Goal: Task Accomplishment & Management: Complete application form

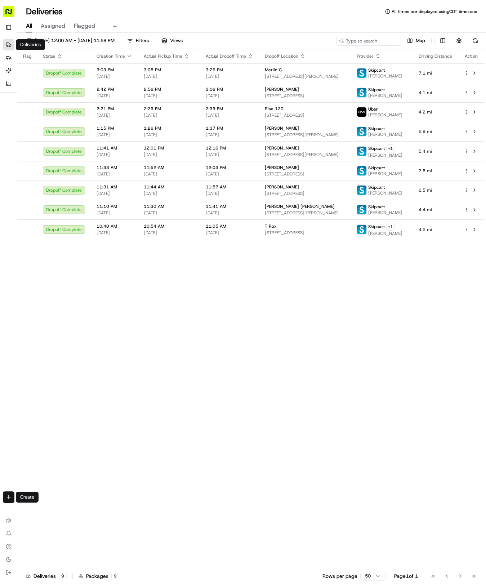
click at [8, 495] on html "Tso Chinese 04 Round Rock [EMAIL_ADDRESS][DOMAIN_NAME] Toggle Sidebar Deliverie…" at bounding box center [243, 292] width 486 height 584
drag, startPoint x: 59, startPoint y: 509, endPoint x: 65, endPoint y: 503, distance: 7.7
click at [59, 509] on link "Delivery" at bounding box center [56, 510] width 77 height 13
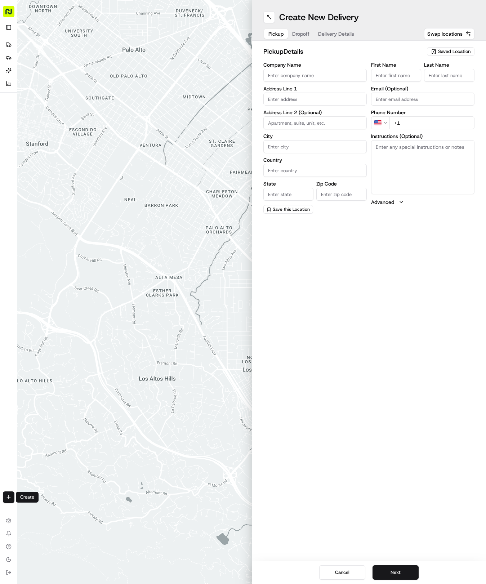
click at [454, 49] on span "Saved Location" at bounding box center [454, 51] width 32 height 6
click at [435, 74] on div "(04) Tso Chinese Takeout & Delivery Round Rock (04)" at bounding box center [434, 81] width 103 height 17
type input "(04) Tso Chinese Takeout & Delivery Round Rock"
type input "2000 N [PERSON_NAME] St"
type input "Ste 108"
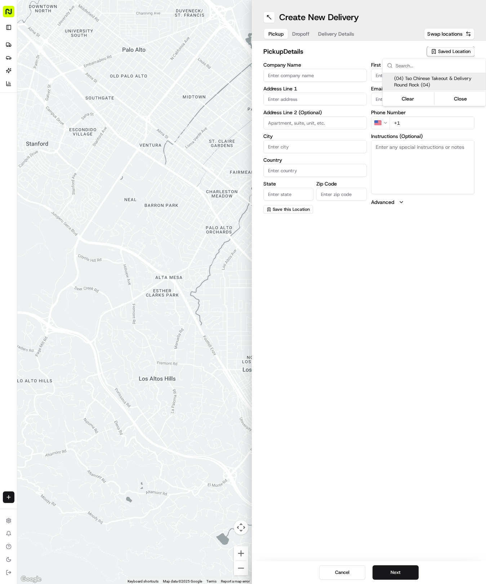
type input "Round Rock"
type input "US"
type input "[GEOGRAPHIC_DATA]"
type input "78664"
type input "Tso Chinese"
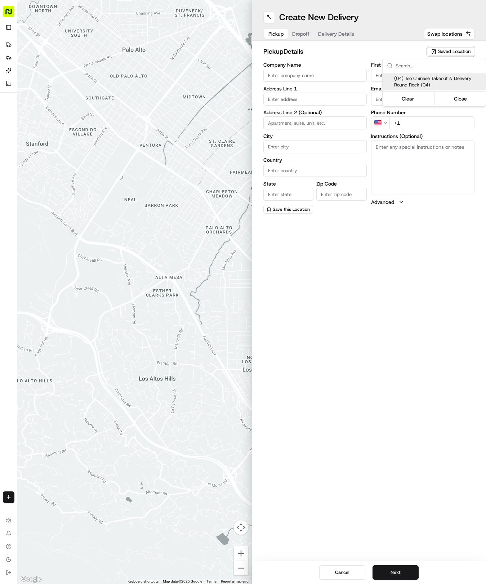
type input "Round Rock Manager"
type input "[EMAIL_ADDRESS][DOMAIN_NAME]"
type input "[PHONE_NUMBER]"
type textarea "Submit a picture displaying address & food as Proof of Delivery. Envía una foto…"
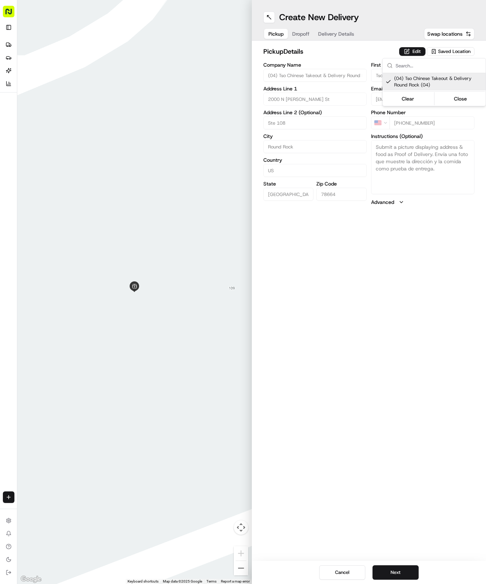
click at [338, 34] on html "Tso Chinese 04 Round Rock [EMAIL_ADDRESS][DOMAIN_NAME] Toggle Sidebar Deliverie…" at bounding box center [243, 292] width 486 height 584
click at [338, 34] on span "Delivery Details" at bounding box center [336, 33] width 36 height 7
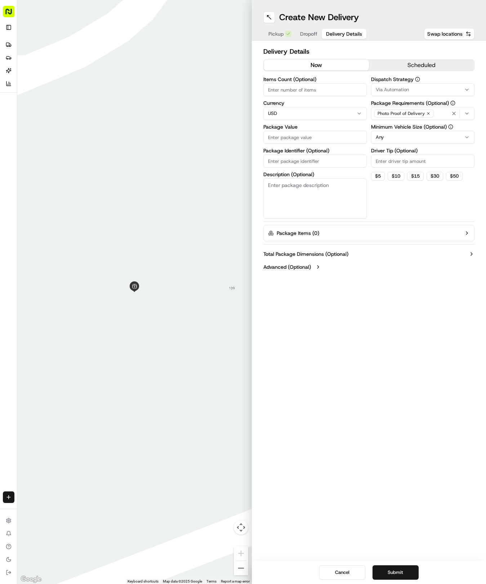
click at [301, 170] on div "Items Count (Optional) Currency USD Package Value Package Identifier (Optional)…" at bounding box center [314, 148] width 103 height 142
click at [301, 164] on input "Package Identifier (Optional)" at bounding box center [314, 161] width 103 height 13
paste input "RDOPWPR"
type input "RDOPWPR"
click at [302, 27] on div "Pickup Dropoff Delivery Details" at bounding box center [315, 33] width 104 height 13
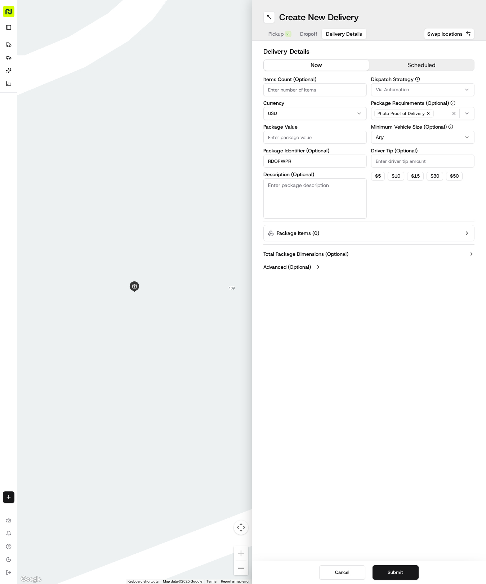
click at [306, 34] on span "Dropoff" at bounding box center [308, 33] width 17 height 7
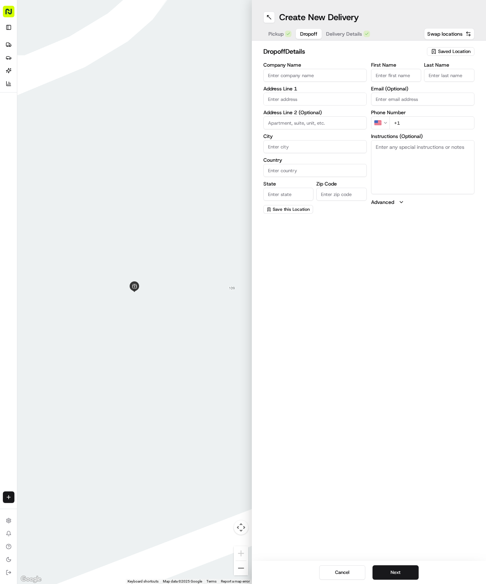
drag, startPoint x: 304, startPoint y: 91, endPoint x: 306, endPoint y: 96, distance: 4.6
click at [306, 94] on div "Address Line 1" at bounding box center [314, 95] width 103 height 19
click at [307, 96] on input "text" at bounding box center [314, 99] width 103 height 13
type input "[STREET_ADDRESS]"
type input "[GEOGRAPHIC_DATA]"
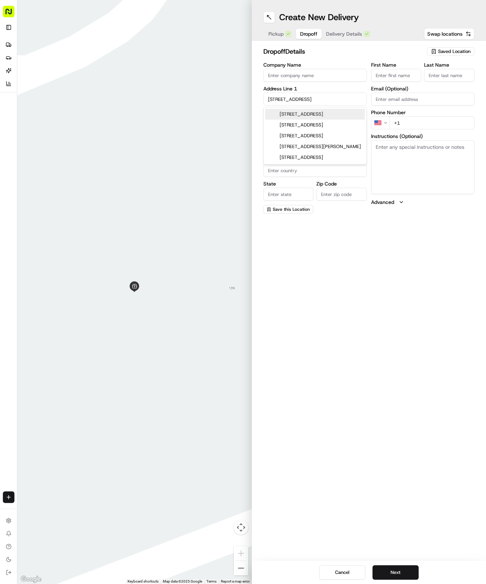
type input "[GEOGRAPHIC_DATA]"
type input "78626"
type input "[STREET_ADDRESS]"
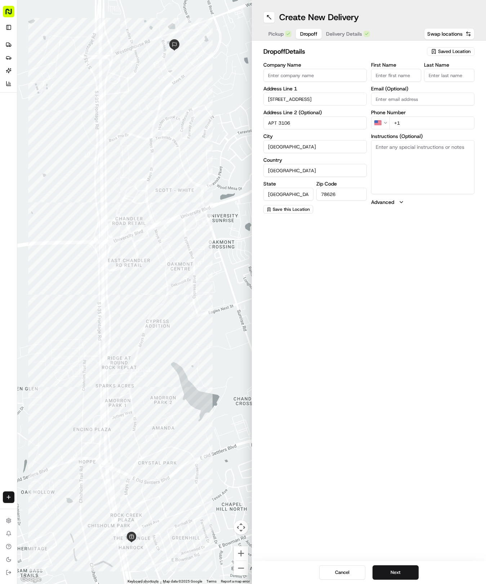
type input "APT 3106"
click at [404, 75] on input "First Name" at bounding box center [396, 75] width 50 height 13
type input "Abbey"
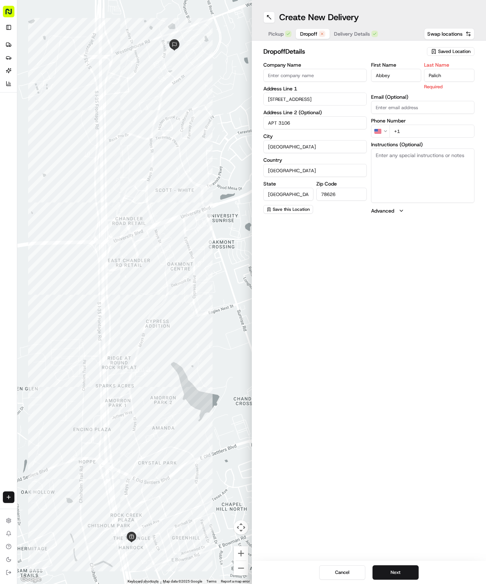
type input "Palich"
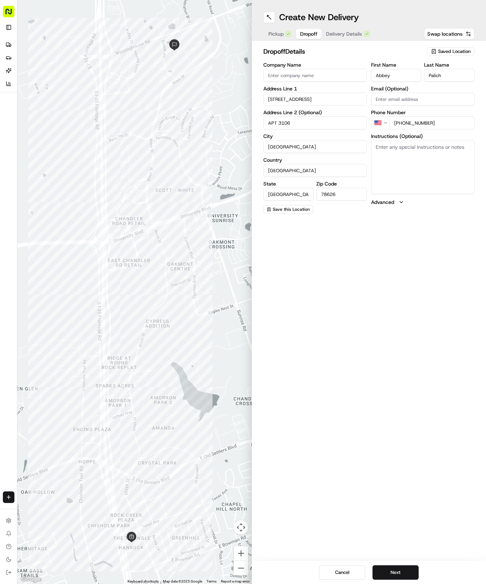
type input "[PHONE_NUMBER]"
click at [429, 179] on textarea "Instructions (Optional)" at bounding box center [422, 167] width 103 height 54
paste textarea "Building #3 1st Floor Apt 3106 Yellow flowers on my wreath and a doormat that s…"
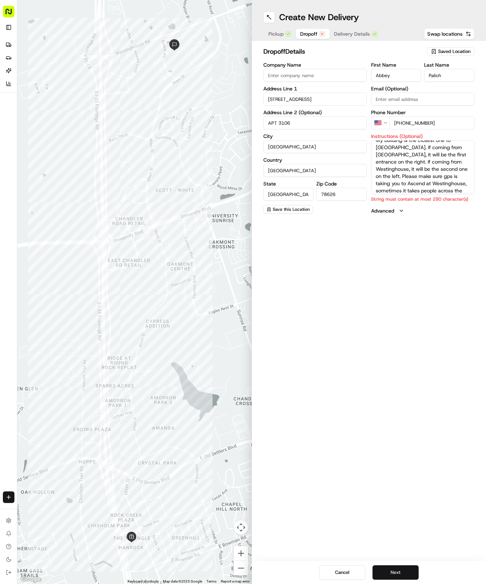
click at [399, 574] on button "Next" at bounding box center [396, 572] width 46 height 14
click at [416, 176] on textarea "Ascend at Westinghouse APT 3106 Building #3 1st Floor Apt 3106 Yellow flowers o…" at bounding box center [422, 167] width 103 height 54
click at [401, 574] on button "Next" at bounding box center [396, 572] width 46 height 14
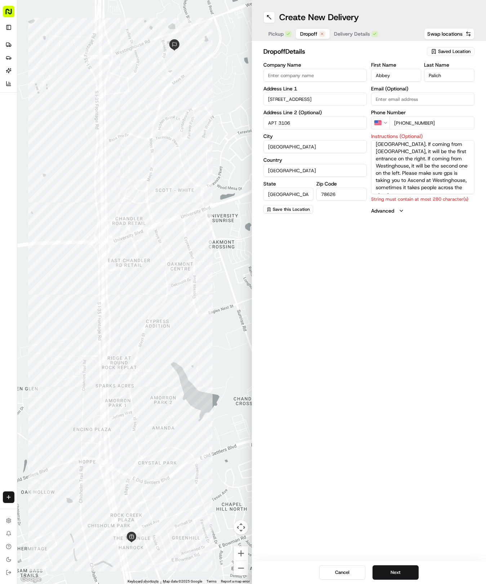
click at [454, 186] on textarea "Ascend at Westinghouse APT 3106 Building #3 1st Floor Yellow flowers on my wrea…" at bounding box center [422, 167] width 103 height 54
click at [383, 574] on button "Next" at bounding box center [396, 572] width 46 height 14
click at [377, 156] on textarea "Ascend at Westinghouse APT 3106 Building #3 1st Floor Yellow flowers on my wrea…" at bounding box center [422, 167] width 103 height 54
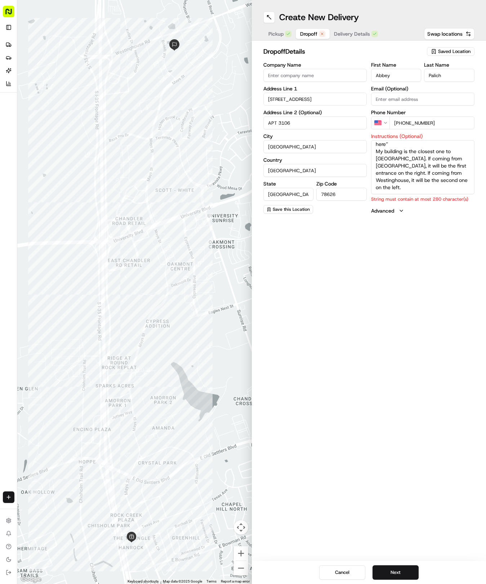
scroll to position [39, 0]
click at [385, 566] on button "Next" at bounding box center [396, 572] width 46 height 14
click at [387, 572] on button "Next" at bounding box center [396, 572] width 46 height 14
click at [403, 167] on textarea "Ascend at Westinghouse APT 3106 Building #3 1st Floor Yellow flowers on my wrea…" at bounding box center [422, 167] width 103 height 54
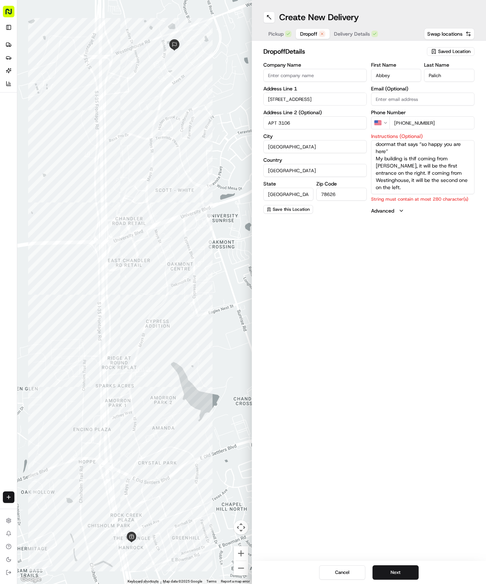
scroll to position [32, 0]
type textarea "Ascend at Westinghouse APT 3106 Building #3 1st Floor Yellow flowers on my wrea…"
click at [401, 570] on button "Next" at bounding box center [396, 572] width 46 height 14
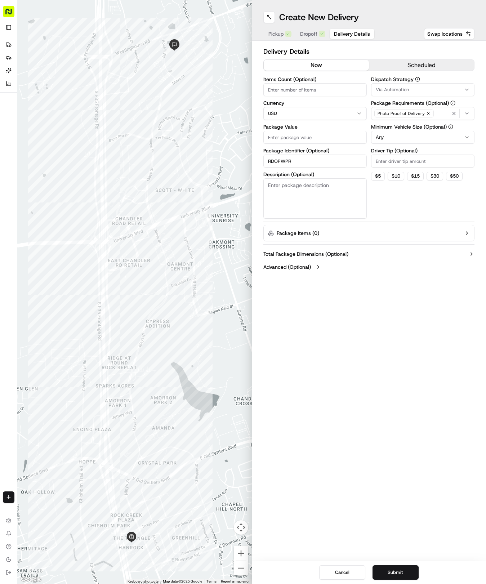
click at [298, 138] on input "Package Value" at bounding box center [314, 137] width 103 height 13
type input "37.73"
click at [386, 85] on button "Via Automation" at bounding box center [422, 89] width 103 height 13
click at [386, 123] on div "Via Automation" at bounding box center [423, 118] width 103 height 11
click at [389, 131] on span "Tso Round Rock Strategy" at bounding box center [427, 129] width 89 height 6
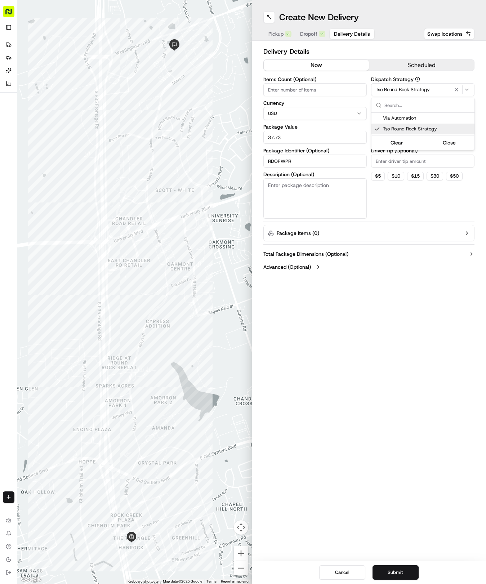
drag, startPoint x: 399, startPoint y: 216, endPoint x: 398, endPoint y: 199, distance: 17.3
click at [398, 203] on html "Tso Chinese 04 Round Rock [EMAIL_ADDRESS][DOMAIN_NAME] Toggle Sidebar Deliverie…" at bounding box center [243, 292] width 486 height 584
click at [397, 140] on html "Tso Chinese 04 Round Rock [EMAIL_ADDRESS][DOMAIN_NAME] Toggle Sidebar Deliverie…" at bounding box center [243, 292] width 486 height 584
click at [394, 165] on input "Driver Tip (Optional)" at bounding box center [422, 161] width 103 height 13
type input "2"
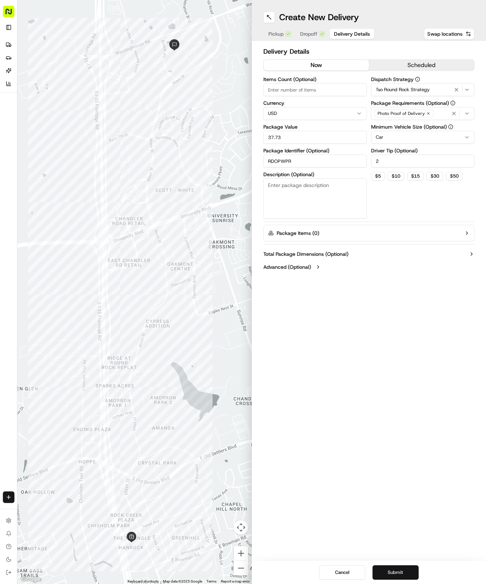
click at [391, 569] on button "Submit" at bounding box center [396, 572] width 46 height 14
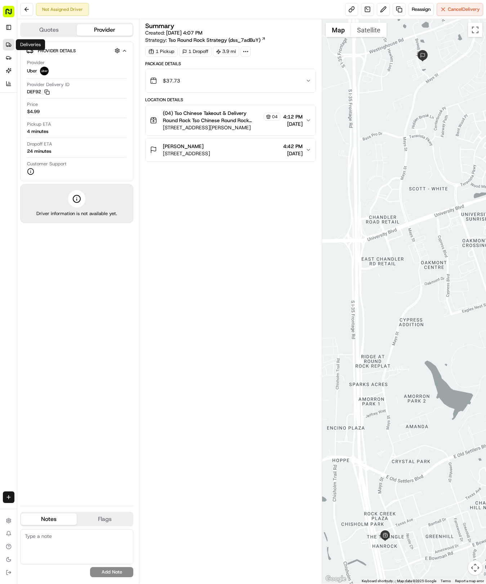
click at [10, 46] on circle at bounding box center [9, 46] width 1 height 1
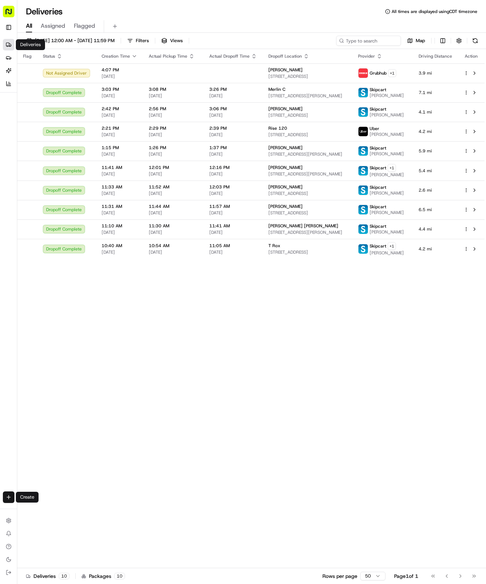
click at [9, 499] on html "Tso Chinese 04 Round Rock [EMAIL_ADDRESS][DOMAIN_NAME] Toggle Sidebar Deliverie…" at bounding box center [243, 292] width 486 height 584
click at [37, 513] on link "Delivery" at bounding box center [56, 510] width 77 height 13
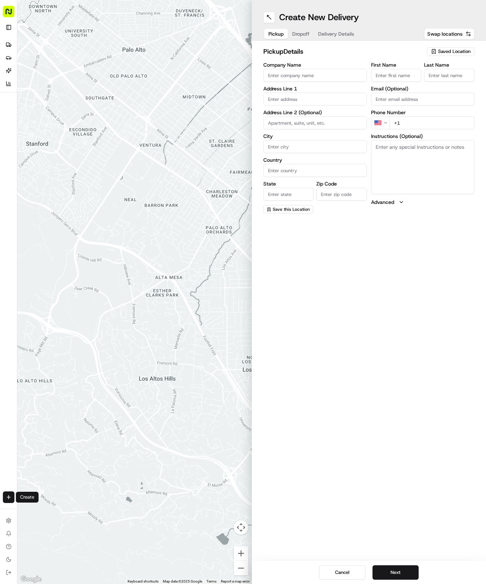
click at [440, 50] on span "Saved Location" at bounding box center [454, 51] width 32 height 6
drag, startPoint x: 415, startPoint y: 86, endPoint x: 378, endPoint y: 54, distance: 49.0
click at [414, 85] on span "(04) Tso Chinese Takeout & Delivery Round Rock (04)" at bounding box center [438, 81] width 89 height 13
type input "(04) Tso Chinese Takeout & Delivery Round Rock"
type input "2000 N [PERSON_NAME] St"
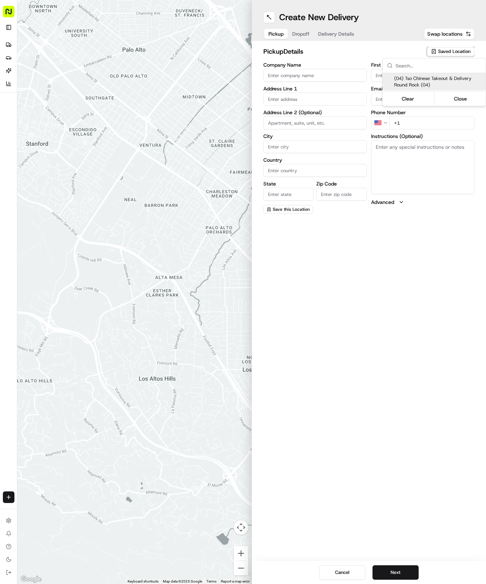
type input "Ste 108"
type input "Round Rock"
type input "US"
type input "[GEOGRAPHIC_DATA]"
type input "78664"
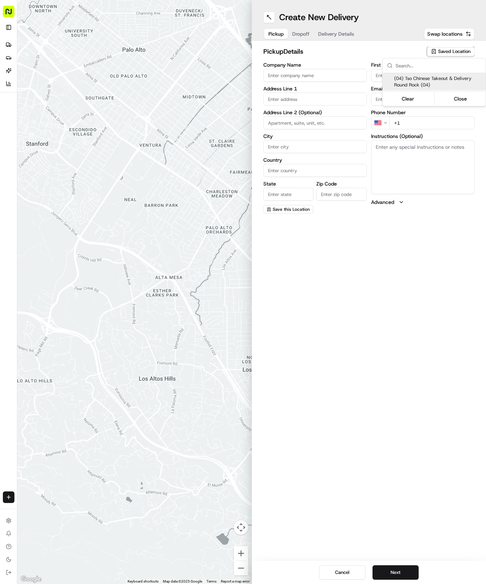
type input "Tso Chinese"
type input "Round Rock Manager"
type input "[EMAIL_ADDRESS][DOMAIN_NAME]"
type input "[PHONE_NUMBER]"
type textarea "Submit a picture displaying address & food as Proof of Delivery. Envía una foto…"
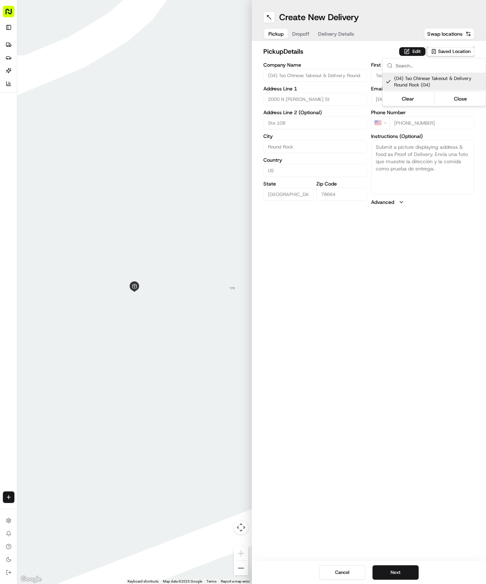
click at [337, 35] on html "Tso Chinese 04 Round Rock [EMAIL_ADDRESS][DOMAIN_NAME] Toggle Sidebar Deliverie…" at bounding box center [243, 292] width 486 height 584
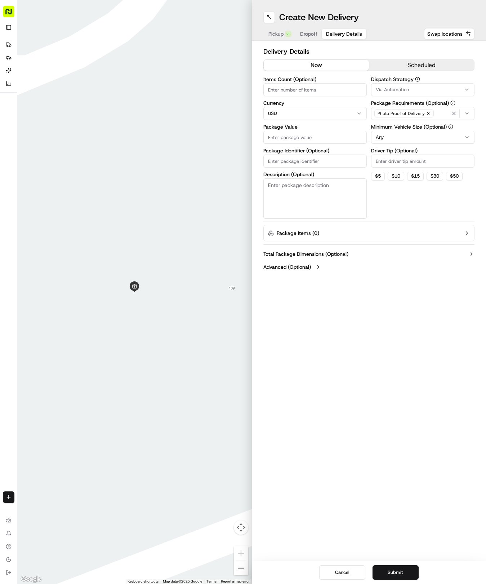
click at [337, 35] on span "Delivery Details" at bounding box center [344, 33] width 36 height 7
click at [297, 164] on input "Package Identifier (Optional)" at bounding box center [314, 161] width 103 height 13
paste input "SAD1YPT"
type input "SAD1YPT"
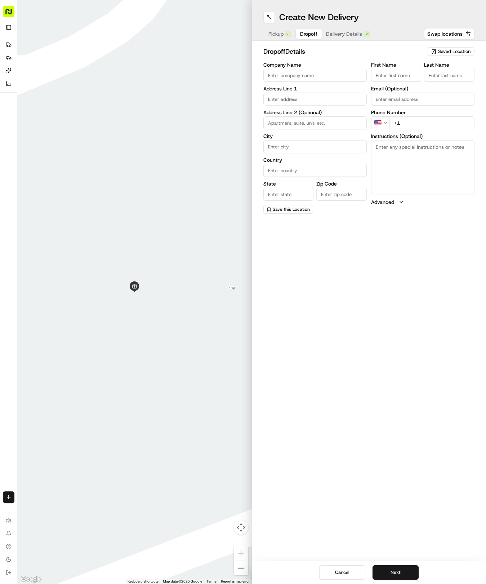
click at [303, 36] on span "Dropoff" at bounding box center [308, 33] width 17 height 7
click at [300, 105] on input "text" at bounding box center [314, 99] width 103 height 13
type input "[STREET_ADDRESS]"
type input "Round Rock"
type input "[GEOGRAPHIC_DATA]"
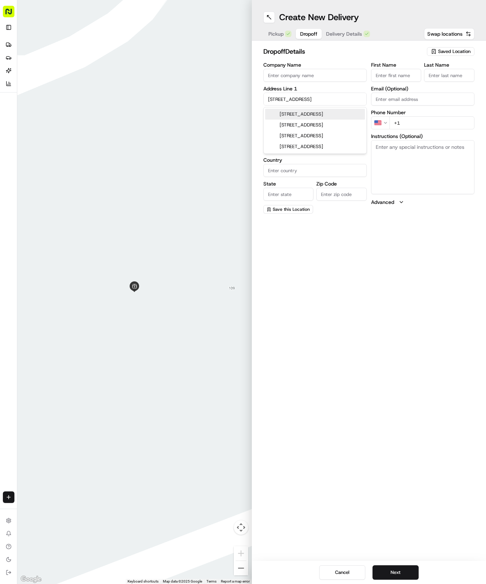
type input "[GEOGRAPHIC_DATA]"
type input "78681"
type input "[STREET_ADDRESS]"
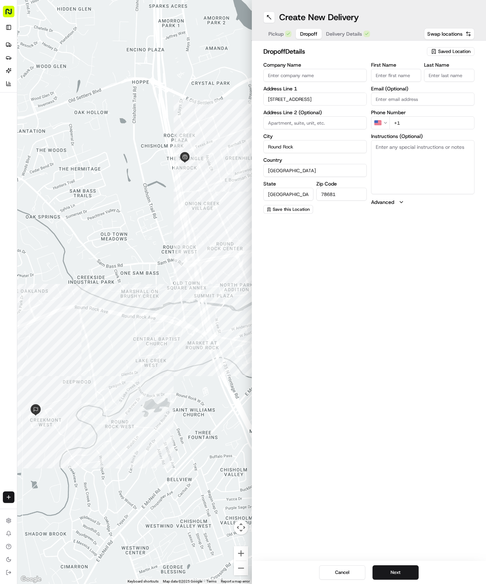
click at [401, 75] on input "First Name" at bounding box center [396, 75] width 50 height 13
type input "[PERSON_NAME]"
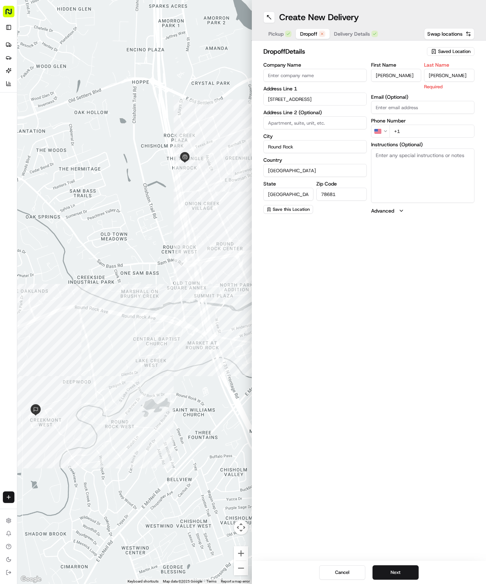
type input "[PERSON_NAME]"
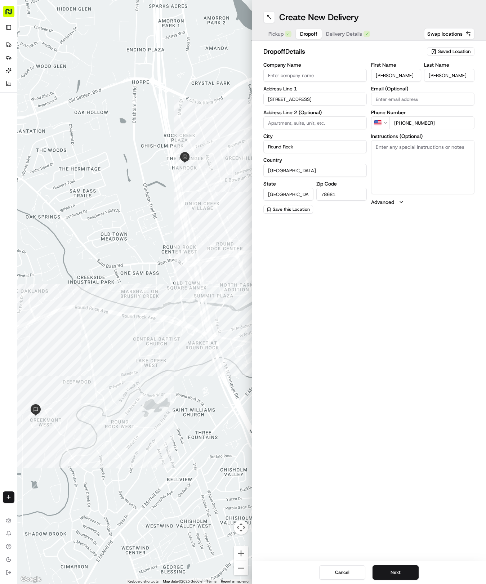
type input "[PHONE_NUMBER]"
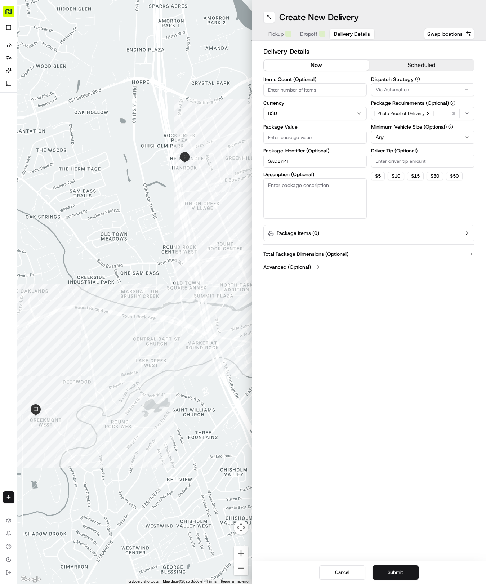
click at [342, 35] on span "Delivery Details" at bounding box center [352, 33] width 36 height 7
click at [304, 143] on input "Package Value" at bounding box center [314, 137] width 103 height 13
type input "39.94"
click at [407, 86] on button "Via Automation" at bounding box center [422, 89] width 103 height 13
click at [408, 126] on span "Tso Round Rock Strategy" at bounding box center [427, 129] width 89 height 6
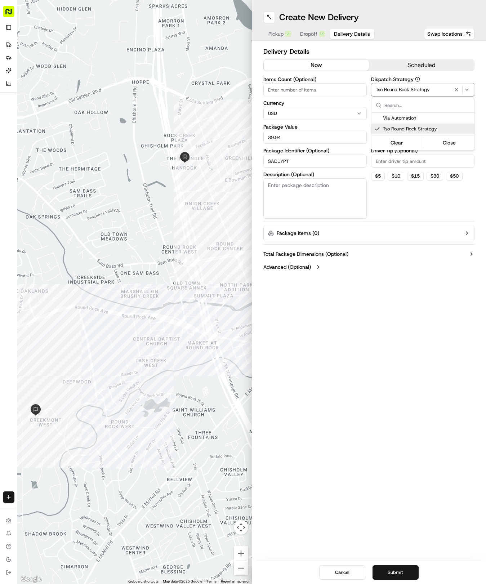
click at [399, 179] on html "Tso Chinese 04 Round Rock [EMAIL_ADDRESS][DOMAIN_NAME] Toggle Sidebar Deliverie…" at bounding box center [243, 292] width 486 height 584
click at [396, 137] on html "Tso Chinese 04 Round Rock [EMAIL_ADDRESS][DOMAIN_NAME] Toggle Sidebar Deliverie…" at bounding box center [243, 292] width 486 height 584
click at [386, 163] on input "Driver Tip (Optional)" at bounding box center [422, 161] width 103 height 13
type input "2"
click at [409, 577] on button "Submit" at bounding box center [396, 572] width 46 height 14
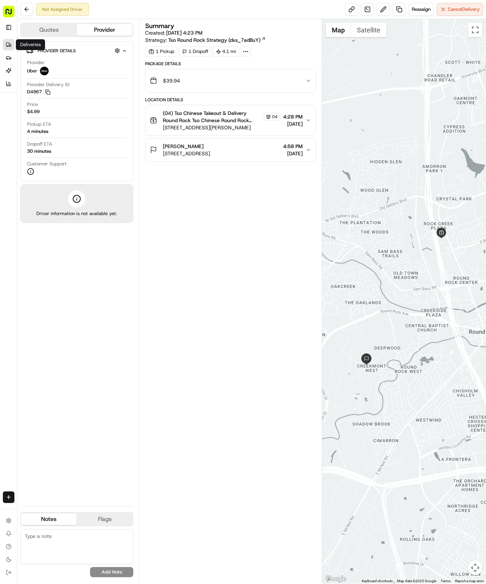
click at [9, 40] on link "Deliveries" at bounding box center [9, 45] width 12 height 12
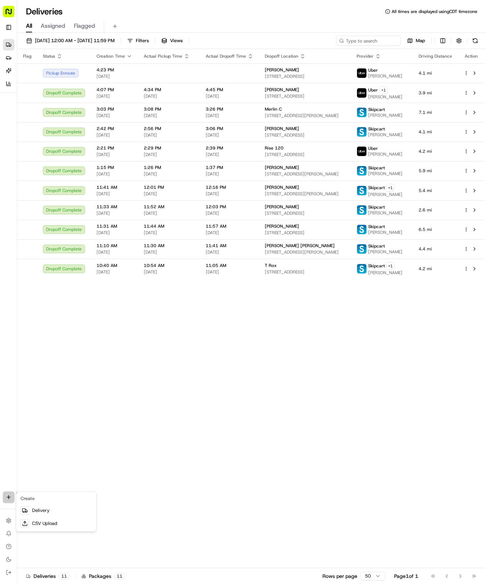
click at [11, 493] on html "Tso Chinese 04 Round Rock [EMAIL_ADDRESS][DOMAIN_NAME] Toggle Sidebar Deliverie…" at bounding box center [243, 292] width 486 height 584
click at [58, 510] on link "Delivery" at bounding box center [56, 510] width 77 height 13
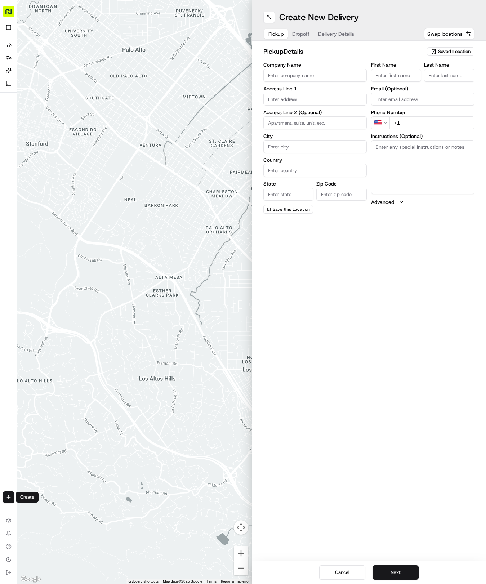
click at [451, 53] on span "Saved Location" at bounding box center [454, 51] width 32 height 6
click at [408, 81] on span "(04) Tso Chinese Takeout & Delivery Round Rock (04)" at bounding box center [438, 81] width 89 height 13
type input "(04) Tso Chinese Takeout & Delivery Round Rock"
type input "2000 N [PERSON_NAME] St"
type input "Ste 108"
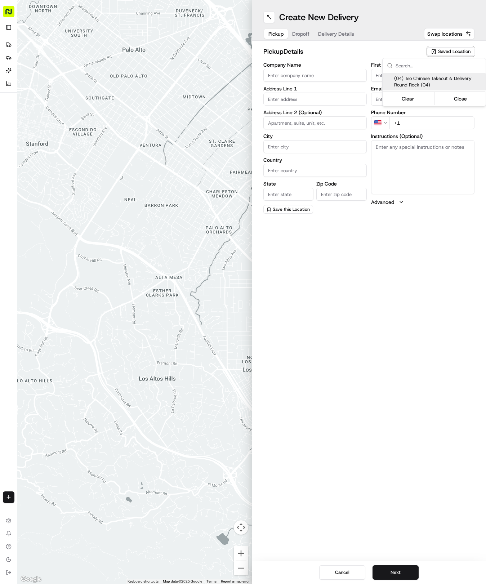
type input "Round Rock"
type input "US"
type input "[GEOGRAPHIC_DATA]"
type input "78664"
type input "Tso Chinese"
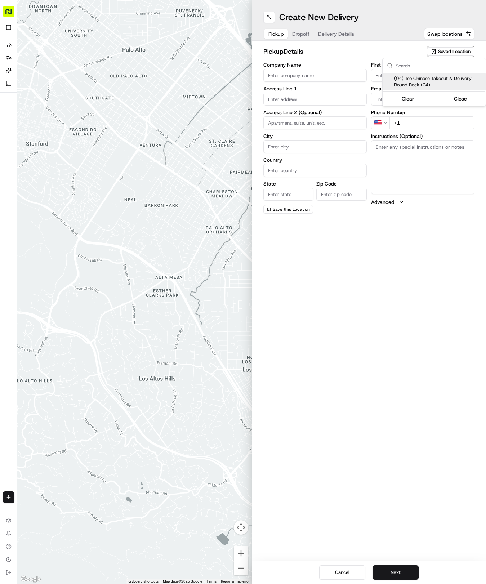
type input "Round Rock Manager"
type input "[EMAIL_ADDRESS][DOMAIN_NAME]"
type input "[PHONE_NUMBER]"
type textarea "Submit a picture displaying address & food as Proof of Delivery. Envía una foto…"
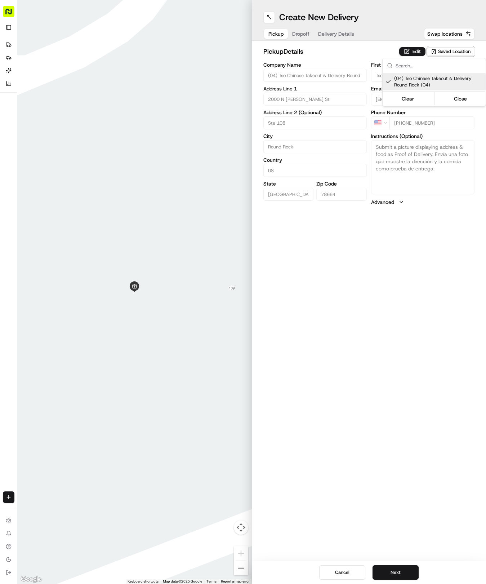
click at [306, 35] on html "Tso Chinese 04 Round Rock [EMAIL_ADDRESS][DOMAIN_NAME] Toggle Sidebar Deliverie…" at bounding box center [243, 292] width 486 height 584
click at [306, 35] on span "Dropoff" at bounding box center [300, 33] width 17 height 7
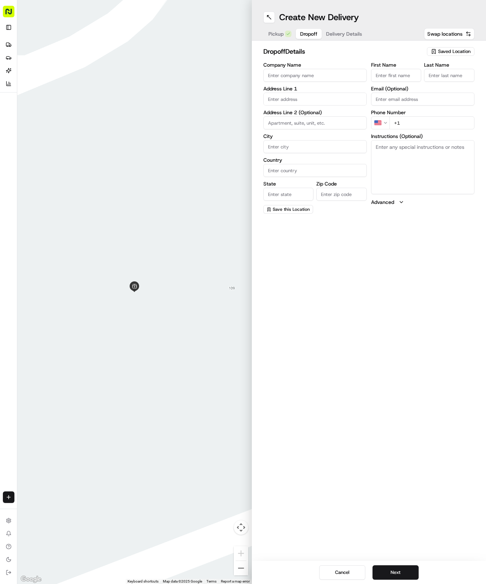
click at [292, 99] on input "text" at bounding box center [314, 99] width 103 height 13
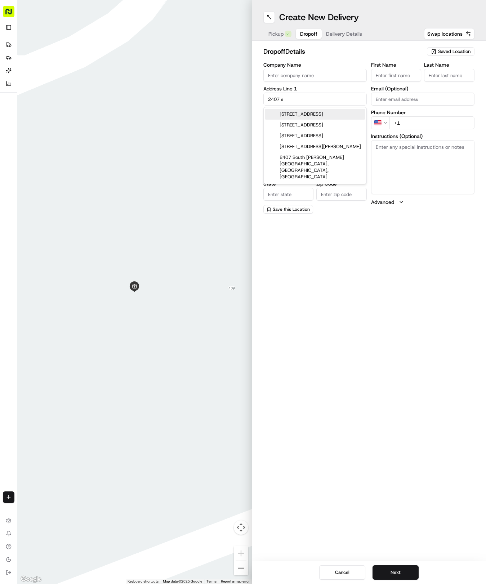
click at [288, 114] on div "[STREET_ADDRESS]" at bounding box center [315, 114] width 100 height 11
type input "[STREET_ADDRESS]"
type input "Austin"
type input "[GEOGRAPHIC_DATA]"
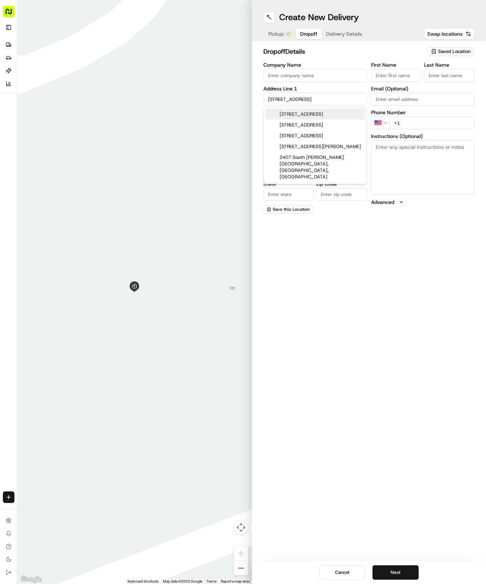
type input "78704"
type input "[STREET_ADDRESS]"
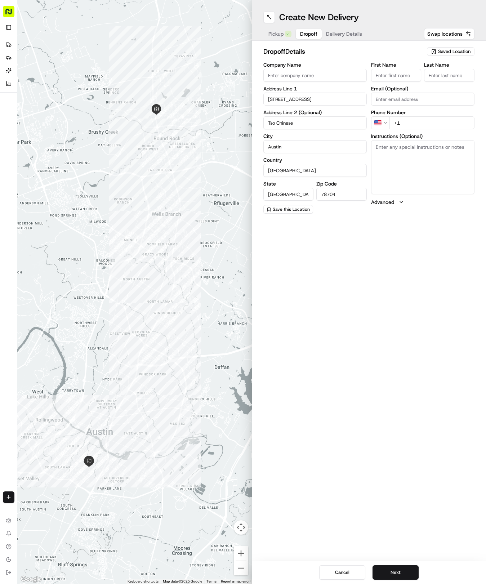
type input "Tso Chinese"
click at [417, 79] on input "First Name" at bounding box center [396, 75] width 50 height 13
type input "Tso Chinese"
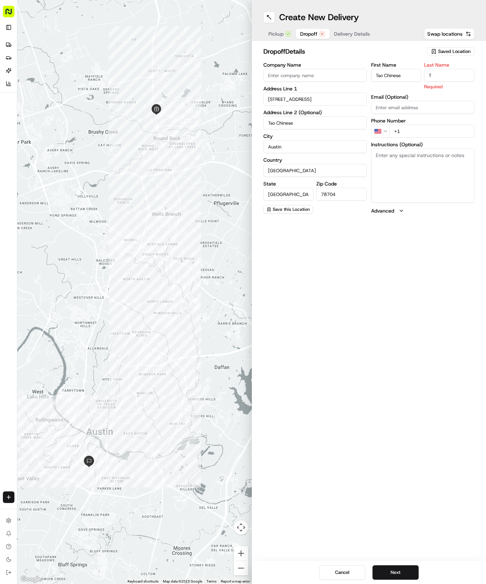
type input "T"
click at [414, 129] on input "+1" at bounding box center [432, 131] width 85 height 13
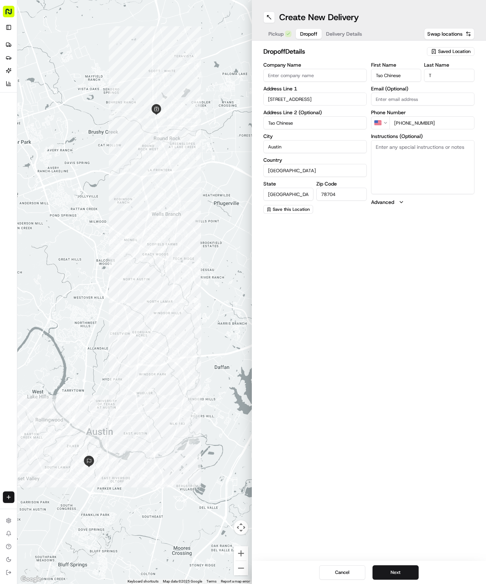
type input "[PHONE_NUMBER]"
click at [426, 177] on textarea "Instructions (Optional)" at bounding box center [422, 167] width 103 height 54
type textarea "Please give directly to employee of Tso [DEMOGRAPHIC_DATA]"
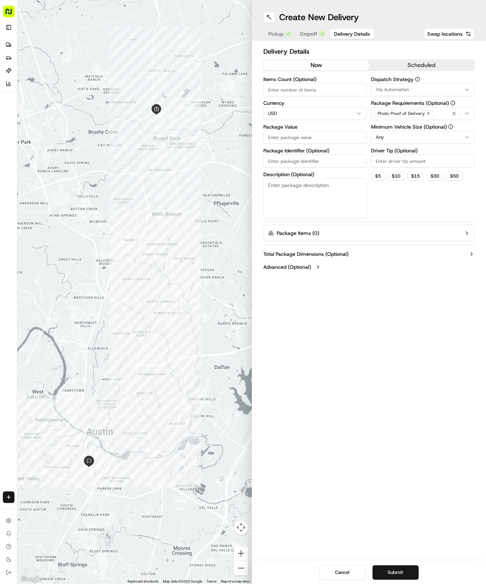
click at [349, 37] on span "Delivery Details" at bounding box center [352, 33] width 36 height 7
click at [288, 141] on input "Package Value" at bounding box center [314, 137] width 103 height 13
type input "40"
click at [289, 160] on input "Package Identifier (Optional)" at bounding box center [314, 161] width 103 height 13
type input "TsoRR2TsoCo"
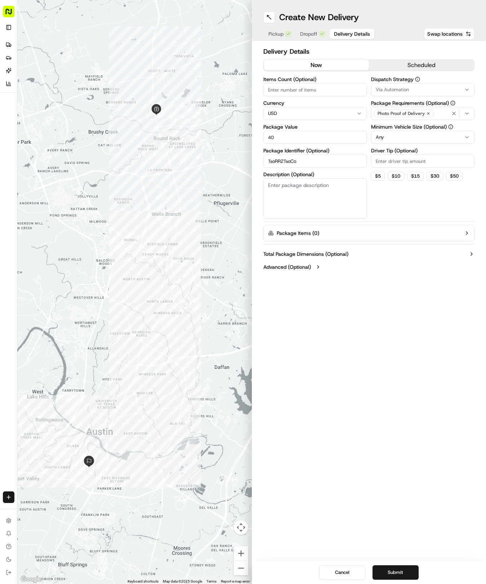
click at [390, 89] on span "Via Automation" at bounding box center [392, 89] width 33 height 6
click at [389, 130] on span "Tso Round Rock Strategy" at bounding box center [427, 129] width 89 height 6
click at [386, 163] on html "Tso Chinese 04 Round Rock [EMAIL_ADDRESS][DOMAIN_NAME] Toggle Sidebar Deliverie…" at bounding box center [243, 292] width 486 height 584
click at [386, 133] on html "Tso Chinese 04 Round Rock [EMAIL_ADDRESS][DOMAIN_NAME] Toggle Sidebar Deliverie…" at bounding box center [243, 292] width 486 height 584
click at [386, 161] on input "Driver Tip (Optional)" at bounding box center [422, 161] width 103 height 13
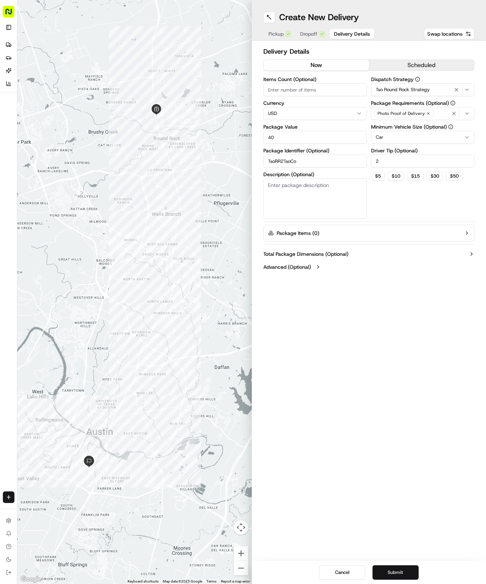
type input "2"
click at [396, 575] on button "Submit" at bounding box center [396, 572] width 46 height 14
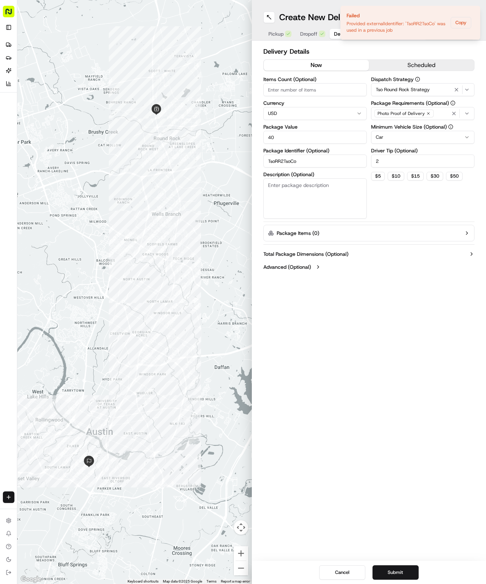
click at [314, 167] on input "TsoRR2TsoCo" at bounding box center [314, 161] width 103 height 13
type input "TsoRR2TsoCo(2)"
click at [389, 572] on button "Submit" at bounding box center [396, 572] width 46 height 14
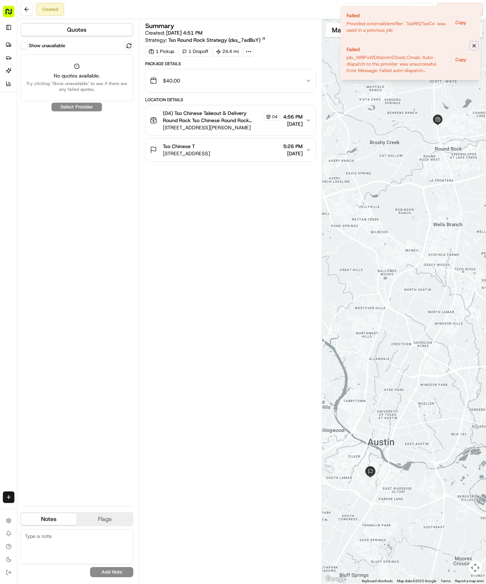
click at [473, 48] on icon "Notifications (F8)" at bounding box center [474, 46] width 6 height 6
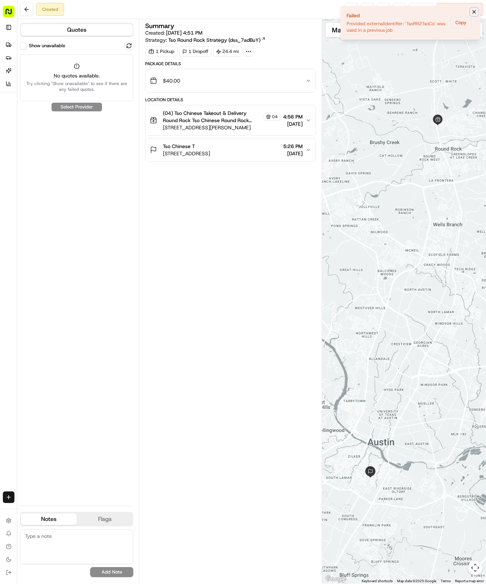
click at [476, 10] on icon "Notifications (F8)" at bounding box center [474, 12] width 6 height 6
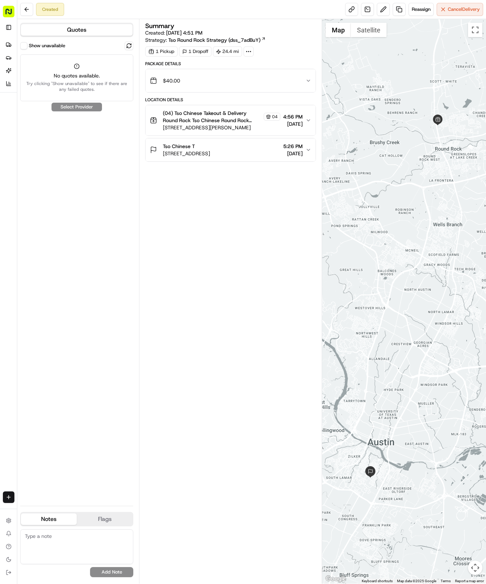
click at [87, 105] on div "Show unavailable No quotes available. Try clicking "Show unavailable" to see if…" at bounding box center [76, 270] width 113 height 459
click at [81, 106] on div "Show unavailable No quotes available. Try clicking "Show unavailable" to see if…" at bounding box center [76, 270] width 113 height 459
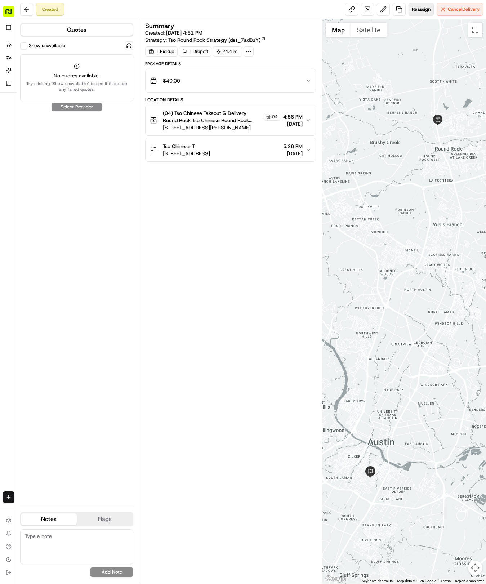
click at [419, 12] on span "Reassign" at bounding box center [421, 9] width 19 height 6
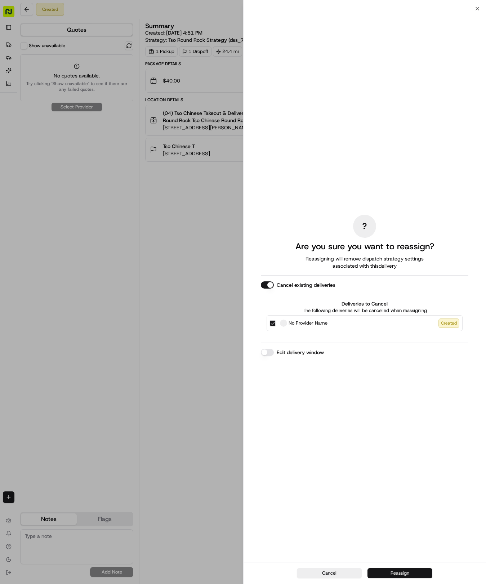
click at [409, 570] on button "Reassign" at bounding box center [400, 573] width 65 height 10
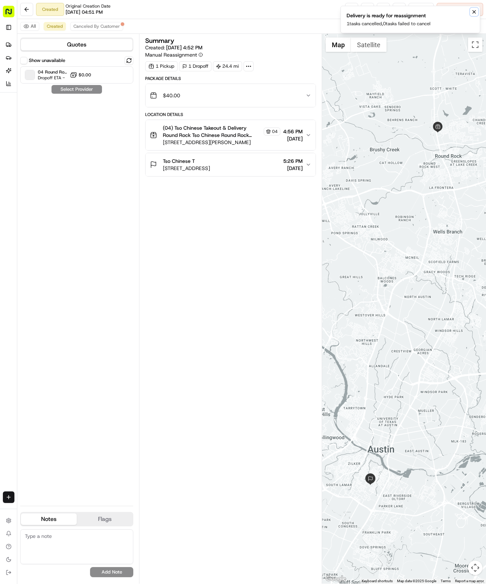
click at [474, 11] on icon "Notifications (F8)" at bounding box center [474, 12] width 6 height 6
click at [110, 26] on span "Canceled By Customer" at bounding box center [97, 26] width 46 height 6
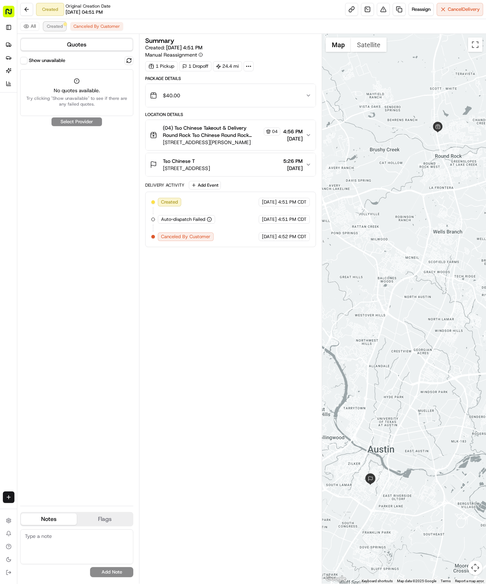
click at [56, 25] on span "Created" at bounding box center [55, 26] width 16 height 6
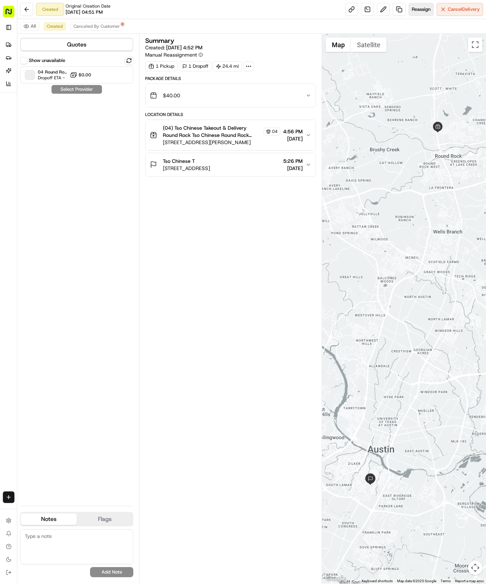
click at [423, 7] on span "Reassign" at bounding box center [421, 9] width 19 height 6
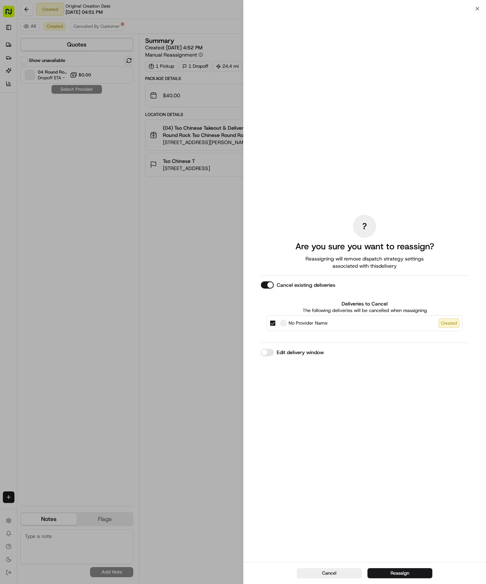
click at [266, 353] on button "Edit delivery window" at bounding box center [267, 352] width 13 height 7
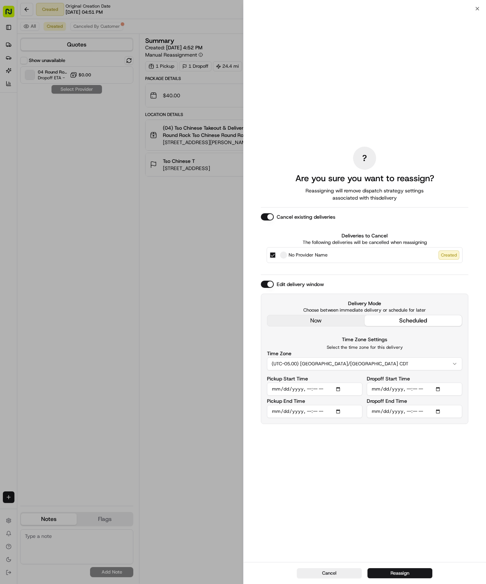
click at [396, 368] on div "Delivery Mode Choose between immediate delivery or schedule for later now sched…" at bounding box center [365, 359] width 208 height 130
click at [324, 391] on input "Pickup Start Time" at bounding box center [315, 389] width 96 height 13
click at [315, 390] on input "Pickup Start Time" at bounding box center [315, 389] width 96 height 13
click at [310, 390] on input "Pickup Start Time" at bounding box center [315, 389] width 96 height 13
type input "[DATE]T17:57"
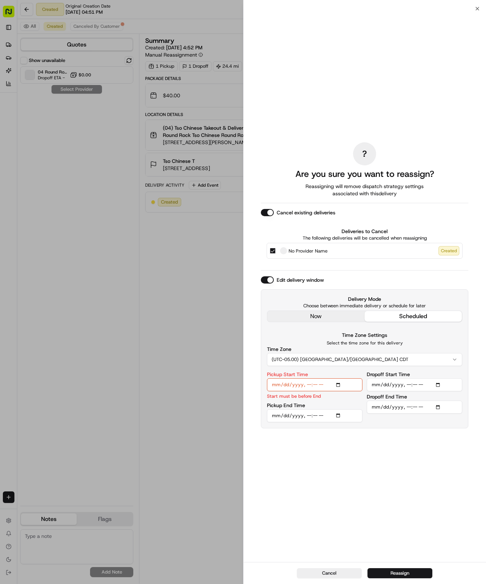
click at [314, 414] on input "Pickup End Time" at bounding box center [315, 415] width 96 height 13
click at [312, 415] on input "Pickup End Time" at bounding box center [315, 415] width 96 height 13
click at [311, 415] on input "Pickup End Time" at bounding box center [315, 415] width 96 height 13
type input "[DATE]T18:07"
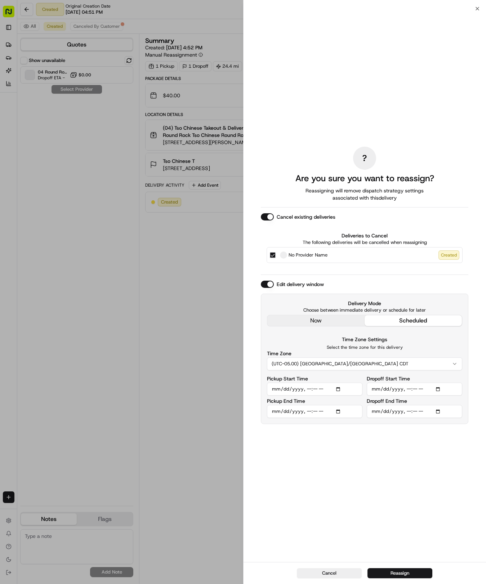
click at [412, 390] on input "Dropoff Start Time" at bounding box center [415, 389] width 96 height 13
click at [409, 390] on input "Dropoff Start Time" at bounding box center [415, 389] width 96 height 13
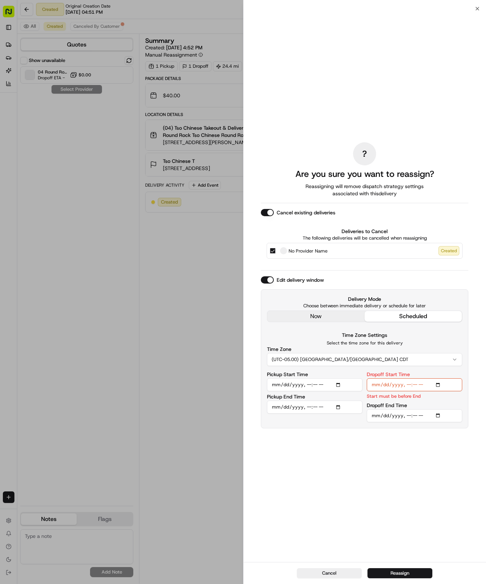
click at [409, 383] on input "Dropoff Start Time" at bounding box center [415, 384] width 96 height 13
type input "[DATE]T18:17"
click at [410, 415] on input "Dropoff End Time" at bounding box center [415, 415] width 96 height 13
type input "[DATE]T19:27"
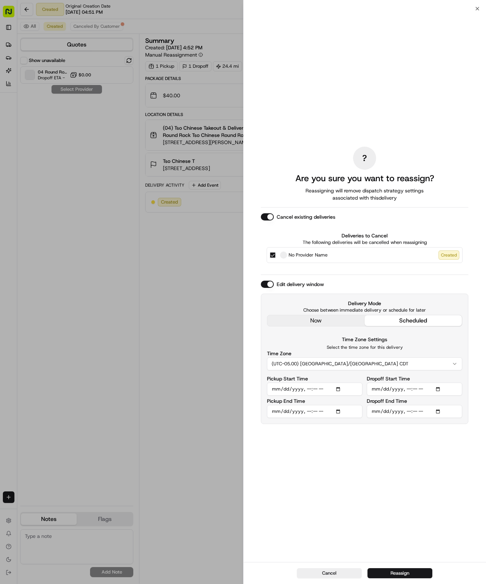
click at [415, 468] on div "? Are you sure you want to reassign? Reassigning will remove dispatch strategy …" at bounding box center [365, 285] width 208 height 551
click at [406, 574] on button "Reassign" at bounding box center [400, 573] width 65 height 10
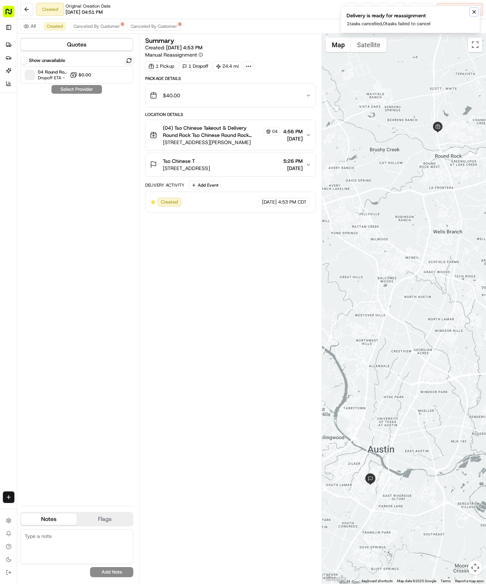
click at [473, 12] on icon "Notifications (F8)" at bounding box center [474, 12] width 6 height 6
click at [25, 59] on button "Show unavailable" at bounding box center [23, 60] width 7 height 7
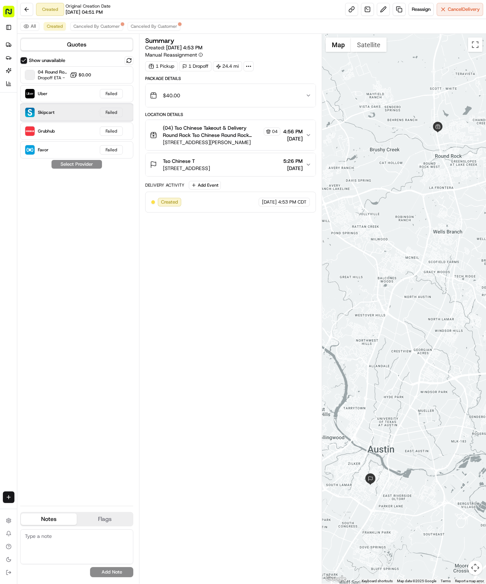
click at [63, 117] on div "Skipcart Failed" at bounding box center [76, 112] width 113 height 17
click at [75, 164] on div "Show unavailable 04 Round Rock Fleet Dropoff ETA - $0.00 Uber Failed Skipcart F…" at bounding box center [76, 278] width 113 height 444
click at [58, 119] on div "Skipcart Failed" at bounding box center [76, 112] width 113 height 17
click at [25, 59] on button "Show unavailable" at bounding box center [23, 60] width 7 height 7
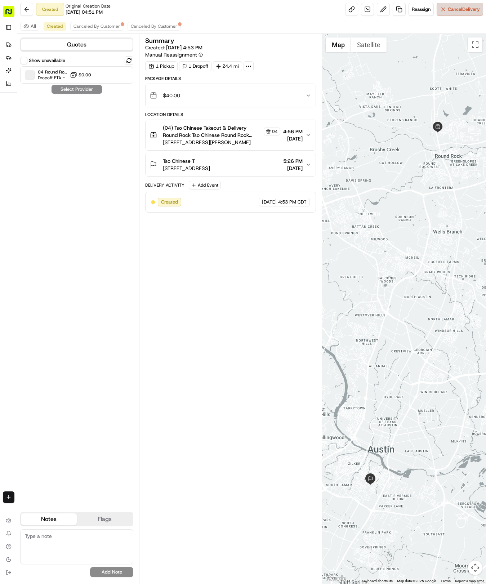
click at [445, 11] on button "Cancel Delivery" at bounding box center [460, 9] width 46 height 13
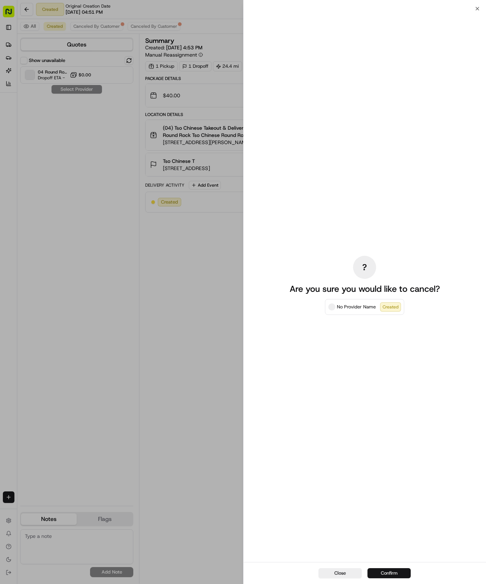
click at [398, 575] on button "Confirm" at bounding box center [389, 573] width 43 height 10
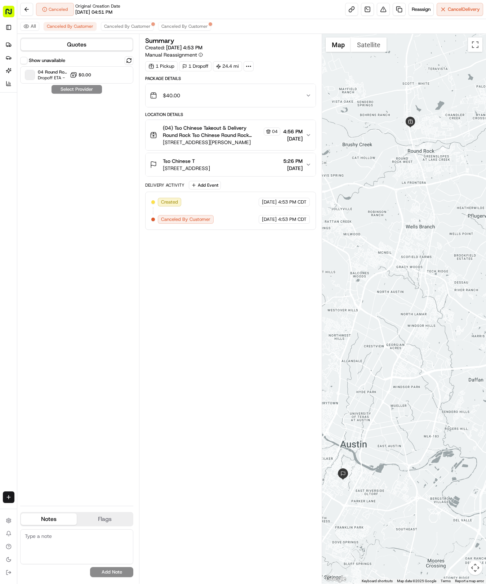
drag, startPoint x: 374, startPoint y: 257, endPoint x: 347, endPoint y: 251, distance: 28.0
click at [347, 251] on div at bounding box center [404, 309] width 164 height 550
click at [25, 9] on button at bounding box center [26, 9] width 13 height 13
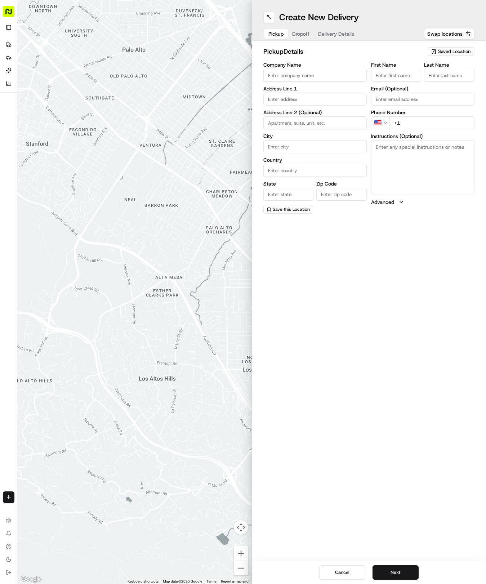
click at [301, 32] on span "Dropoff" at bounding box center [300, 33] width 17 height 7
click at [276, 34] on span "Pickup" at bounding box center [276, 33] width 15 height 7
drag, startPoint x: 450, startPoint y: 44, endPoint x: 445, endPoint y: 49, distance: 7.1
click at [449, 45] on div "pickup Details Saved Location Company Name Address Line 1 Address Line 2 (Optio…" at bounding box center [369, 130] width 235 height 179
click at [443, 51] on span "Saved Location" at bounding box center [454, 51] width 32 height 6
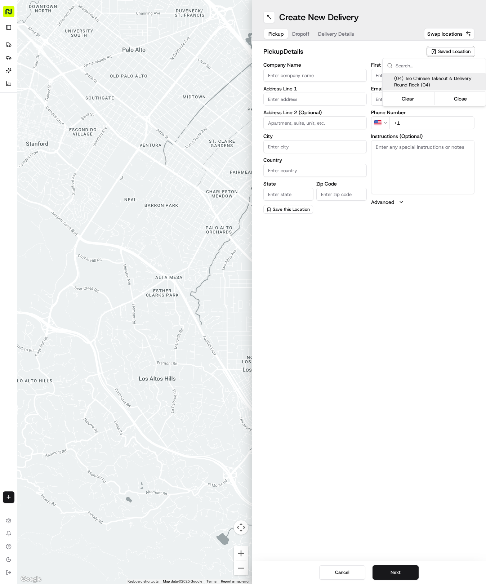
click at [421, 79] on span "(04) Tso Chinese Takeout & Delivery Round Rock (04)" at bounding box center [438, 81] width 89 height 13
type input "(04) Tso Chinese Takeout & Delivery Round Rock"
type input "2000 N [PERSON_NAME] St"
type input "Ste 108"
type input "Round Rock"
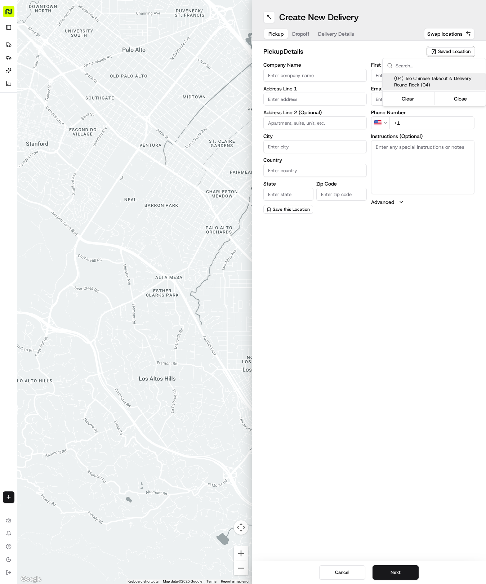
type input "US"
type input "[GEOGRAPHIC_DATA]"
type input "78664"
type input "Tso Chinese"
type input "Round Rock Manager"
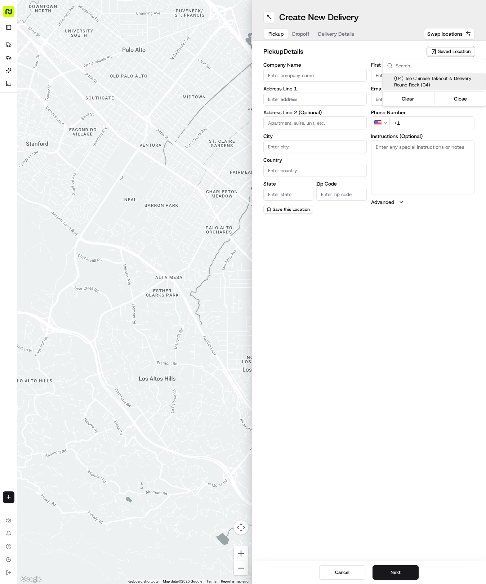
type input "[EMAIL_ADDRESS][DOMAIN_NAME]"
type input "[PHONE_NUMBER]"
type textarea "Submit a picture displaying address & food as Proof of Delivery. Envía una foto…"
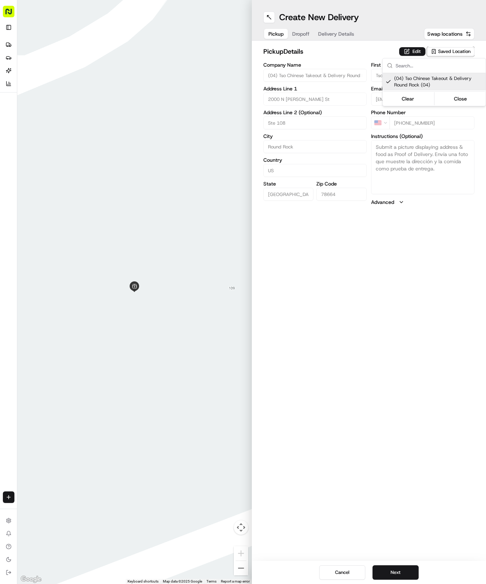
click at [333, 33] on html "Tso Chinese 04 Round Rock [EMAIL_ADDRESS][DOMAIN_NAME] Toggle Sidebar Deliverie…" at bounding box center [243, 292] width 486 height 584
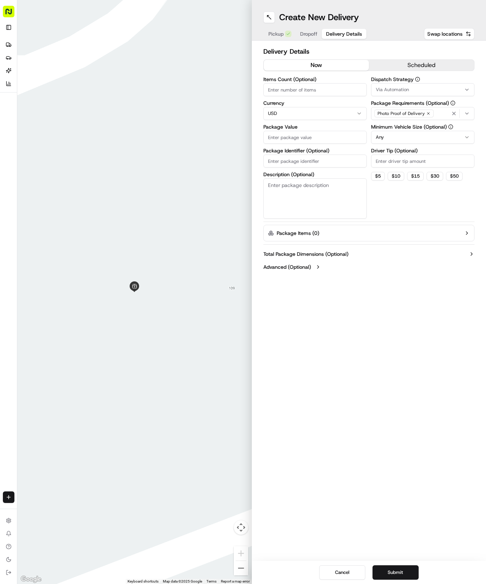
click at [333, 33] on span "Delivery Details" at bounding box center [344, 33] width 36 height 7
click at [311, 36] on span "Dropoff" at bounding box center [308, 33] width 17 height 7
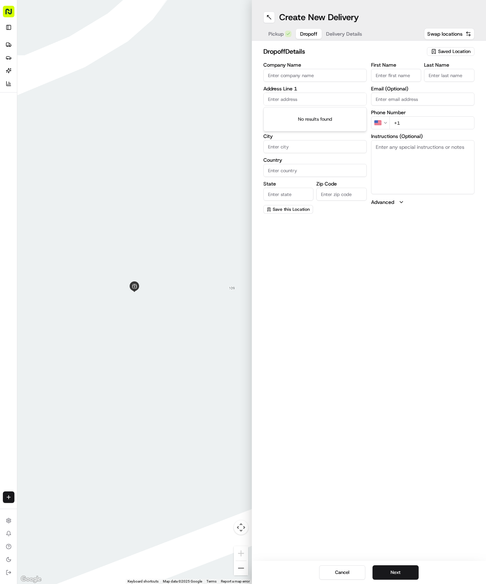
click at [321, 99] on input "text" at bounding box center [314, 99] width 103 height 13
click at [283, 37] on span "Pickup" at bounding box center [276, 33] width 15 height 7
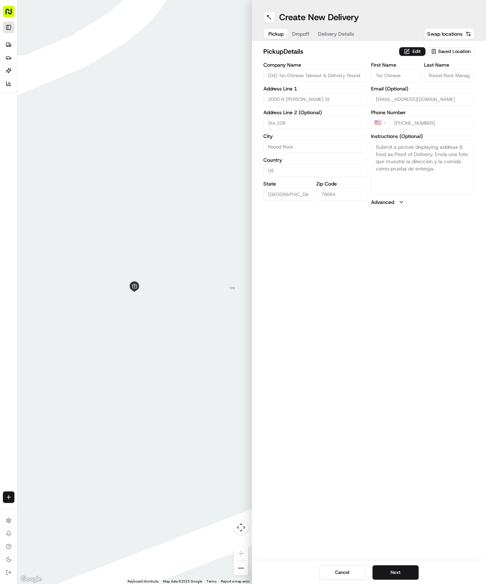
click at [9, 27] on button "Toggle Sidebar" at bounding box center [9, 28] width 12 height 12
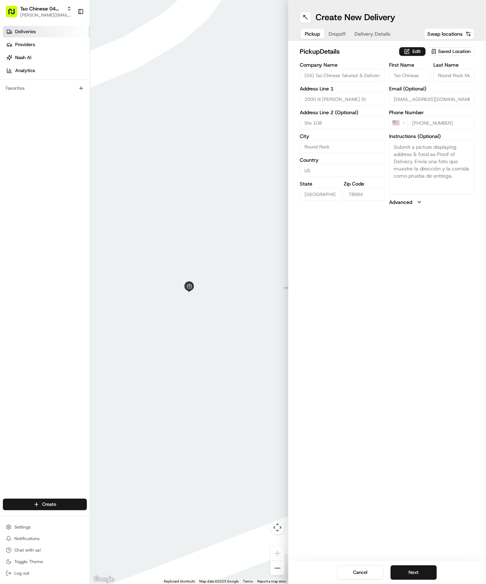
click at [22, 32] on span "Deliveries" at bounding box center [25, 31] width 21 height 6
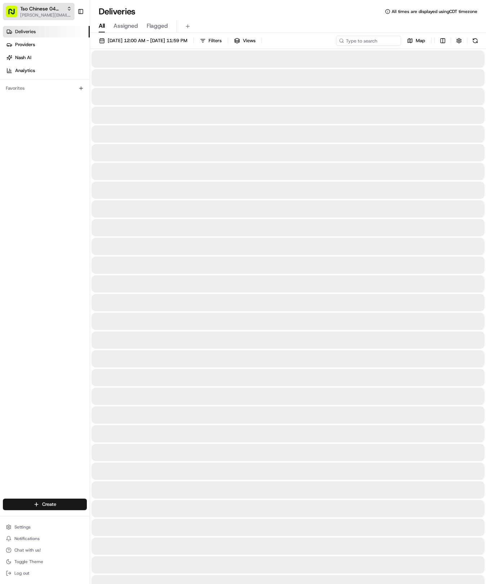
click at [54, 11] on span "Tso Chinese 04 Round Rock" at bounding box center [42, 8] width 44 height 7
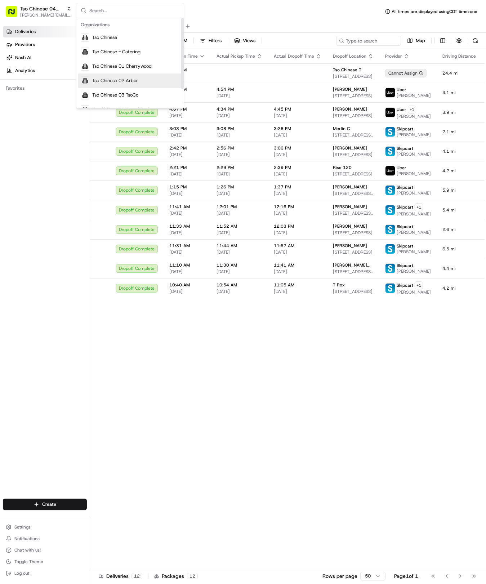
click at [128, 79] on span "Tso Chinese 02 Arbor" at bounding box center [115, 80] width 46 height 6
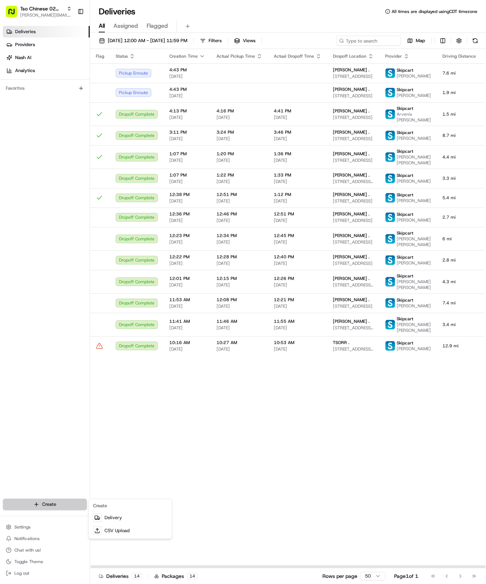
click at [59, 507] on html "Tso Chinese 02 Arbor [EMAIL_ADDRESS][DOMAIN_NAME] Toggle Sidebar Deliveries Pro…" at bounding box center [243, 292] width 486 height 584
click at [115, 517] on link "Delivery" at bounding box center [130, 517] width 80 height 13
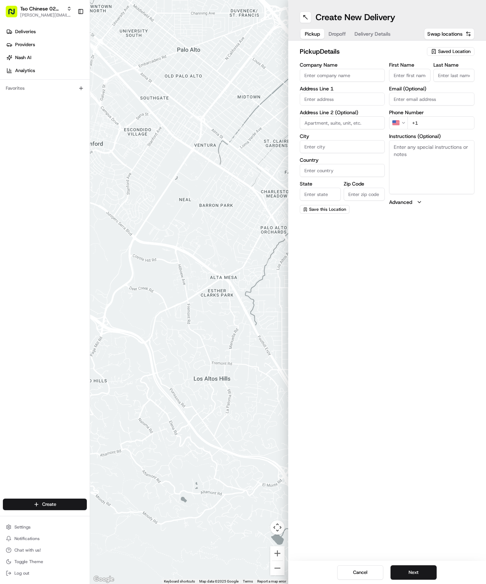
click at [467, 53] on span "Saved Location" at bounding box center [454, 51] width 32 height 6
click at [438, 79] on span "(02) Tso Chinese Takeout & Delivery [GEOGRAPHIC_DATA] (02)" at bounding box center [438, 81] width 89 height 13
type input "(02) Tso Chinese Takeout & Delivery [GEOGRAPHIC_DATA]"
type input "[STREET_ADDRESS]"
type input "Bldg E Ste 402"
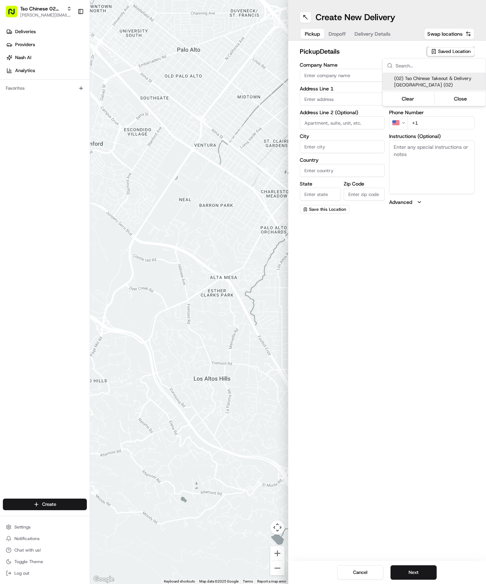
type input "Austin"
type input "US"
type input "[GEOGRAPHIC_DATA]"
type input "78759"
type input "Tso Chinese"
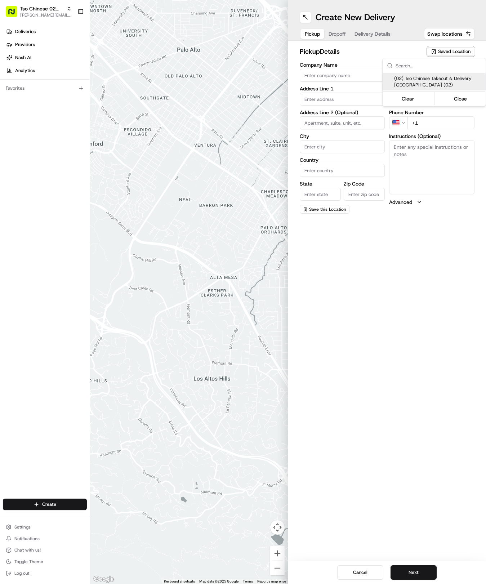
type input "Arboretum Crossing Manager"
type input "[EMAIL_ADDRESS][DOMAIN_NAME]"
type input "[PHONE_NUMBER]"
type textarea "Submit a picture displaying address & food as Proof of Delivery. Envía una foto…"
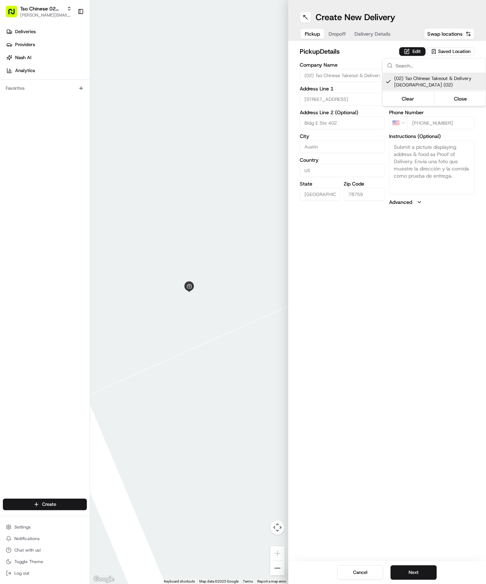
click at [339, 32] on html "Tso Chinese 02 Arbor [EMAIL_ADDRESS][DOMAIN_NAME] Toggle Sidebar Deliveries Pro…" at bounding box center [243, 292] width 486 height 584
click at [339, 32] on span "Dropoff" at bounding box center [337, 33] width 17 height 7
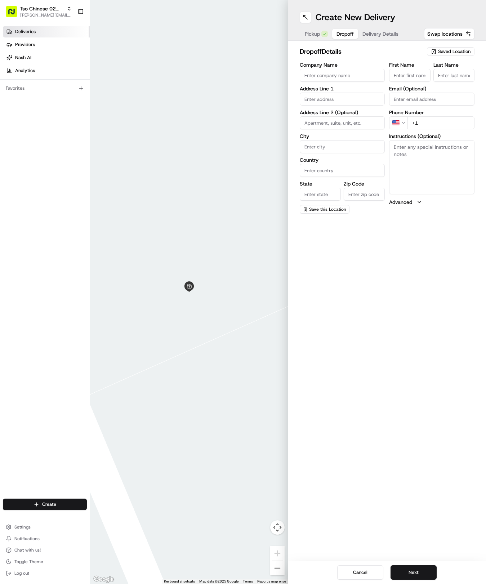
click at [32, 34] on span "Deliveries" at bounding box center [25, 31] width 21 height 6
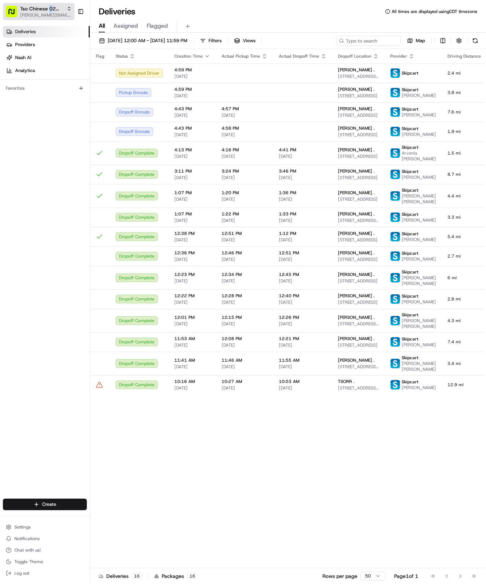
click at [51, 12] on span "Tso Chinese 02 Arbor" at bounding box center [42, 8] width 44 height 7
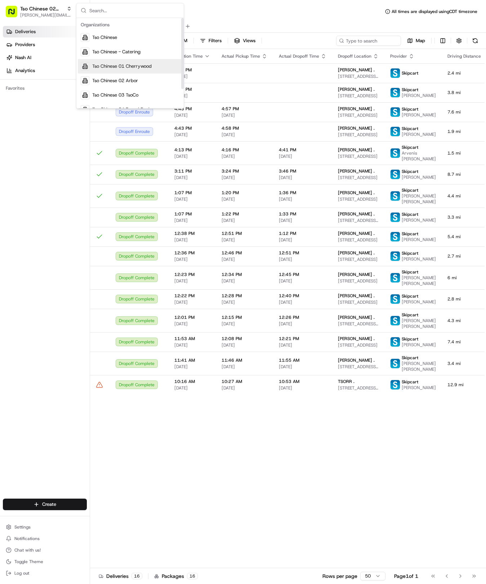
scroll to position [23, 0]
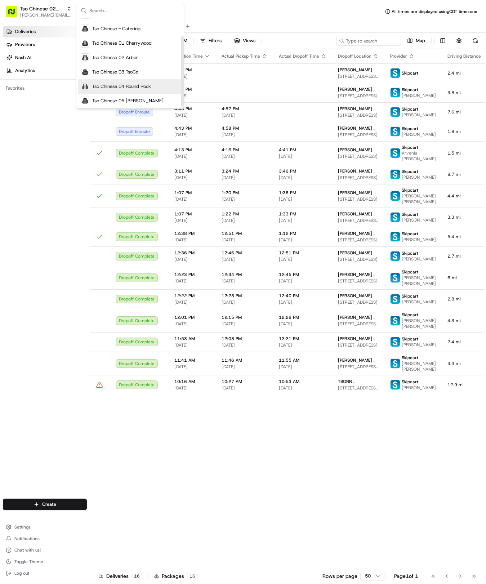
click at [120, 84] on span "Tso Chinese 04 Round Rock" at bounding box center [121, 86] width 59 height 6
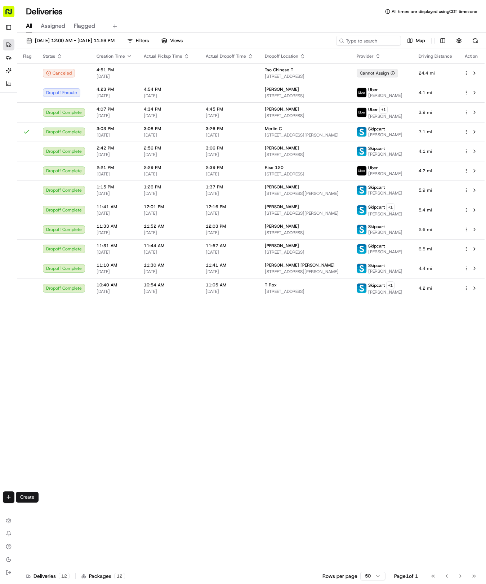
click at [9, 497] on html "Tso Chinese 04 Round Rock [EMAIL_ADDRESS][DOMAIN_NAME] Toggle Sidebar Deliverie…" at bounding box center [243, 292] width 486 height 584
click at [37, 507] on link "Delivery" at bounding box center [56, 510] width 77 height 13
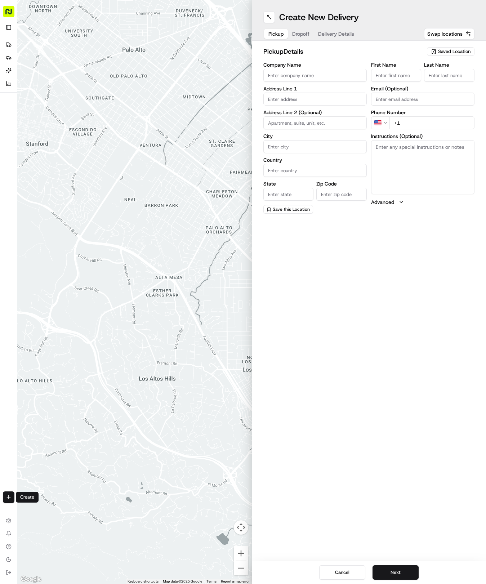
click at [442, 47] on button "Saved Location" at bounding box center [451, 51] width 48 height 10
click at [402, 81] on span "(04) Tso Chinese Takeout & Delivery Round Rock (04)" at bounding box center [438, 81] width 89 height 13
type input "(04) Tso Chinese Takeout & Delivery Round Rock"
type input "2000 N [PERSON_NAME] St"
type input "Ste 108"
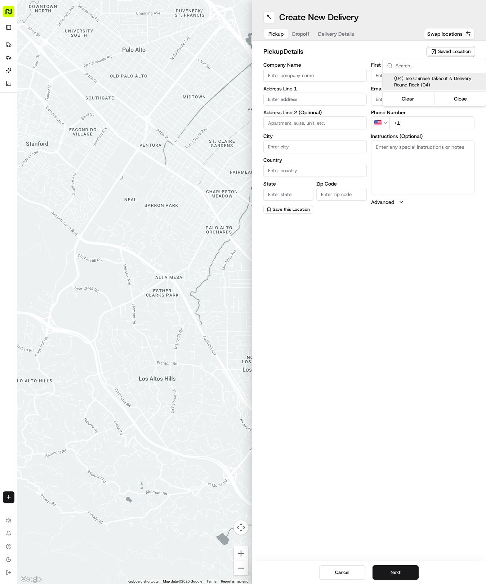
type input "Round Rock"
type input "US"
type input "[GEOGRAPHIC_DATA]"
type input "78664"
type input "Tso Chinese"
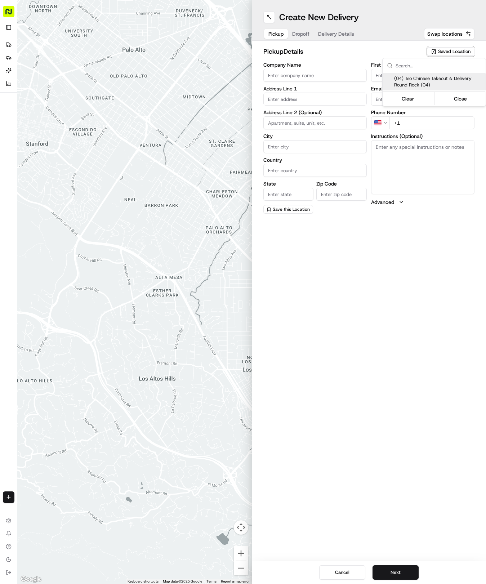
type input "Round Rock Manager"
type input "[EMAIL_ADDRESS][DOMAIN_NAME]"
type input "[PHONE_NUMBER]"
type textarea "Submit a picture displaying address & food as Proof of Delivery. Envía una foto…"
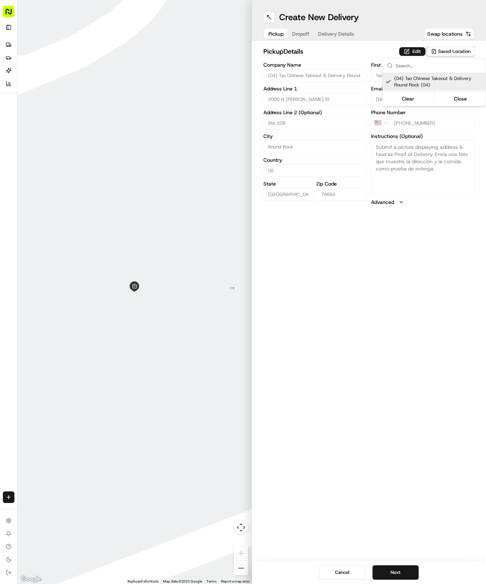
click at [297, 32] on html "Tso Chinese 04 Round Rock [EMAIL_ADDRESS][DOMAIN_NAME] Toggle Sidebar Deliverie…" at bounding box center [243, 292] width 486 height 584
click at [298, 32] on button "Dropoff" at bounding box center [301, 34] width 26 height 10
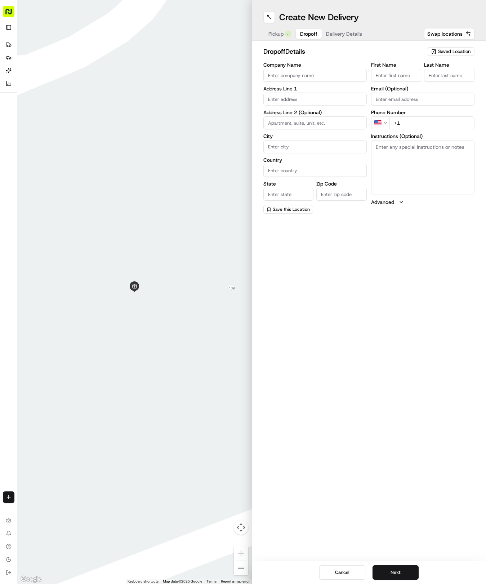
click at [296, 102] on input "text" at bounding box center [314, 99] width 103 height 13
type input "[STREET_ADDRESS]"
type input "Austin"
type input "[GEOGRAPHIC_DATA]"
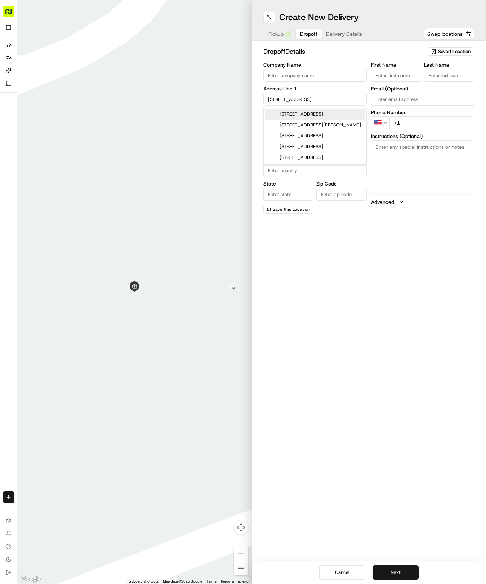
type input "78759"
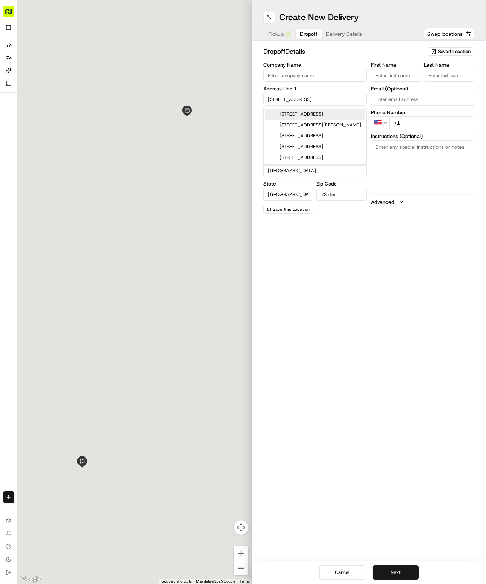
type input "[STREET_ADDRESS]"
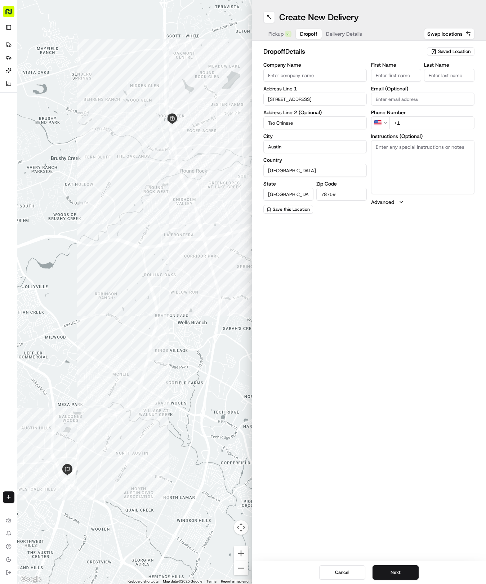
type input "Tso Chinese"
click at [397, 74] on input "First Name" at bounding box center [396, 75] width 50 height 13
type input "Tso Chinese"
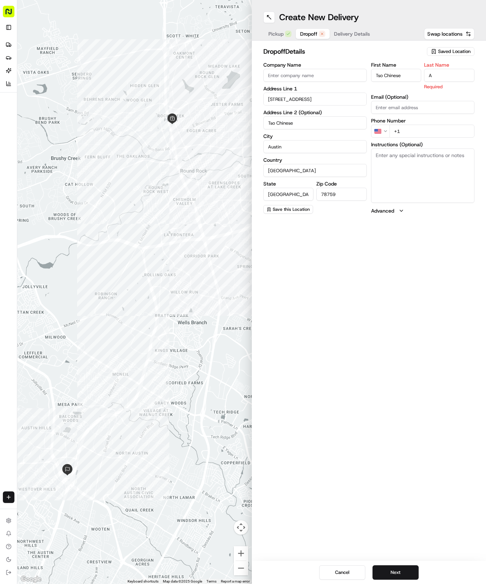
type input "A"
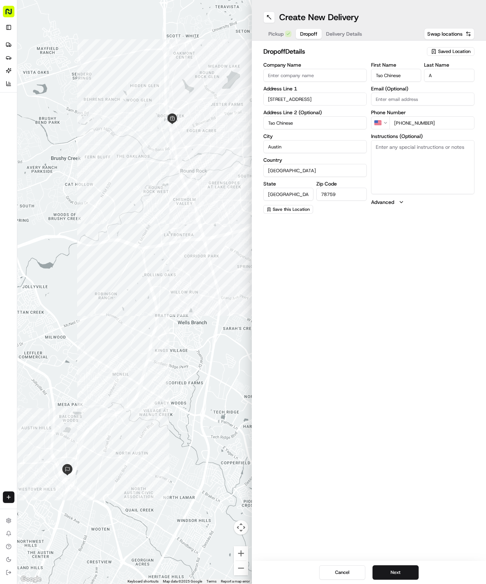
type input "[PHONE_NUMBER]"
click at [428, 176] on textarea "Instructions (Optional)" at bounding box center [422, 167] width 103 height 54
type textarea "Give directly to employee of Tso Chinese"
click at [344, 32] on span "Delivery Details" at bounding box center [344, 33] width 36 height 7
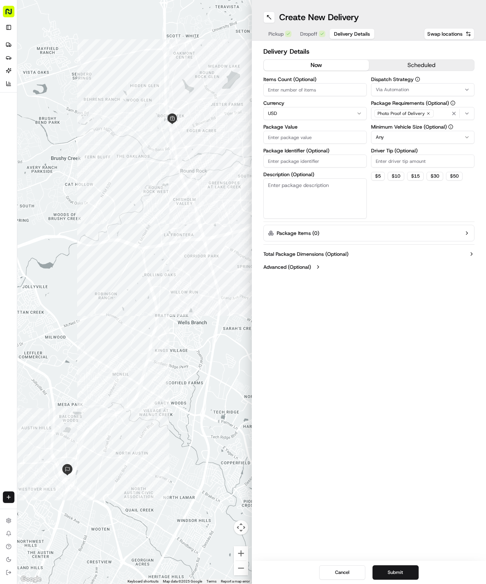
click at [287, 138] on input "Package Value" at bounding box center [314, 137] width 103 height 13
type input "40"
click at [291, 163] on input "Package Identifier (Optional)" at bounding box center [314, 161] width 103 height 13
type input "TsoRR2TsoArbor(11)"
click at [411, 81] on label "Dispatch Strategy" at bounding box center [422, 79] width 103 height 5
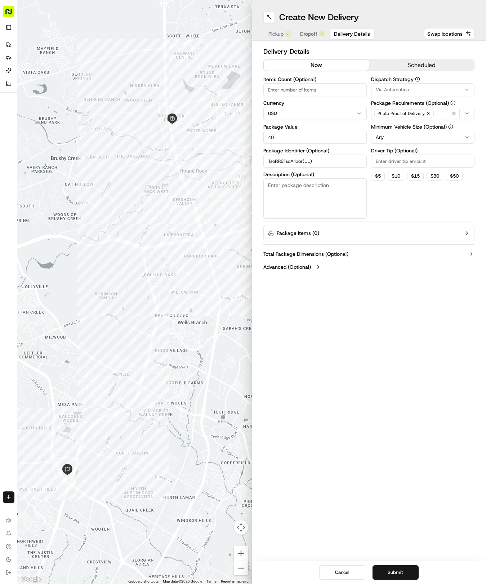
click at [411, 97] on div "Dispatch Strategy Via Automation Package Requirements (Optional) Photo Proof of…" at bounding box center [422, 148] width 103 height 142
click at [412, 94] on button "Via Automation" at bounding box center [422, 89] width 103 height 13
click at [415, 130] on span "Tso Round Rock Strategy" at bounding box center [427, 129] width 89 height 6
drag, startPoint x: 414, startPoint y: 174, endPoint x: 409, endPoint y: 161, distance: 13.9
click at [412, 167] on html "Tso Chinese 04 Round Rock [EMAIL_ADDRESS][DOMAIN_NAME] Toggle Sidebar Deliverie…" at bounding box center [243, 292] width 486 height 584
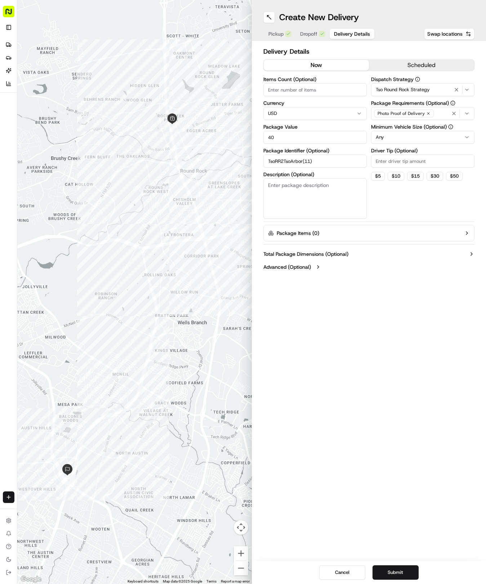
click at [405, 133] on html "Tso Chinese 04 Round Rock [EMAIL_ADDRESS][DOMAIN_NAME] Toggle Sidebar Deliverie…" at bounding box center [243, 292] width 486 height 584
click at [400, 165] on input "Driver Tip (Optional)" at bounding box center [422, 161] width 103 height 13
type input "2"
click at [402, 577] on button "Submit" at bounding box center [396, 572] width 46 height 14
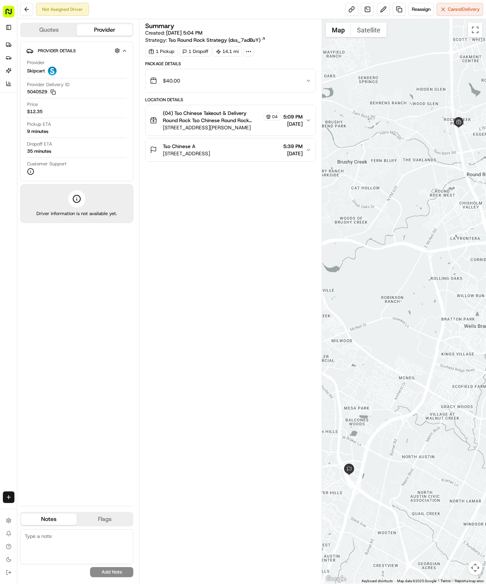
click at [114, 325] on div "Provider Details Hidden ( 2 ) Provider Skipcart Provider Delivery ID 5040529 Co…" at bounding box center [76, 270] width 113 height 459
click at [8, 47] on icon at bounding box center [9, 45] width 6 height 6
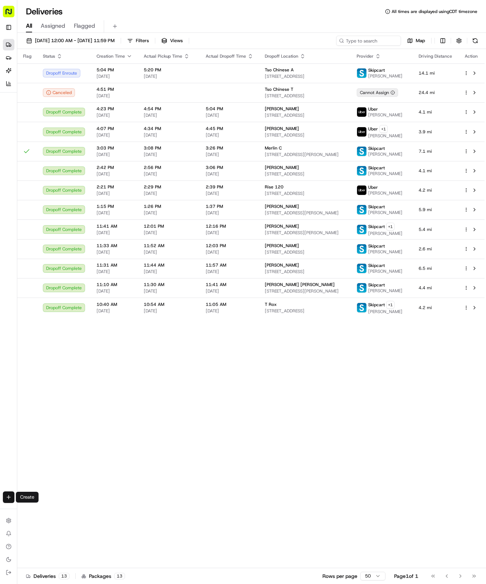
click at [11, 497] on html "Tso Chinese 04 Round Rock [EMAIL_ADDRESS][DOMAIN_NAME] Toggle Sidebar Deliverie…" at bounding box center [243, 292] width 486 height 584
click at [46, 509] on link "Delivery" at bounding box center [56, 510] width 77 height 13
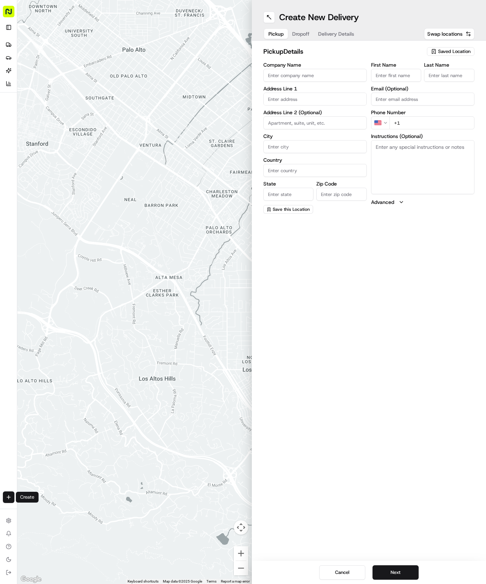
click at [452, 52] on span "Saved Location" at bounding box center [454, 51] width 32 height 6
click at [413, 86] on span "(04) Tso Chinese Takeout & Delivery Round Rock (04)" at bounding box center [438, 81] width 89 height 13
type input "(04) Tso Chinese Takeout & Delivery Round Rock"
type input "2000 N [PERSON_NAME] St"
type input "Ste 108"
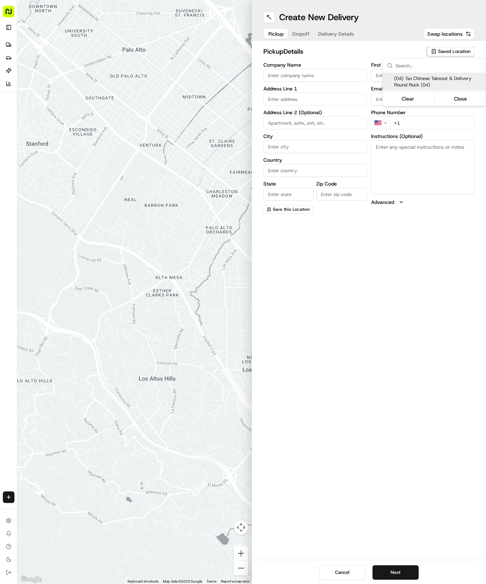
type input "Round Rock"
type input "US"
type input "[GEOGRAPHIC_DATA]"
type input "78664"
type input "Tso Chinese"
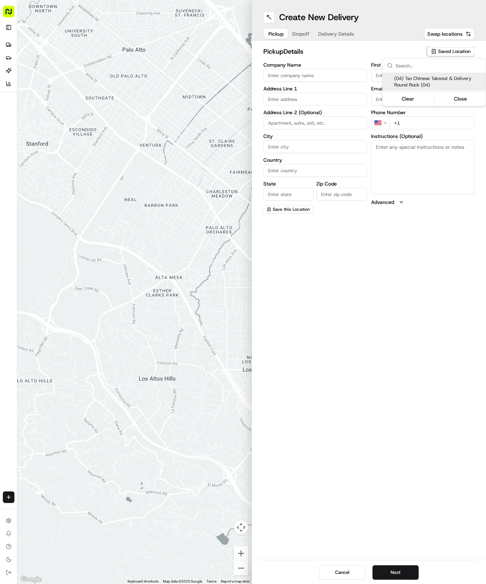
type input "Round Rock Manager"
type input "[EMAIL_ADDRESS][DOMAIN_NAME]"
type input "[PHONE_NUMBER]"
type textarea "Submit a picture displaying address & food as Proof of Delivery. Envía una foto…"
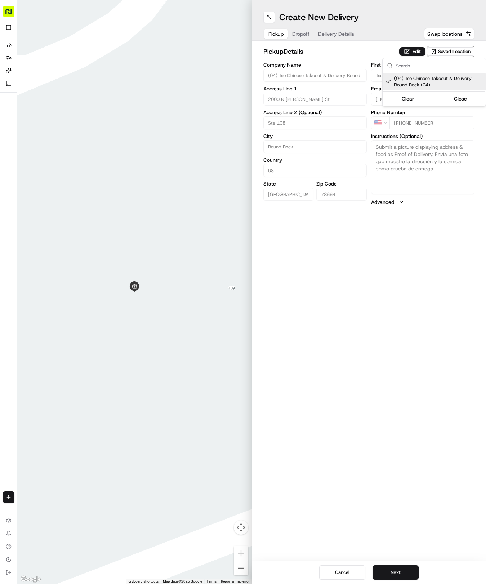
click at [351, 36] on html "Tso Chinese 04 Round Rock [EMAIL_ADDRESS][DOMAIN_NAME] Toggle Sidebar Deliverie…" at bounding box center [243, 292] width 486 height 584
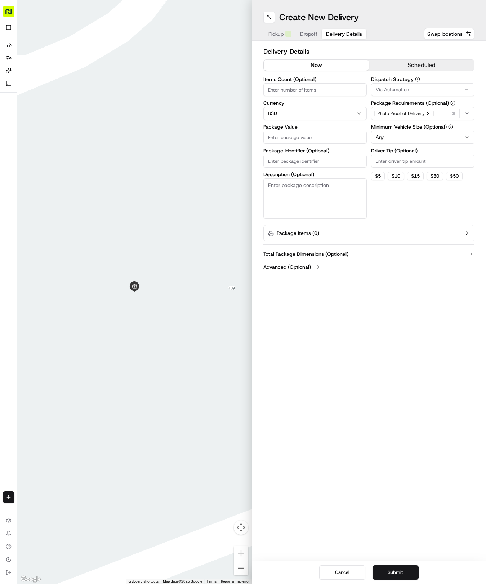
click at [351, 36] on span "Delivery Details" at bounding box center [344, 33] width 36 height 7
click at [315, 162] on input "Package Identifier (Optional)" at bounding box center [314, 161] width 103 height 13
paste input "Z5NQN1I"
type input "Z5NQN1I"
click at [307, 34] on span "Dropoff" at bounding box center [308, 33] width 17 height 7
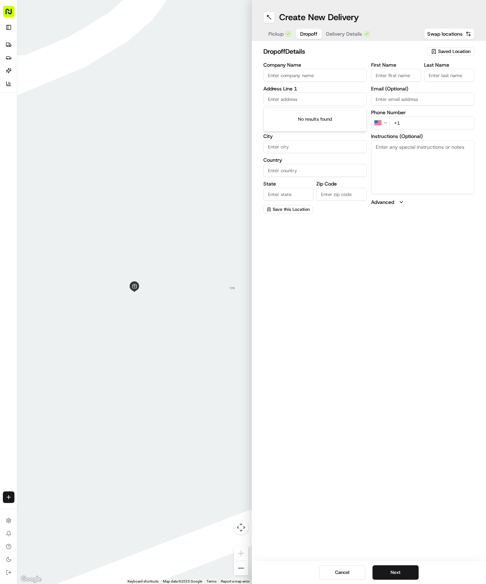
click at [291, 99] on input "text" at bounding box center [314, 99] width 103 height 13
type input "[STREET_ADDRESS]"
type input "Round Rock"
type input "[GEOGRAPHIC_DATA]"
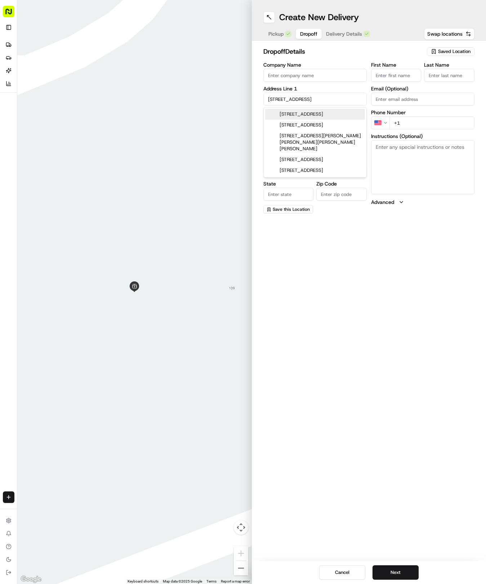
type input "78681"
type input "[STREET_ADDRESS]"
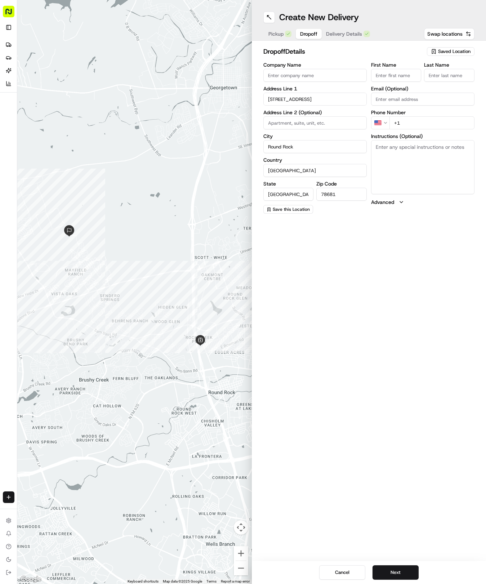
click at [388, 81] on input "First Name" at bounding box center [396, 75] width 50 height 13
type input "[PERSON_NAME]"
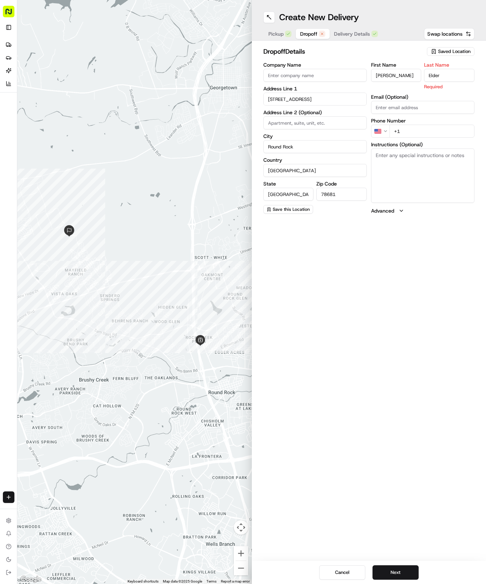
type input "Elder"
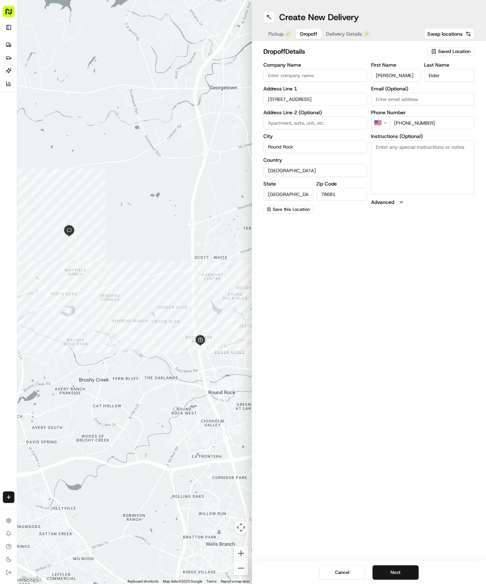
type input "[PHONE_NUMBER]"
click at [416, 178] on textarea "Instructions (Optional)" at bounding box center [422, 167] width 103 height 54
paste textarea "You can leave at door. No ring."
type textarea "You can leave at door. No ring."
click at [339, 35] on span "Delivery Details" at bounding box center [344, 33] width 36 height 7
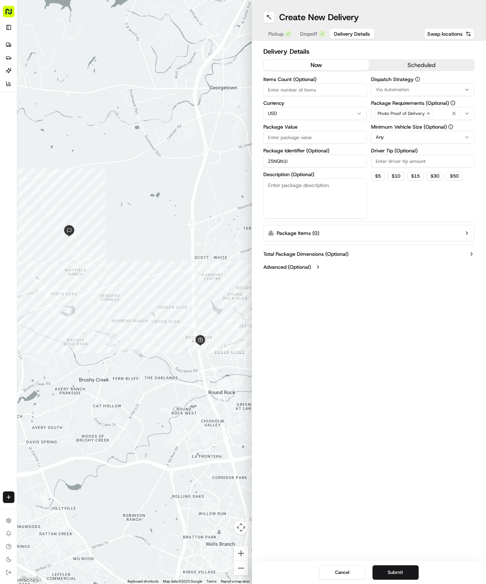
click at [306, 136] on input "Package Value" at bounding box center [314, 137] width 103 height 13
type input "61.43"
click at [374, 92] on div "Via Automation" at bounding box center [423, 89] width 100 height 6
click at [387, 133] on div "Tso Round Rock Strategy" at bounding box center [423, 129] width 103 height 11
drag, startPoint x: 387, startPoint y: 192, endPoint x: 386, endPoint y: 179, distance: 13.0
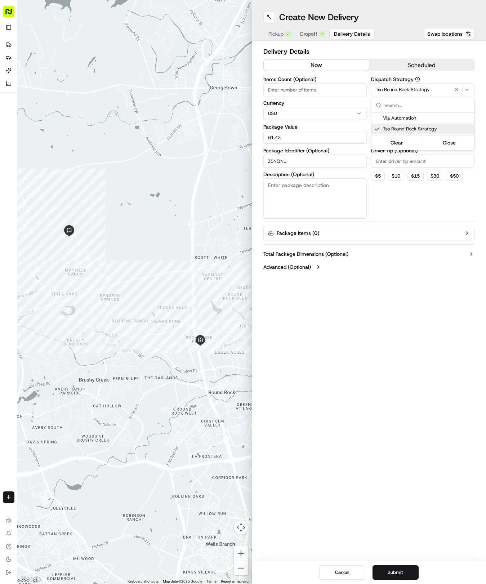
click at [387, 186] on html "Tso Chinese 04 Round Rock [EMAIL_ADDRESS][DOMAIN_NAME] Toggle Sidebar Deliverie…" at bounding box center [243, 292] width 486 height 584
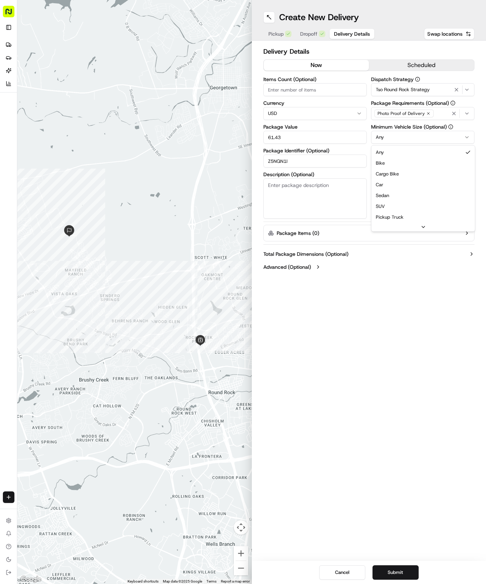
click at [383, 137] on html "Tso Chinese 04 Round Rock [EMAIL_ADDRESS][DOMAIN_NAME] Toggle Sidebar Deliverie…" at bounding box center [243, 292] width 486 height 584
drag, startPoint x: 380, startPoint y: 184, endPoint x: 382, endPoint y: 166, distance: 18.1
click at [385, 160] on input "2" at bounding box center [422, 161] width 103 height 13
type input "2"
drag, startPoint x: 390, startPoint y: 575, endPoint x: 390, endPoint y: 559, distance: 16.6
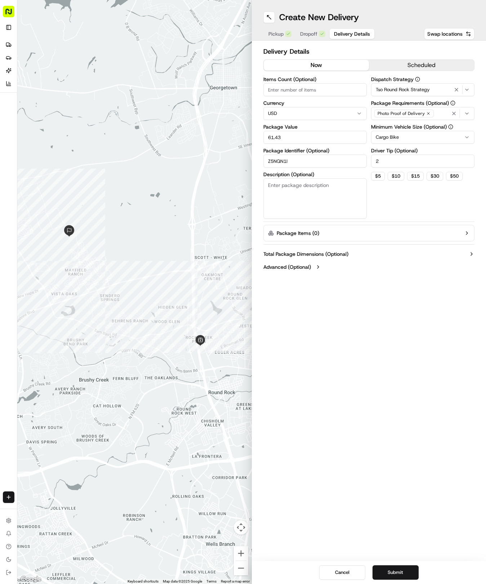
click at [390, 572] on button "Submit" at bounding box center [396, 572] width 46 height 14
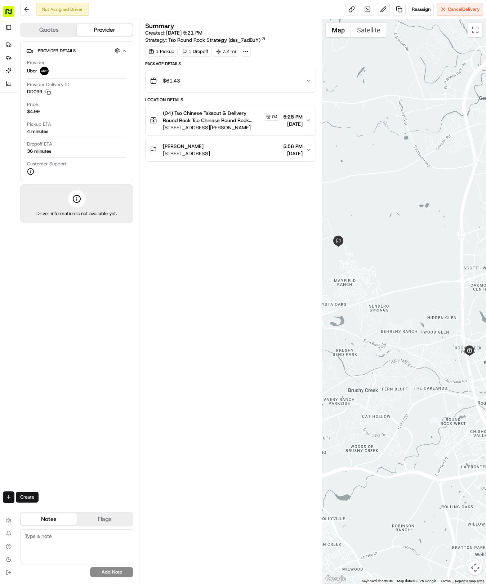
click at [6, 497] on html "Tso Chinese 04 Round Rock [EMAIL_ADDRESS][DOMAIN_NAME] Toggle Sidebar Deliverie…" at bounding box center [243, 292] width 486 height 584
click at [28, 508] on div at bounding box center [25, 510] width 9 height 9
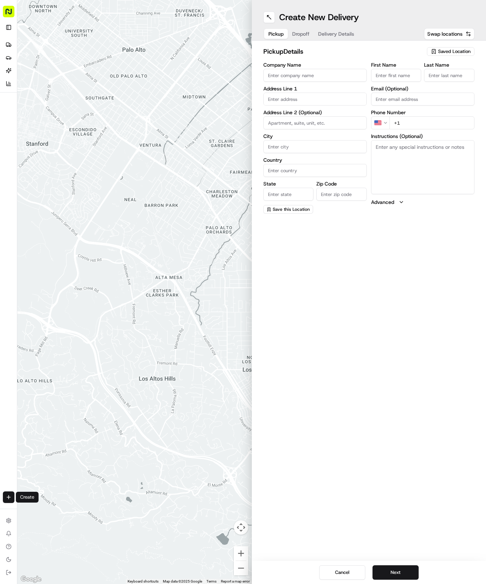
click at [445, 50] on span "Saved Location" at bounding box center [454, 51] width 32 height 6
click at [425, 85] on span "(04) Tso Chinese Takeout & Delivery Round Rock (04)" at bounding box center [438, 81] width 89 height 13
type input "(04) Tso Chinese Takeout & Delivery Round Rock"
type input "2000 N [PERSON_NAME] St"
type input "Ste 108"
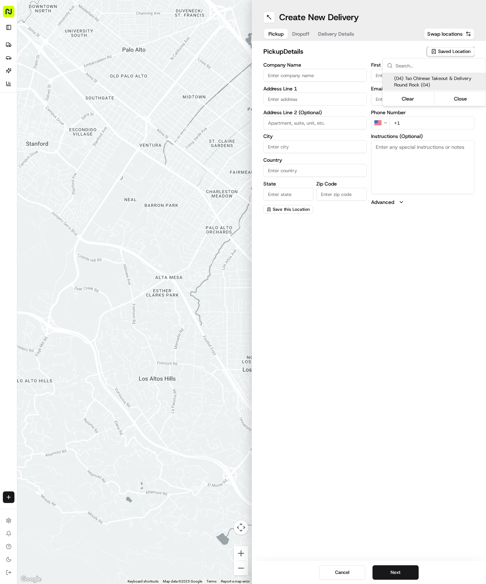
type input "Round Rock"
type input "US"
type input "[GEOGRAPHIC_DATA]"
type input "78664"
type input "Tso Chinese"
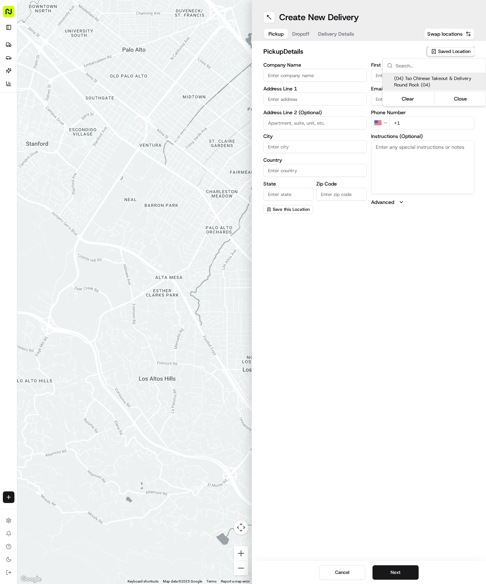
type input "Round Rock Manager"
type input "[EMAIL_ADDRESS][DOMAIN_NAME]"
type input "[PHONE_NUMBER]"
type textarea "Submit a picture displaying address & food as Proof of Delivery. Envía una foto…"
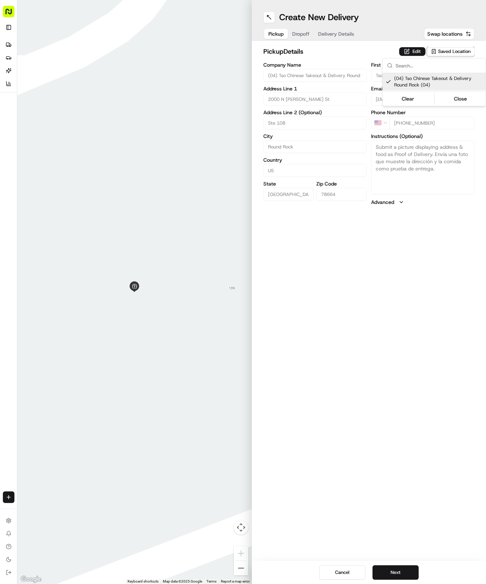
click at [339, 32] on html "Tso Chinese 04 Round Rock [EMAIL_ADDRESS][DOMAIN_NAME] Toggle Sidebar Deliverie…" at bounding box center [243, 292] width 486 height 584
click at [339, 32] on span "Delivery Details" at bounding box center [336, 33] width 36 height 7
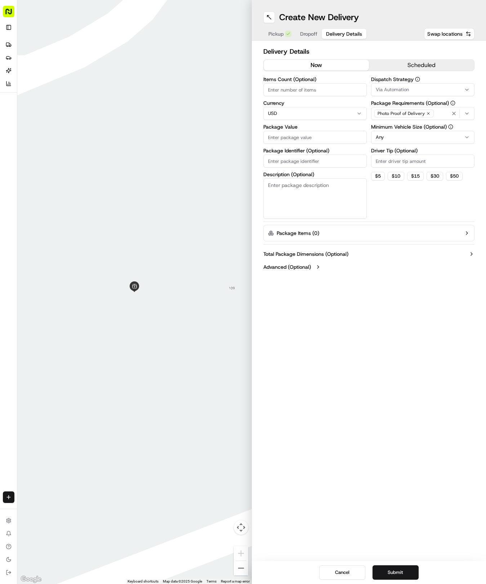
click at [304, 161] on input "Package Identifier (Optional)" at bounding box center [314, 161] width 103 height 13
paste input "E9AGPSI"
type input "E9AGPSI"
click at [307, 32] on span "Dropoff" at bounding box center [308, 33] width 17 height 7
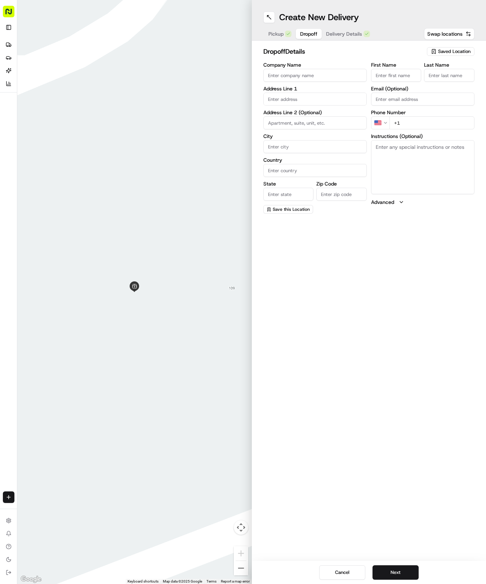
click at [298, 100] on input "text" at bounding box center [314, 99] width 103 height 13
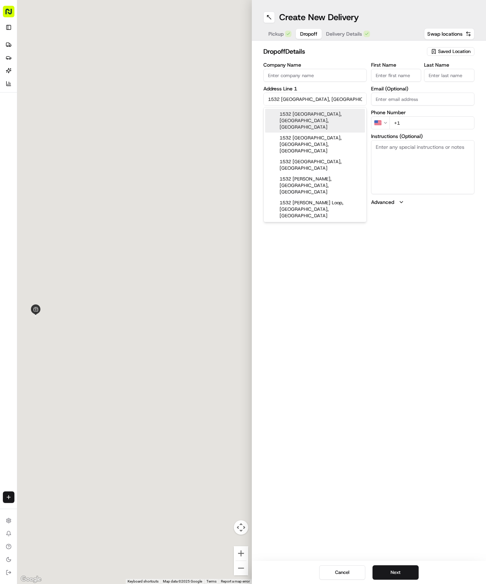
type input "1532 Sawmill Xing, [GEOGRAPHIC_DATA], [GEOGRAPHIC_DATA]"
type input "Round Rock"
type input "[GEOGRAPHIC_DATA]"
type input "78665"
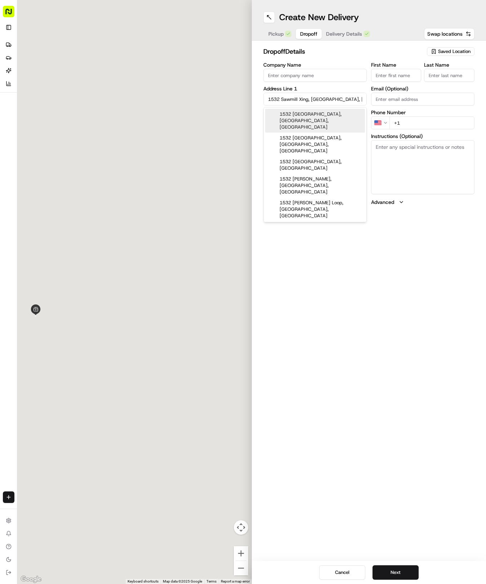
type input "1532 [GEOGRAPHIC_DATA]"
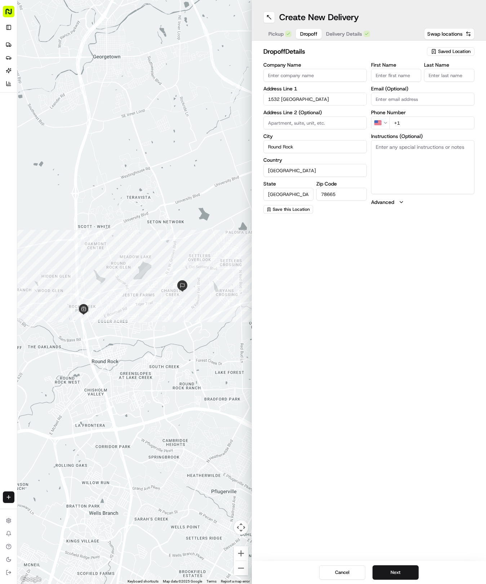
click at [397, 69] on input "First Name" at bounding box center [396, 75] width 50 height 13
type input "Kacue"
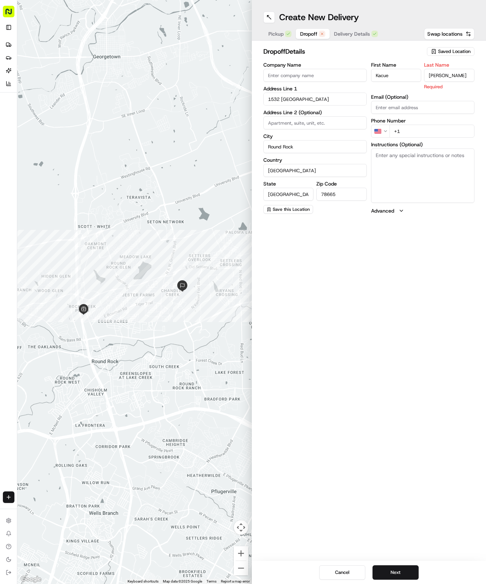
type input "[PERSON_NAME]"
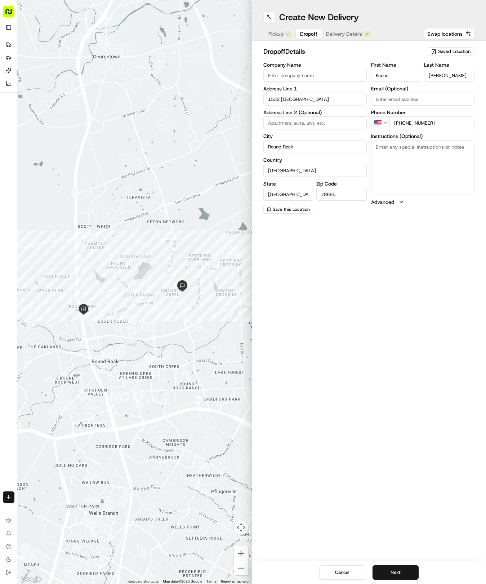
type input "[PHONE_NUMBER]"
click at [421, 177] on textarea "Instructions (Optional)" at bounding box center [422, 167] width 103 height 54
paste textarea "Please leave at front door"
type textarea "Please leave at front door"
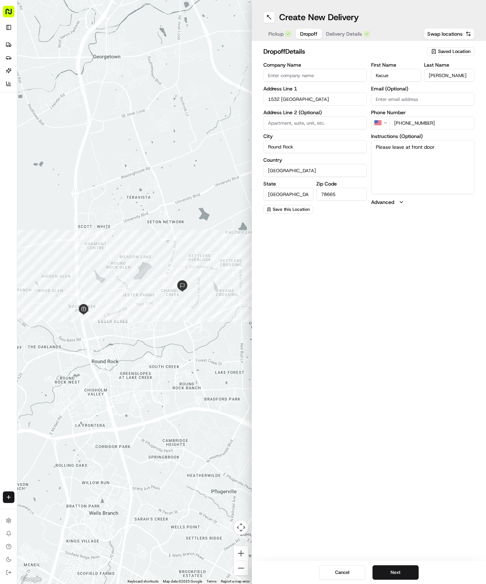
click at [347, 33] on span "Delivery Details" at bounding box center [344, 33] width 36 height 7
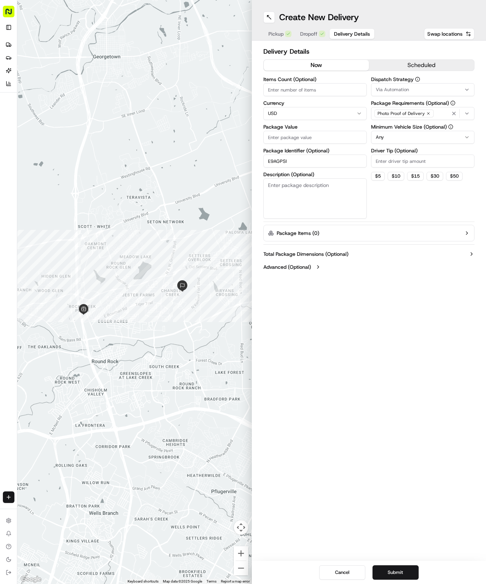
click at [309, 143] on input "Package Value" at bounding box center [314, 137] width 103 height 13
type input "80.38"
click at [377, 92] on span "Via Automation" at bounding box center [392, 89] width 33 height 6
click at [385, 125] on div "Tso Round Rock Strategy" at bounding box center [423, 129] width 103 height 11
click at [396, 177] on html "Tso Chinese 04 Round Rock [EMAIL_ADDRESS][DOMAIN_NAME] Toggle Sidebar Deliverie…" at bounding box center [243, 292] width 486 height 584
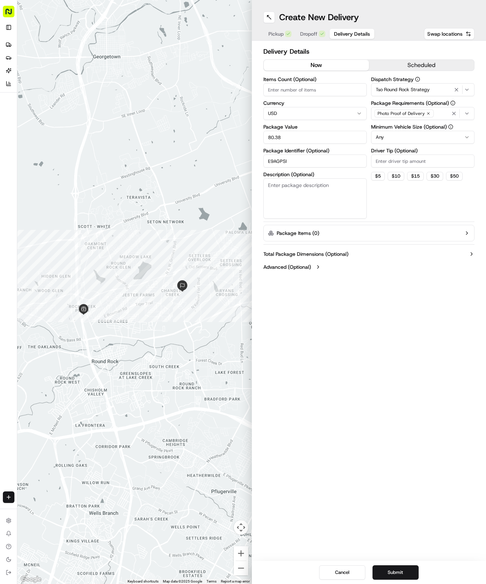
click at [390, 142] on html "Tso Chinese 04 Round Rock [EMAIL_ADDRESS][DOMAIN_NAME] Toggle Sidebar Deliverie…" at bounding box center [243, 292] width 486 height 584
click at [387, 164] on input "Driver Tip (Optional)" at bounding box center [422, 161] width 103 height 13
type input "2"
click at [390, 569] on button "Submit" at bounding box center [396, 572] width 46 height 14
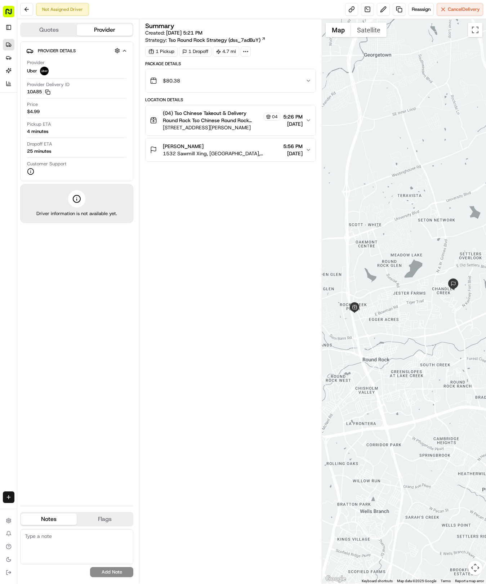
click at [6, 45] on icon at bounding box center [7, 44] width 3 height 3
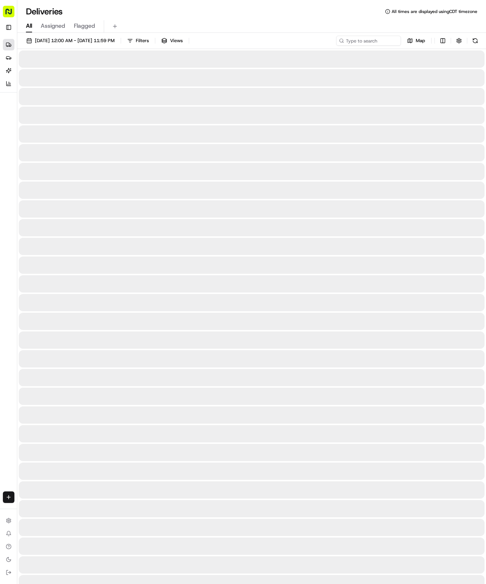
click at [6, 45] on icon at bounding box center [7, 44] width 3 height 3
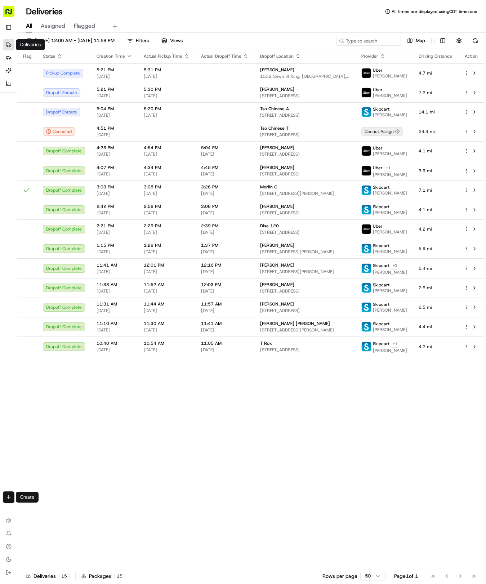
click at [6, 496] on html "Tso Chinese 04 Round Rock [EMAIL_ADDRESS][DOMAIN_NAME] Toggle Sidebar Deliverie…" at bounding box center [243, 292] width 486 height 584
click at [44, 505] on link "Delivery" at bounding box center [56, 510] width 77 height 13
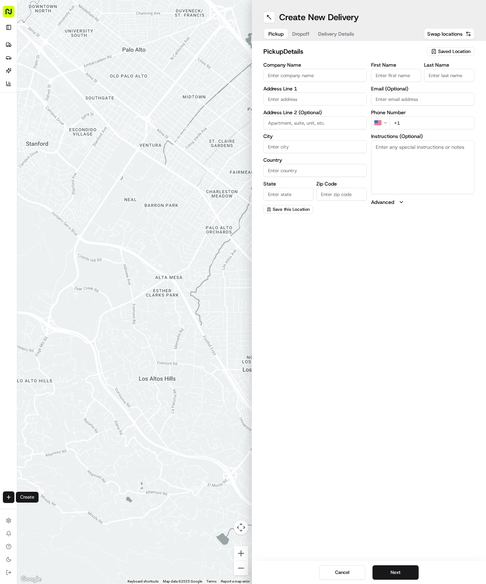
click at [431, 57] on div "pickup Details Saved Location" at bounding box center [369, 52] width 212 height 13
click at [434, 55] on div "Saved Location" at bounding box center [451, 51] width 48 height 9
click at [405, 85] on span "(04) Tso Chinese Takeout & Delivery Round Rock (04)" at bounding box center [438, 81] width 89 height 13
type input "(04) Tso Chinese Takeout & Delivery Round Rock"
type input "2000 N [PERSON_NAME] St"
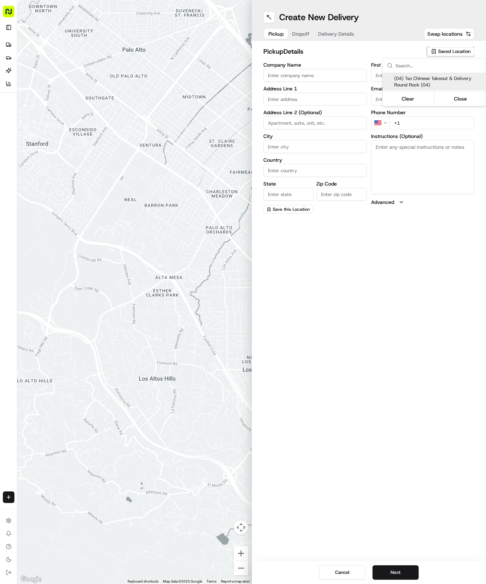
type input "Ste 108"
type input "Round Rock"
type input "US"
type input "[GEOGRAPHIC_DATA]"
type input "78664"
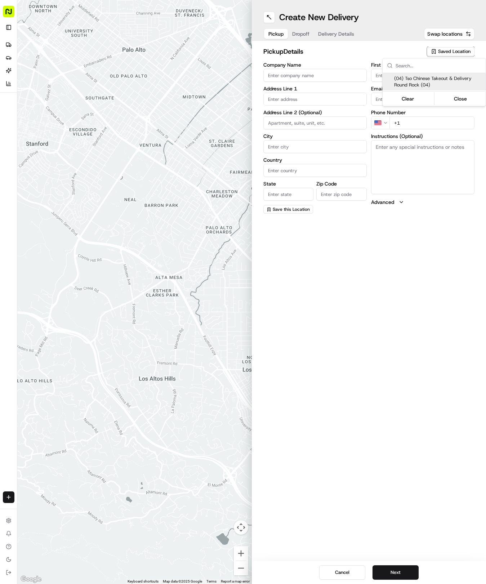
type input "Tso Chinese"
type input "Round Rock Manager"
type input "[EMAIL_ADDRESS][DOMAIN_NAME]"
type input "[PHONE_NUMBER]"
type textarea "Submit a picture displaying address & food as Proof of Delivery. Envía una foto…"
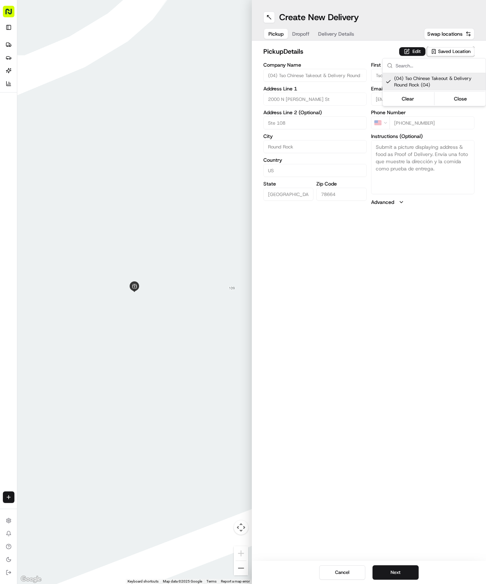
click at [338, 27] on html "Tso Chinese 04 Round Rock [EMAIL_ADDRESS][DOMAIN_NAME] Toggle Sidebar Deliverie…" at bounding box center [243, 292] width 486 height 584
click at [334, 35] on span "Delivery Details" at bounding box center [336, 33] width 36 height 7
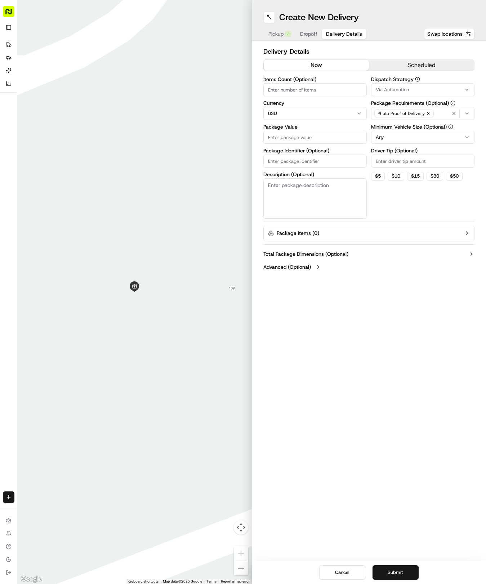
click at [302, 164] on input "Package Identifier (Optional)" at bounding box center [314, 161] width 103 height 13
paste input "OYYIE0J"
type input "OYYIE0J"
click at [309, 33] on span "Dropoff" at bounding box center [308, 33] width 17 height 7
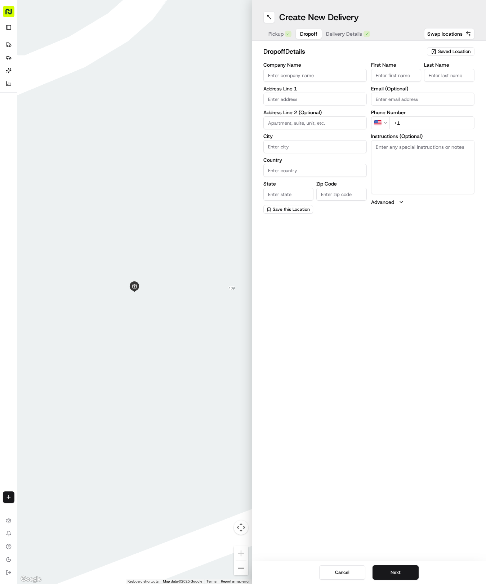
click at [392, 74] on input "First Name" at bounding box center [396, 75] width 50 height 13
type input "[PERSON_NAME]"
click at [294, 101] on input "text" at bounding box center [314, 99] width 103 height 13
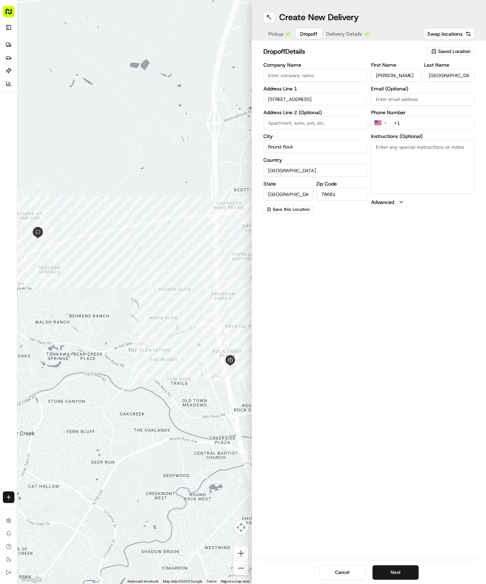
click at [421, 128] on input "+1" at bounding box center [432, 122] width 85 height 13
click at [449, 146] on textarea "Instructions (Optional)" at bounding box center [422, 167] width 103 height 54
paste textarea "Please ring the doorbell. Thank you"
click at [341, 32] on span "Delivery Details" at bounding box center [344, 33] width 36 height 7
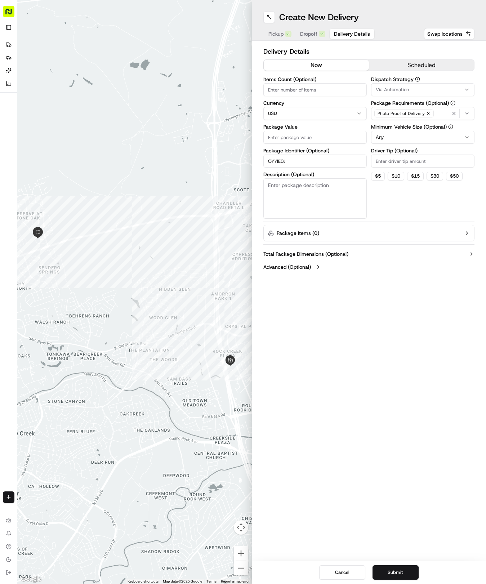
click at [300, 135] on input "Package Value" at bounding box center [314, 137] width 103 height 13
click at [384, 94] on button "Via Automation" at bounding box center [422, 89] width 103 height 13
click at [386, 133] on div "Tso Round Rock Strategy" at bounding box center [423, 129] width 103 height 11
click at [382, 196] on html "Tso Chinese 04 Round Rock [EMAIL_ADDRESS][DOMAIN_NAME] Toggle Sidebar Deliverie…" at bounding box center [243, 292] width 486 height 584
click at [385, 138] on html "Tso Chinese 04 Round Rock [EMAIL_ADDRESS][DOMAIN_NAME] Toggle Sidebar Deliverie…" at bounding box center [243, 292] width 486 height 584
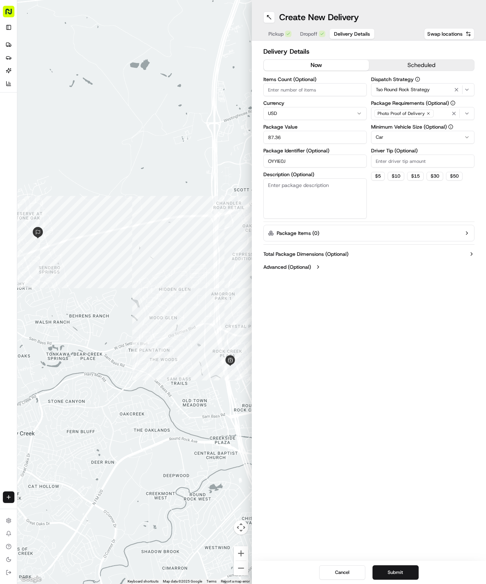
click at [387, 160] on input "Driver Tip (Optional)" at bounding box center [422, 161] width 103 height 13
click at [395, 574] on button "Submit" at bounding box center [396, 572] width 46 height 14
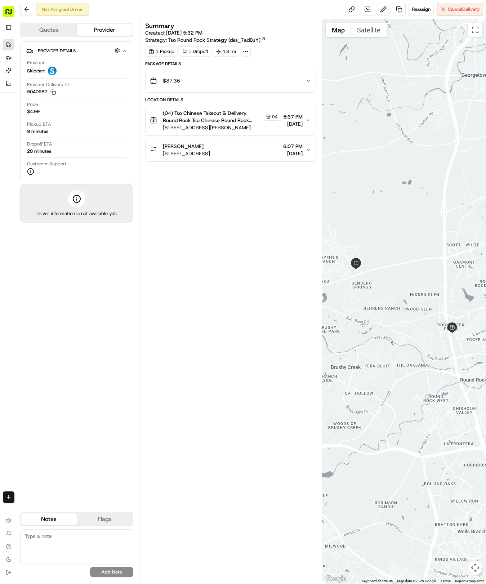
click at [6, 43] on icon at bounding box center [9, 45] width 6 height 6
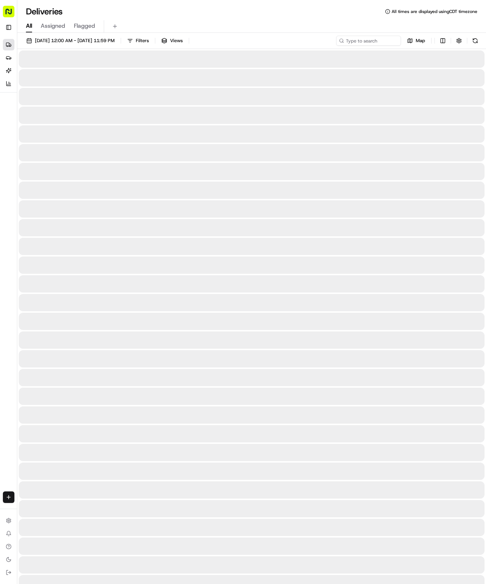
click at [6, 43] on icon at bounding box center [9, 45] width 6 height 6
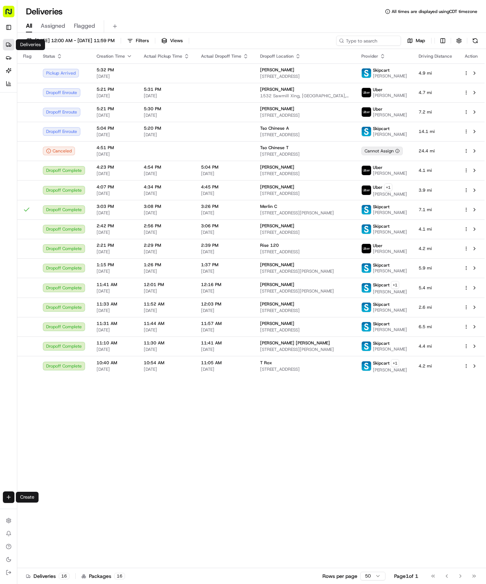
click at [4, 496] on html "Tso Chinese 04 Round Rock [EMAIL_ADDRESS][DOMAIN_NAME] Toggle Sidebar Deliverie…" at bounding box center [243, 292] width 486 height 584
click at [39, 513] on link "Delivery" at bounding box center [56, 510] width 77 height 13
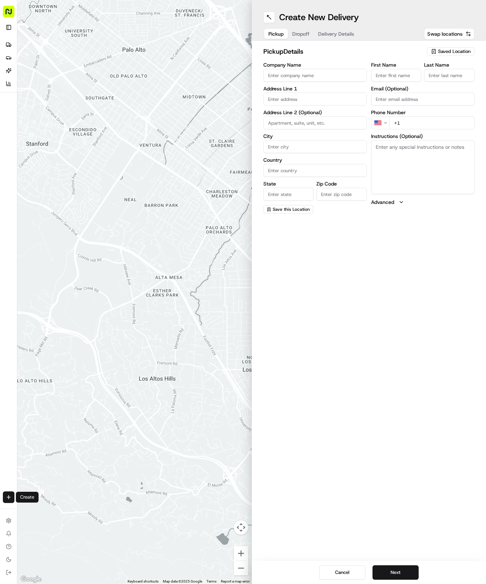
click at [444, 51] on span "Saved Location" at bounding box center [454, 51] width 32 height 6
click at [423, 78] on span "(04) Tso Chinese Takeout & Delivery Round Rock (04)" at bounding box center [438, 81] width 89 height 13
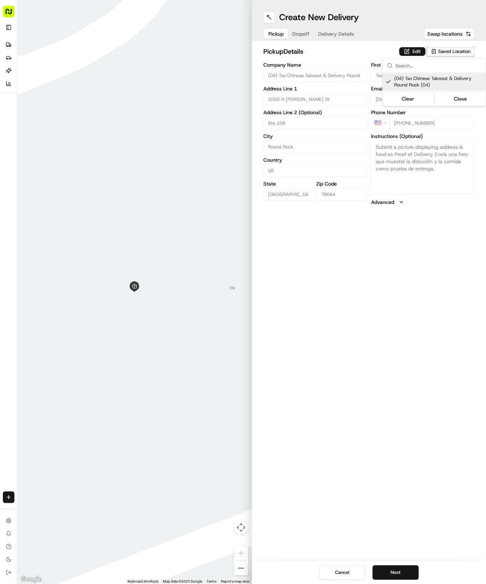
click at [330, 34] on html "Tso Chinese 04 Round Rock [EMAIL_ADDRESS][DOMAIN_NAME] Toggle Sidebar Deliverie…" at bounding box center [243, 292] width 486 height 584
click at [330, 34] on span "Delivery Details" at bounding box center [336, 33] width 36 height 7
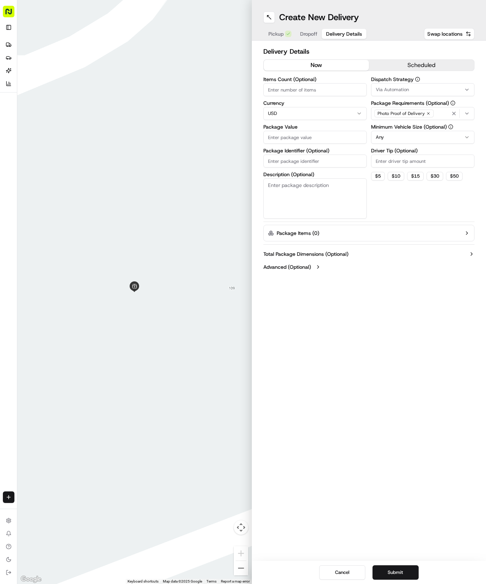
click at [295, 169] on div "Items Count (Optional) Currency USD Package Value Package Identifier (Optional)…" at bounding box center [314, 148] width 103 height 142
click at [294, 162] on input "Package Identifier (Optional)" at bounding box center [314, 161] width 103 height 13
paste input "W6G7YOE"
click at [306, 34] on span "Dropoff" at bounding box center [308, 33] width 17 height 7
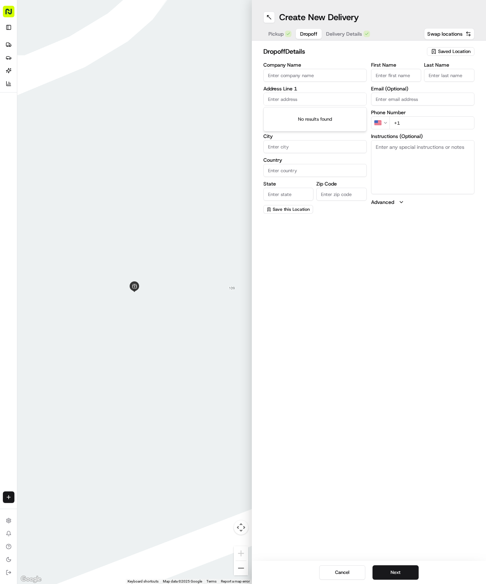
click at [303, 102] on input "text" at bounding box center [314, 99] width 103 height 13
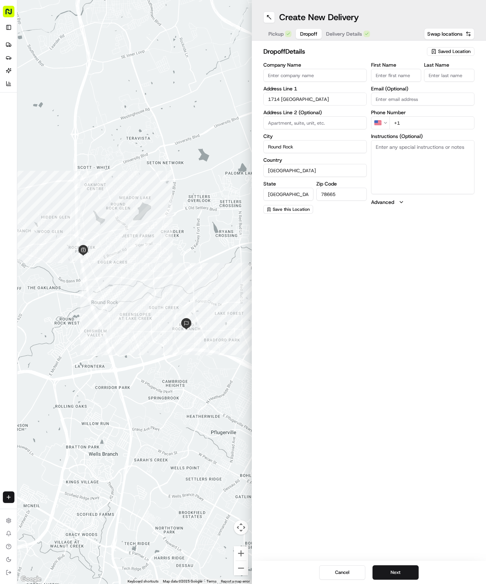
click at [405, 78] on input "First Name" at bounding box center [396, 75] width 50 height 13
click at [412, 149] on textarea "Instructions (Optional)" at bounding box center [422, 167] width 103 height 54
paste textarea "At the gate press # then push 7493. It should beep loudly. Go to the end of the…"
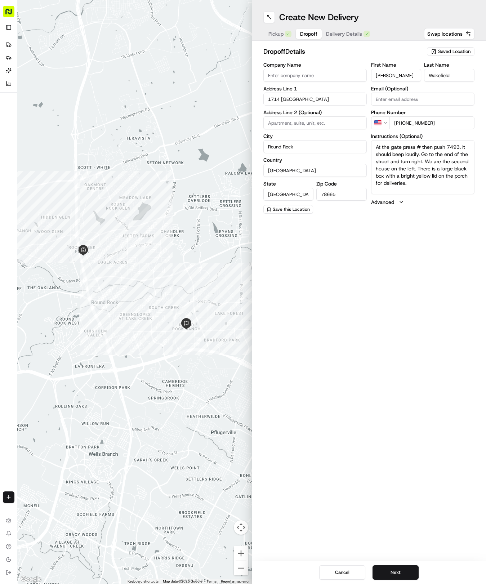
drag, startPoint x: 442, startPoint y: 146, endPoint x: 446, endPoint y: 146, distance: 4.3
click at [443, 146] on textarea "At the gate press # then push 7493. It should beep loudly. Go to the end of the…" at bounding box center [422, 167] width 103 height 54
click at [446, 146] on textarea "At the gate press # then push 7493. It should beep loudly. Go to the end of the…" at bounding box center [422, 167] width 103 height 54
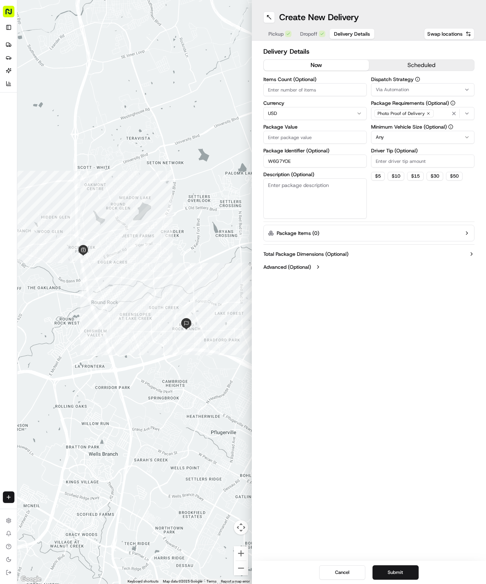
click at [351, 30] on span "Delivery Details" at bounding box center [352, 33] width 36 height 7
click at [300, 136] on input "Package Value" at bounding box center [314, 137] width 103 height 13
click at [388, 95] on button "Via Automation" at bounding box center [422, 89] width 103 height 13
click at [392, 134] on div "Tso Round Rock Strategy" at bounding box center [423, 129] width 103 height 11
drag, startPoint x: 400, startPoint y: 180, endPoint x: 387, endPoint y: 134, distance: 47.7
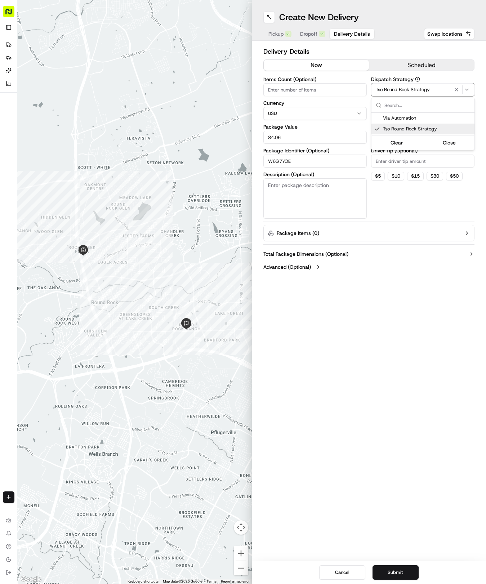
click at [397, 164] on html "Tso Chinese 04 Round Rock [EMAIL_ADDRESS][DOMAIN_NAME] Toggle Sidebar Deliverie…" at bounding box center [243, 292] width 486 height 584
click at [385, 139] on html "Tso Chinese 04 Round Rock [EMAIL_ADDRESS][DOMAIN_NAME] Toggle Sidebar Deliverie…" at bounding box center [243, 292] width 486 height 584
click at [384, 155] on input "Driver Tip (Optional)" at bounding box center [422, 161] width 103 height 13
click at [406, 568] on button "Submit" at bounding box center [396, 572] width 46 height 14
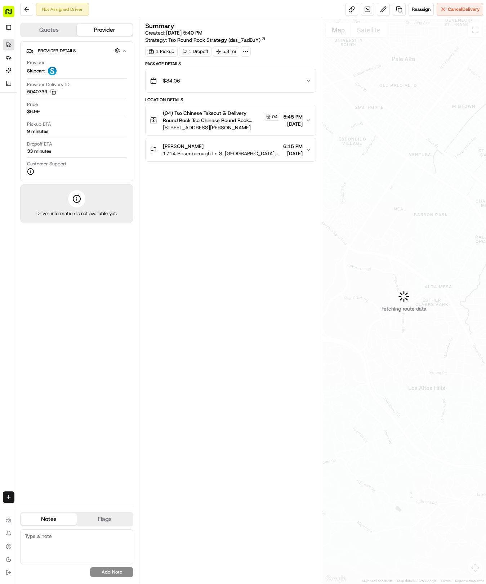
click at [11, 46] on icon at bounding box center [9, 45] width 6 height 6
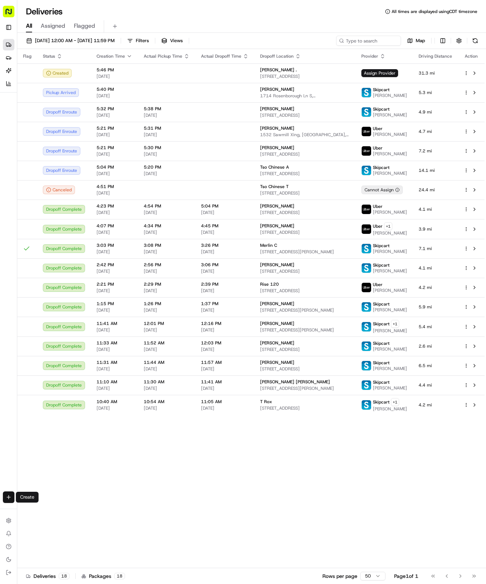
click at [7, 499] on html "Tso Chinese 04 Round Rock [EMAIL_ADDRESS][DOMAIN_NAME] Toggle Sidebar Deliverie…" at bounding box center [243, 292] width 486 height 584
click at [36, 510] on link "Delivery" at bounding box center [56, 510] width 77 height 13
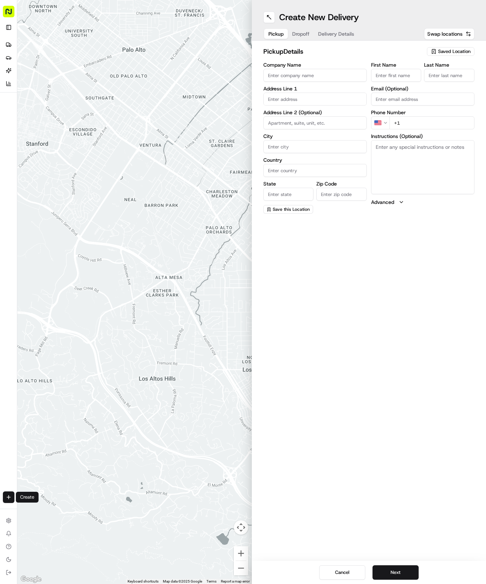
click at [442, 50] on span "Saved Location" at bounding box center [454, 51] width 32 height 6
click at [436, 78] on span "(04) Tso Chinese Takeout & Delivery Round Rock (04)" at bounding box center [438, 81] width 89 height 13
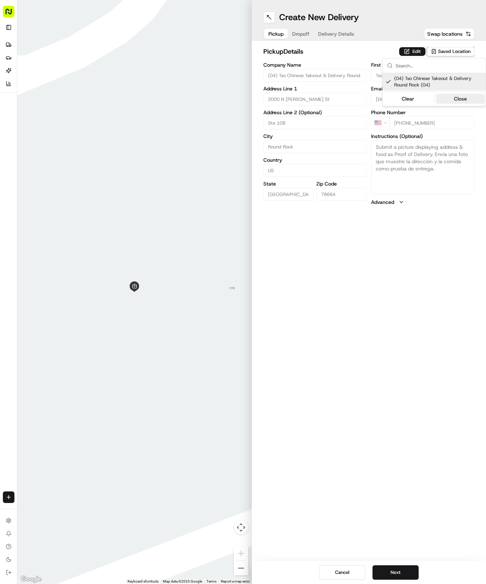
click at [454, 97] on button "Close" at bounding box center [460, 99] width 49 height 10
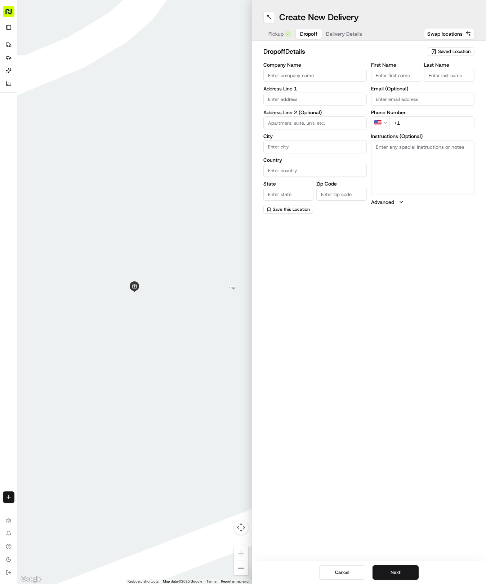
click at [301, 34] on span "Dropoff" at bounding box center [308, 33] width 17 height 7
click at [390, 73] on input "First Name" at bounding box center [396, 75] width 50 height 13
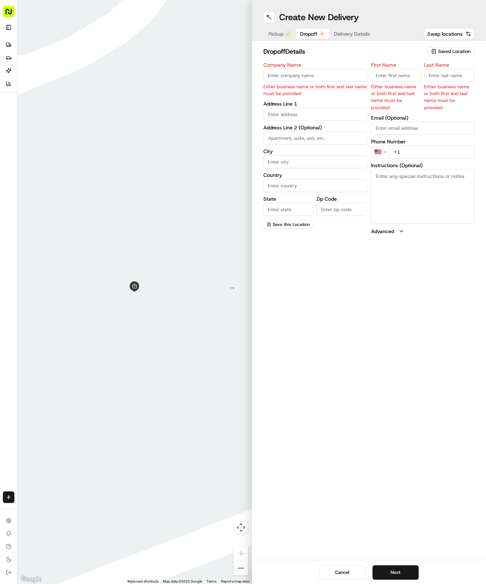
click at [351, 30] on span "Delivery Details" at bounding box center [352, 33] width 36 height 7
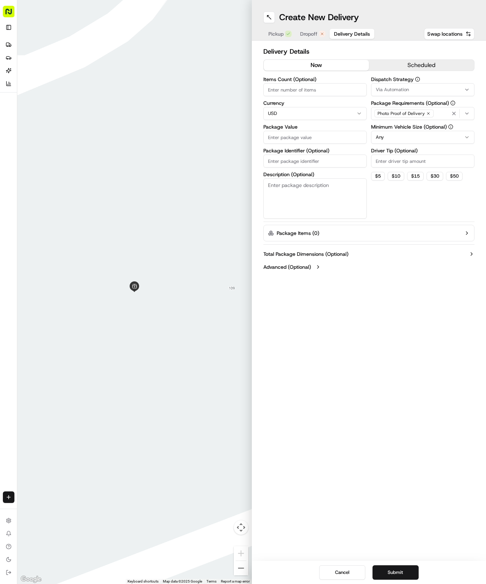
click at [275, 159] on input "Package Identifier (Optional)" at bounding box center [314, 161] width 103 height 13
click at [274, 164] on input "Package Identifier (Optional)" at bounding box center [314, 161] width 103 height 13
click at [279, 161] on input "Package Identifier (Optional)" at bounding box center [314, 161] width 103 height 13
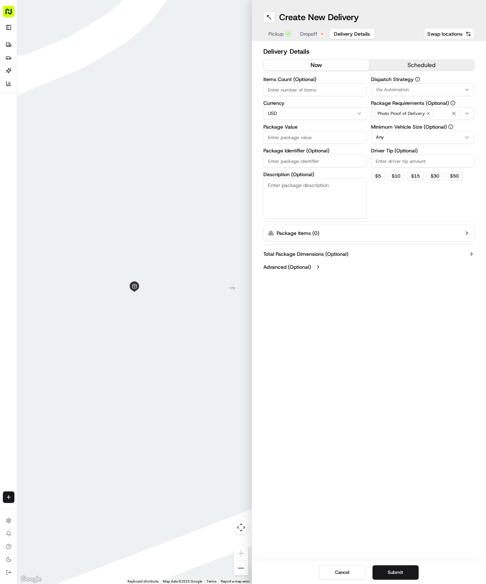
click at [279, 161] on input "Package Identifier (Optional)" at bounding box center [314, 161] width 103 height 13
paste input "WSPCVF6"
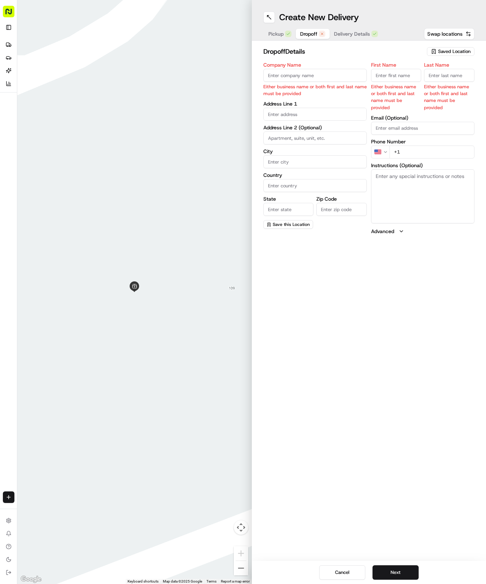
click at [309, 35] on span "Dropoff" at bounding box center [308, 33] width 17 height 7
drag, startPoint x: 378, startPoint y: 67, endPoint x: 380, endPoint y: 76, distance: 8.9
click at [380, 74] on div "First Name Either business name or both first and last name must be provided" at bounding box center [396, 86] width 50 height 49
click at [382, 78] on input "First Name" at bounding box center [396, 75] width 50 height 13
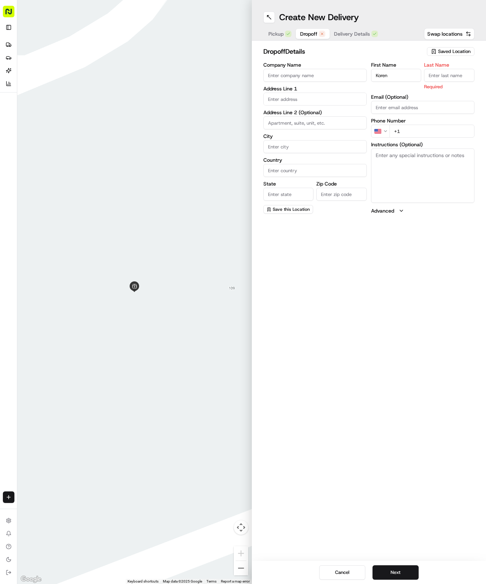
click at [453, 74] on input "Last Name" at bounding box center [449, 75] width 50 height 13
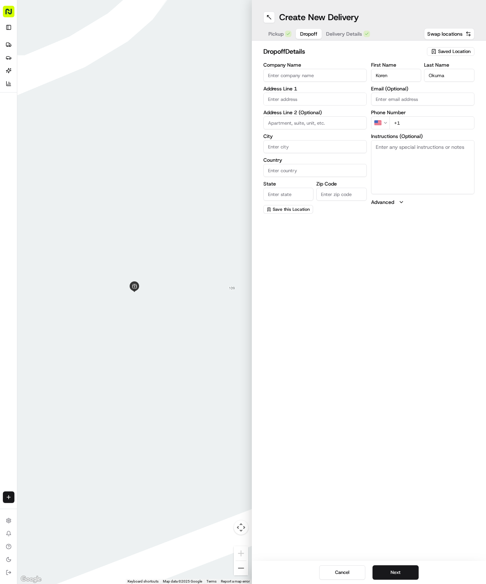
click at [411, 122] on div "Phone Number US +1" at bounding box center [422, 119] width 103 height 19
click at [411, 115] on div "Phone Number US +1" at bounding box center [422, 119] width 103 height 19
click at [411, 125] on input "+1" at bounding box center [432, 122] width 85 height 13
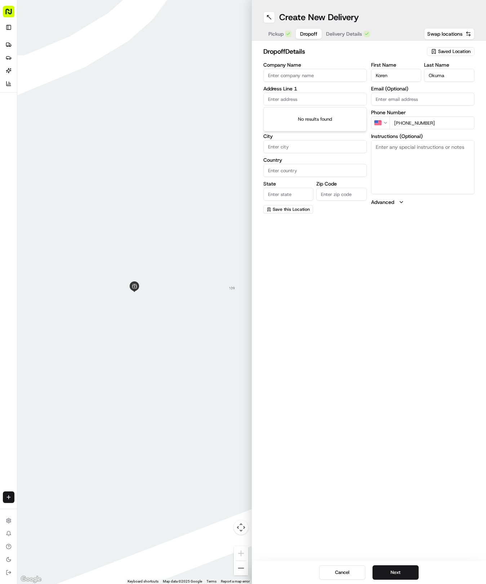
click at [290, 98] on input "text" at bounding box center [314, 99] width 103 height 13
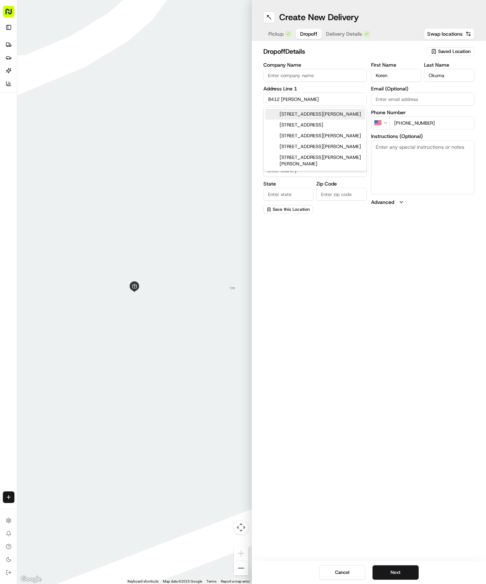
click at [334, 119] on div "[STREET_ADDRESS][PERSON_NAME]" at bounding box center [315, 114] width 100 height 11
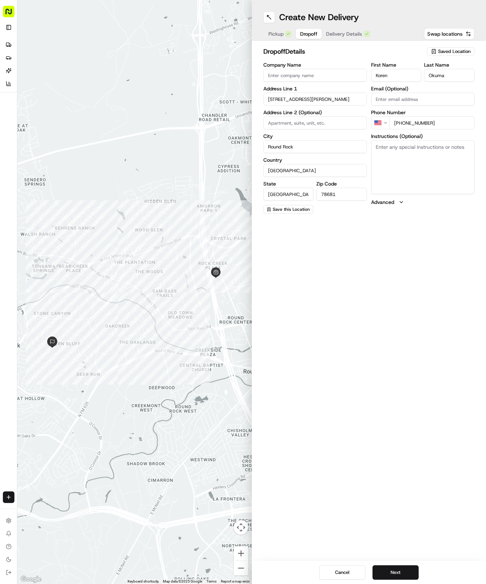
click at [400, 170] on textarea "Instructions (Optional)" at bounding box center [422, 167] width 103 height 54
paste textarea "Ring bell and leave bag on doorstep."
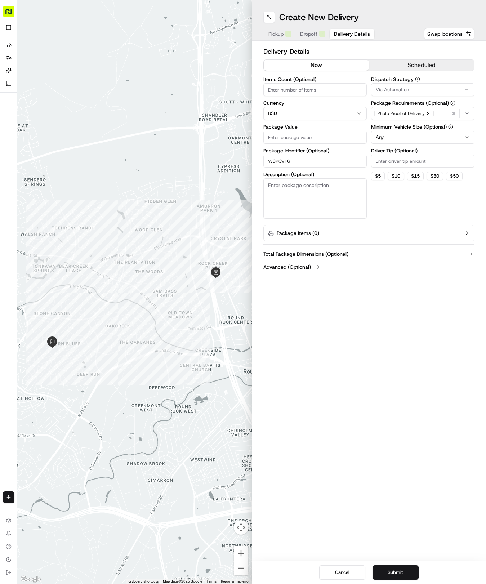
click at [348, 31] on span "Delivery Details" at bounding box center [352, 33] width 36 height 7
click at [467, 87] on icon "button" at bounding box center [467, 90] width 6 height 6
click at [457, 127] on span "Tso Round Rock Strategy" at bounding box center [427, 129] width 89 height 6
click at [452, 144] on button "Close" at bounding box center [449, 143] width 49 height 10
click at [453, 138] on html "Tso Chinese 04 Round Rock [EMAIL_ADDRESS][DOMAIN_NAME] Toggle Sidebar Deliverie…" at bounding box center [243, 292] width 486 height 584
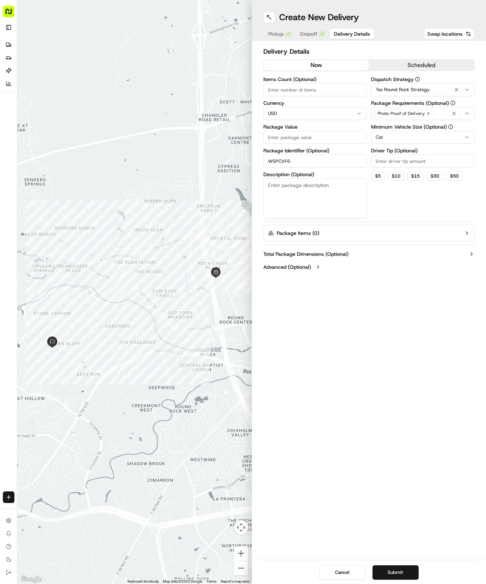
click at [427, 159] on input "Driver Tip (Optional)" at bounding box center [422, 161] width 103 height 13
click at [274, 137] on input "Package Value" at bounding box center [314, 137] width 103 height 13
click at [389, 570] on button "Submit" at bounding box center [396, 572] width 46 height 14
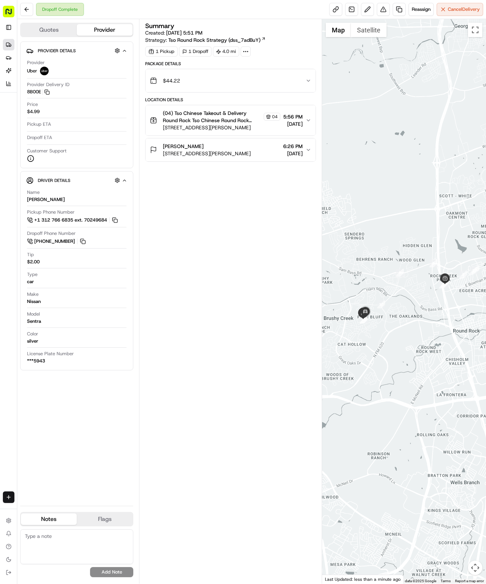
click at [13, 43] on link "Deliveries" at bounding box center [9, 45] width 12 height 12
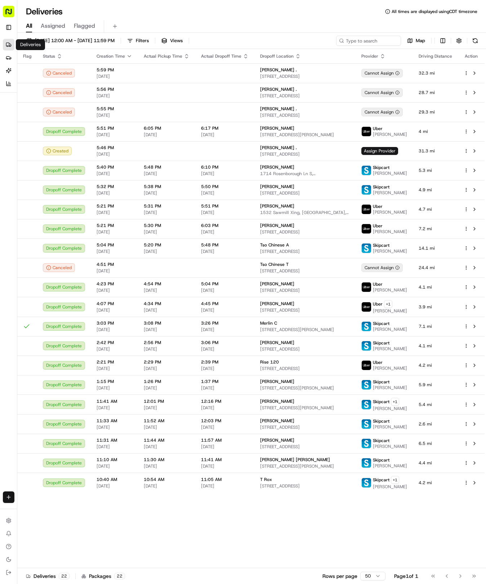
click at [9, 498] on html "Tso Chinese 04 Round Rock [EMAIL_ADDRESS][DOMAIN_NAME] Toggle Sidebar Deliverie…" at bounding box center [243, 292] width 486 height 584
click at [32, 512] on link "Delivery" at bounding box center [56, 510] width 77 height 13
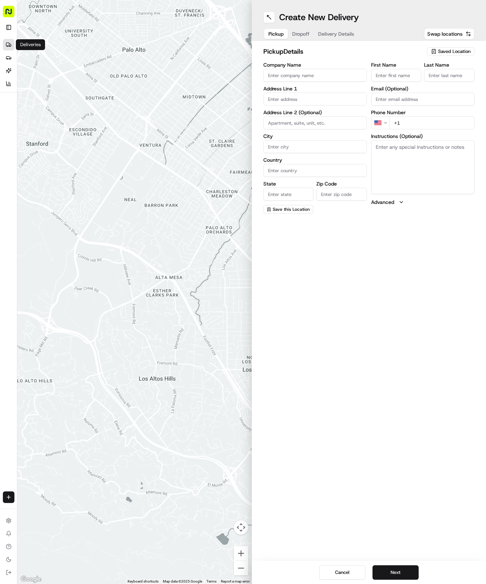
click at [6, 49] on link "Deliveries" at bounding box center [9, 45] width 12 height 12
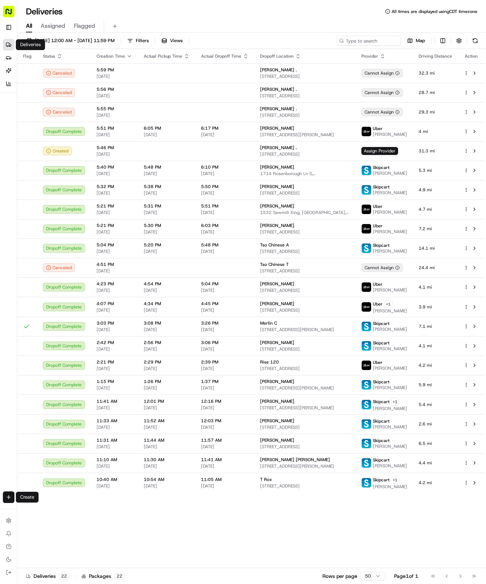
click at [9, 500] on html "Tso Chinese 04 Round Rock [EMAIL_ADDRESS][DOMAIN_NAME] Toggle Sidebar Deliverie…" at bounding box center [243, 292] width 486 height 584
click at [40, 509] on link "Delivery" at bounding box center [56, 510] width 77 height 13
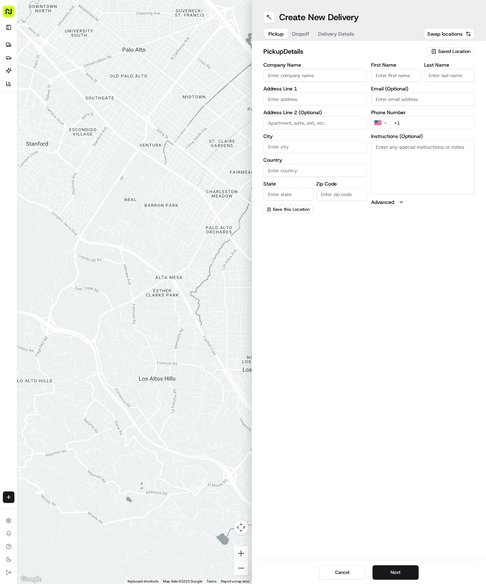
drag, startPoint x: 456, startPoint y: 61, endPoint x: 455, endPoint y: 53, distance: 7.2
click at [456, 60] on div "pickup Details Saved Location Company Name Address Line 1 Address Line 2 (Optio…" at bounding box center [369, 129] width 212 height 167
click at [455, 53] on span "Saved Location" at bounding box center [454, 51] width 32 height 6
click at [427, 82] on span "(04) Tso Chinese Takeout & Delivery Round Rock (04)" at bounding box center [438, 81] width 89 height 13
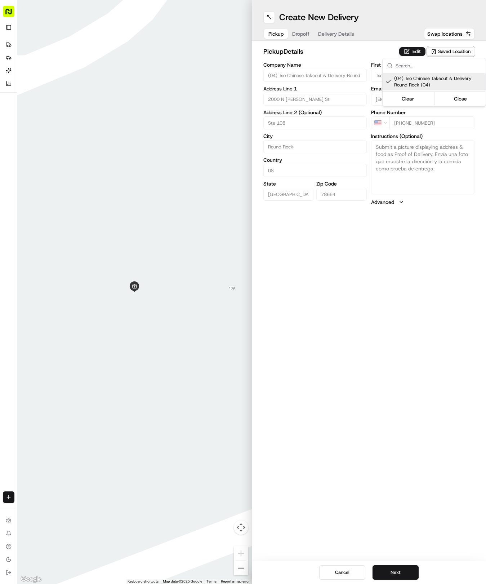
click at [328, 37] on html "Tso Chinese 04 Round Rock [EMAIL_ADDRESS][DOMAIN_NAME] Toggle Sidebar Deliverie…" at bounding box center [243, 292] width 486 height 584
click at [328, 37] on button "Delivery Details" at bounding box center [336, 34] width 45 height 10
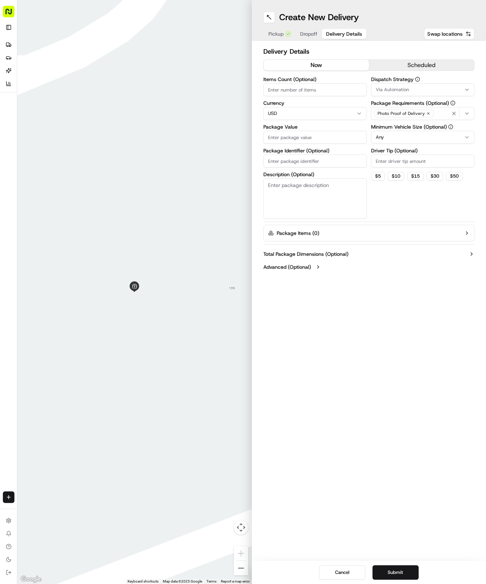
click at [290, 162] on input "Package Identifier (Optional)" at bounding box center [314, 161] width 103 height 13
paste input "PCOSMMZ"
click at [309, 31] on span "Dropoff" at bounding box center [308, 33] width 17 height 7
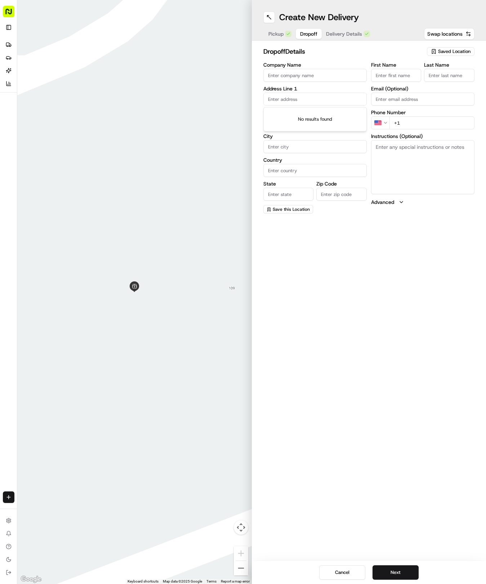
click at [292, 95] on input "text" at bounding box center [314, 99] width 103 height 13
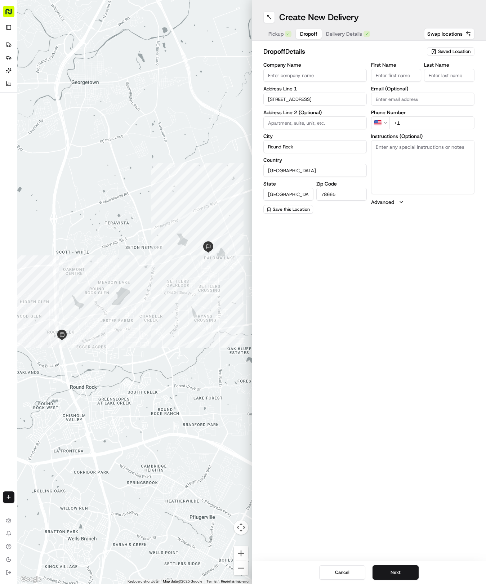
click at [403, 65] on label "First Name" at bounding box center [396, 64] width 50 height 5
click at [403, 69] on input "First Name" at bounding box center [396, 75] width 50 height 13
click at [405, 72] on input "First Name" at bounding box center [396, 75] width 50 height 13
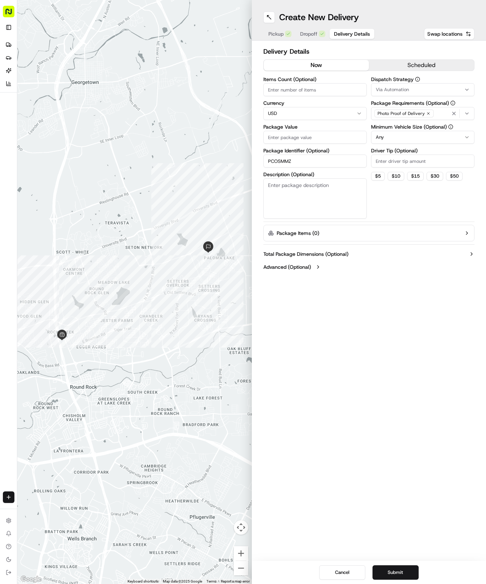
click at [342, 32] on span "Delivery Details" at bounding box center [352, 33] width 36 height 7
click at [315, 141] on input "Package Value" at bounding box center [314, 137] width 103 height 13
click at [388, 90] on span "Via Automation" at bounding box center [392, 89] width 33 height 6
click at [387, 127] on span "Tso Round Rock Strategy" at bounding box center [427, 129] width 89 height 6
drag, startPoint x: 395, startPoint y: 186, endPoint x: 392, endPoint y: 167, distance: 18.9
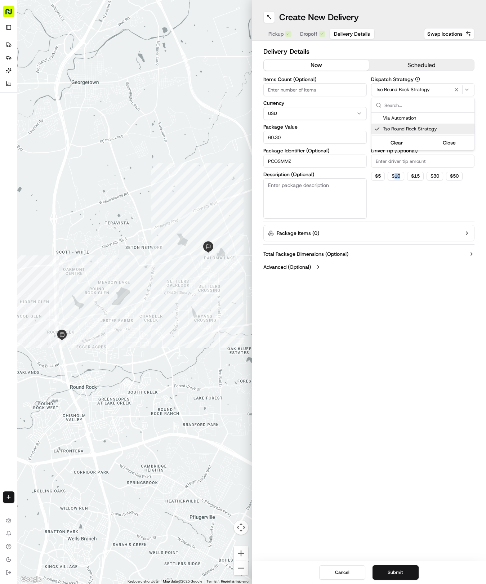
click at [393, 177] on html "Tso Chinese 04 Round Rock [EMAIL_ADDRESS][DOMAIN_NAME] Toggle Sidebar Deliverie…" at bounding box center [243, 292] width 486 height 584
click at [395, 135] on html "Tso Chinese 04 Round Rock [EMAIL_ADDRESS][DOMAIN_NAME] Toggle Sidebar Deliverie…" at bounding box center [243, 292] width 486 height 584
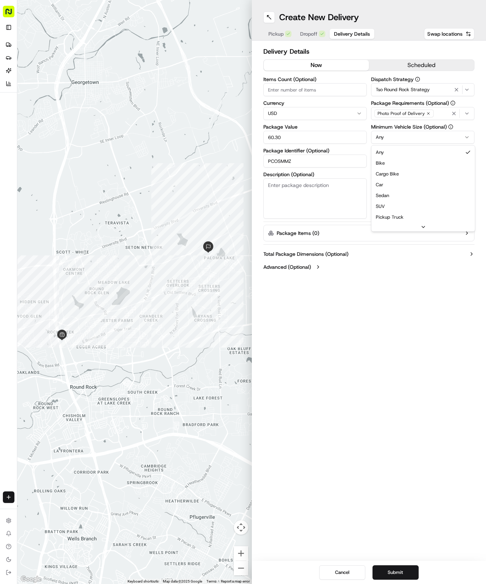
drag, startPoint x: 389, startPoint y: 187, endPoint x: 392, endPoint y: 170, distance: 17.5
click at [395, 163] on input "Driver Tip (Optional)" at bounding box center [422, 161] width 103 height 13
click at [409, 566] on button "Submit" at bounding box center [396, 572] width 46 height 14
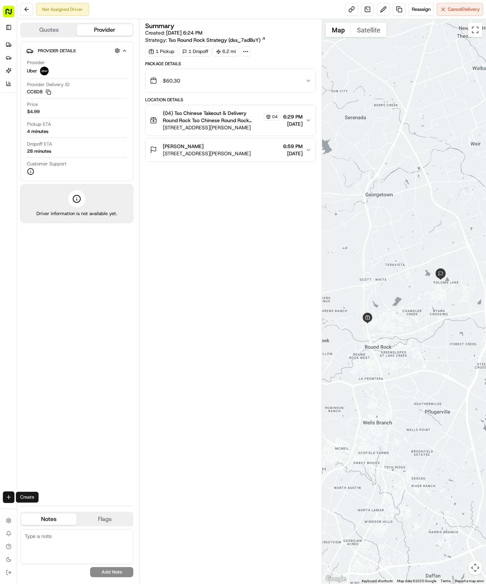
click at [10, 502] on html "Tso Chinese 04 Round Rock [EMAIL_ADDRESS][DOMAIN_NAME] Toggle Sidebar Deliverie…" at bounding box center [243, 292] width 486 height 584
click at [45, 511] on link "Delivery" at bounding box center [56, 510] width 77 height 13
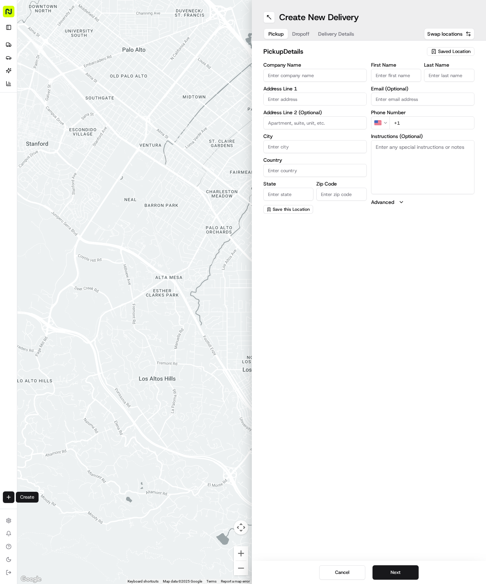
click at [445, 53] on span "Saved Location" at bounding box center [454, 51] width 32 height 6
click at [426, 74] on div "(04) Tso Chinese Takeout & Delivery Round Rock (04)" at bounding box center [434, 81] width 103 height 17
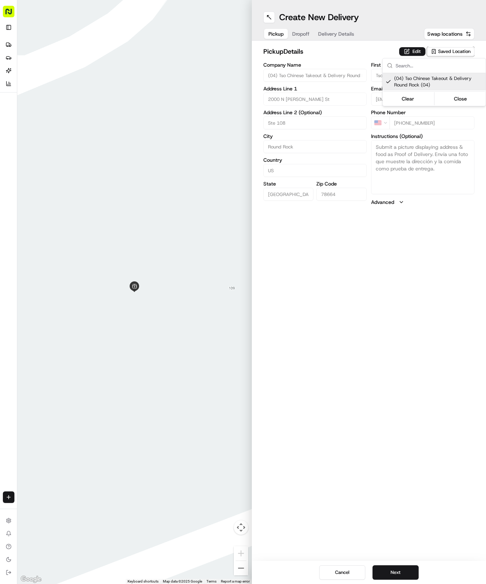
click at [346, 34] on html "Tso Chinese 04 Round Rock [EMAIL_ADDRESS][DOMAIN_NAME] Toggle Sidebar Deliverie…" at bounding box center [243, 292] width 486 height 584
click at [346, 34] on span "Delivery Details" at bounding box center [336, 33] width 36 height 7
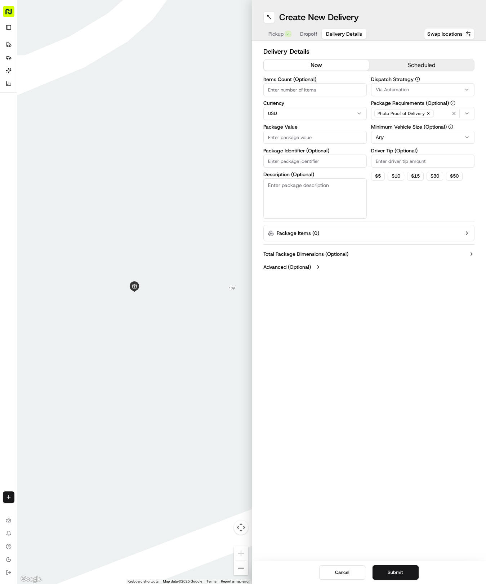
click at [311, 161] on input "Package Identifier (Optional)" at bounding box center [314, 161] width 103 height 13
paste input "6IUJ89F"
click at [305, 36] on span "Dropoff" at bounding box center [308, 33] width 17 height 7
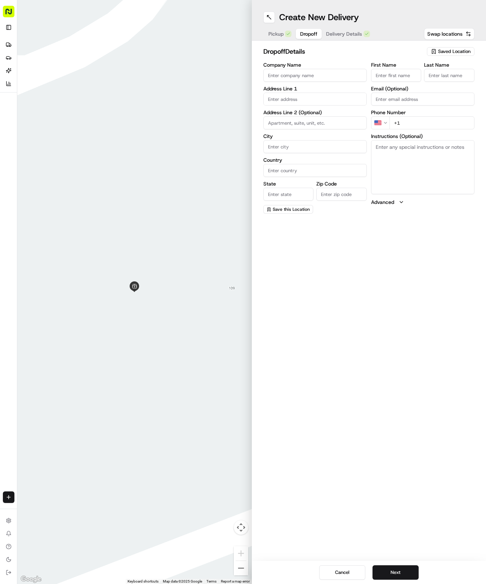
click at [306, 99] on input "text" at bounding box center [314, 99] width 103 height 13
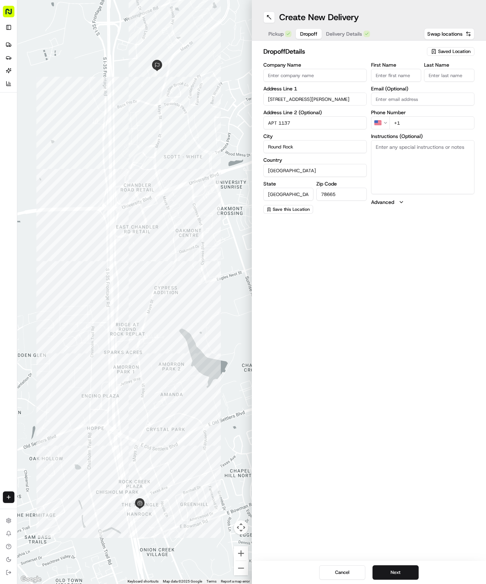
click at [401, 72] on input "First Name" at bounding box center [396, 75] width 50 height 13
click at [405, 160] on textarea "Instructions (Optional)" at bounding box center [422, 167] width 103 height 54
paste textarea "Enter through gate across from leasing office, take the first right, then left,…"
click at [343, 42] on div "dropoff Details Saved Location Company Name Address Line [GEOGRAPHIC_DATA][PERS…" at bounding box center [369, 130] width 235 height 179
click at [343, 39] on div "Pickup Dropoff Delivery Details" at bounding box center [319, 33] width 112 height 13
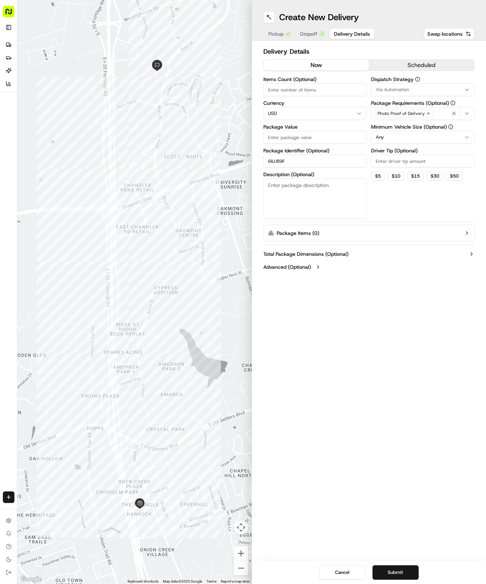
click at [341, 35] on span "Delivery Details" at bounding box center [352, 33] width 36 height 7
click at [321, 130] on div "Package Value" at bounding box center [314, 133] width 103 height 19
click at [323, 138] on input "Package Value" at bounding box center [314, 137] width 103 height 13
click at [384, 91] on span "Via Automation" at bounding box center [392, 89] width 33 height 6
click at [392, 128] on span "Tso Round Rock Strategy" at bounding box center [427, 129] width 89 height 6
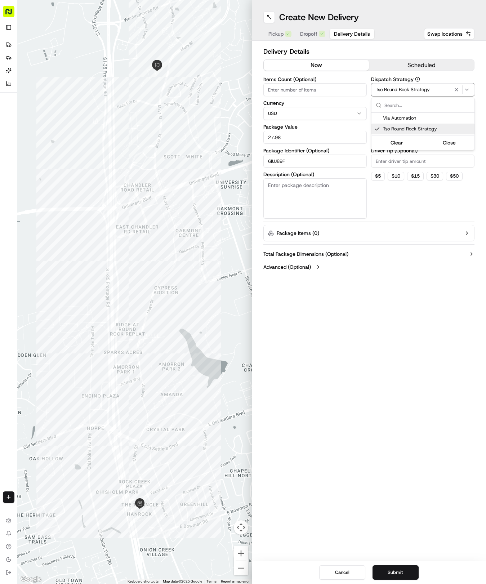
click at [395, 174] on html "Tso Chinese 04 Round Rock [EMAIL_ADDRESS][DOMAIN_NAME] Toggle Sidebar Deliverie…" at bounding box center [243, 292] width 486 height 584
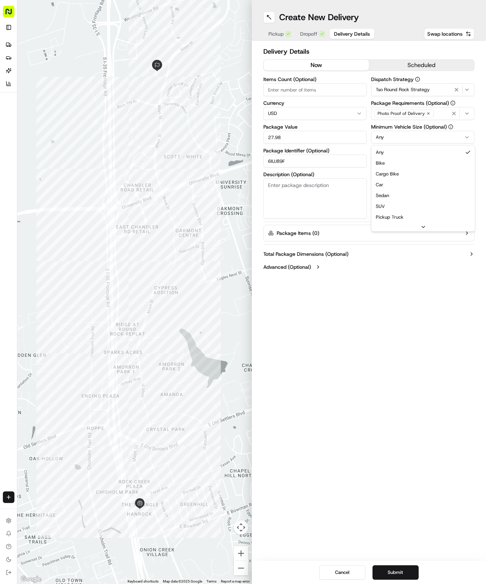
click at [399, 132] on html "Tso Chinese 04 Round Rock [EMAIL_ADDRESS][DOMAIN_NAME] Toggle Sidebar Deliverie…" at bounding box center [243, 292] width 486 height 584
click at [400, 164] on input "Driver Tip (Optional)" at bounding box center [422, 161] width 103 height 13
click at [408, 571] on button "Submit" at bounding box center [396, 572] width 46 height 14
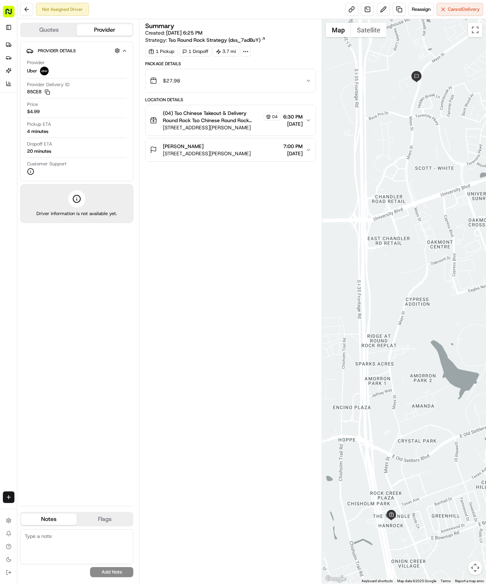
click at [15, 46] on li "Deliveries" at bounding box center [16, 45] width 27 height 12
click at [10, 45] on icon at bounding box center [9, 45] width 6 height 6
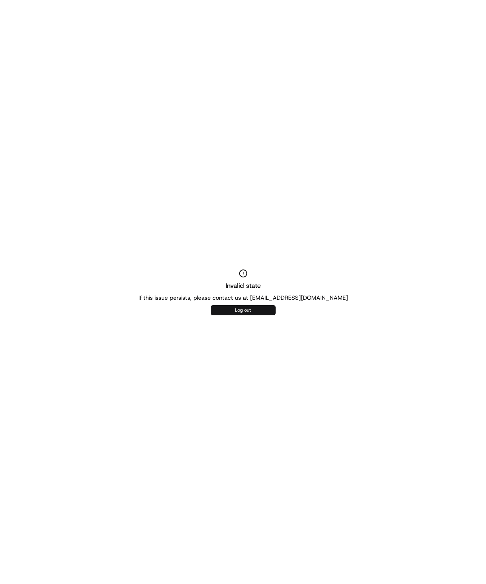
click at [231, 313] on button "Log out" at bounding box center [243, 310] width 65 height 10
